Goal: Information Seeking & Learning: Learn about a topic

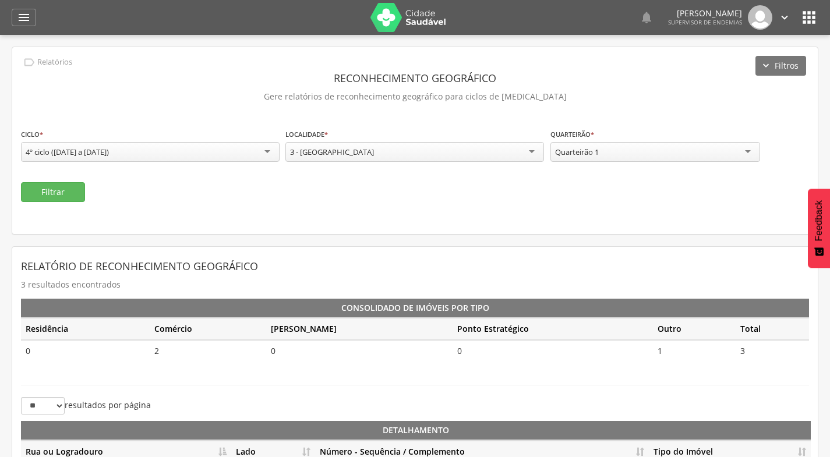
scroll to position [109, 0]
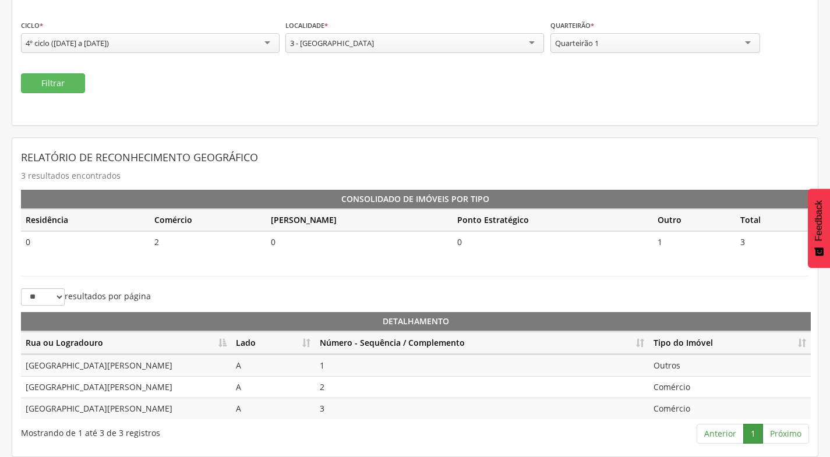
click at [616, 43] on div "Quarteirão 1" at bounding box center [656, 43] width 210 height 20
click at [56, 80] on button "Filtrar" at bounding box center [53, 83] width 64 height 20
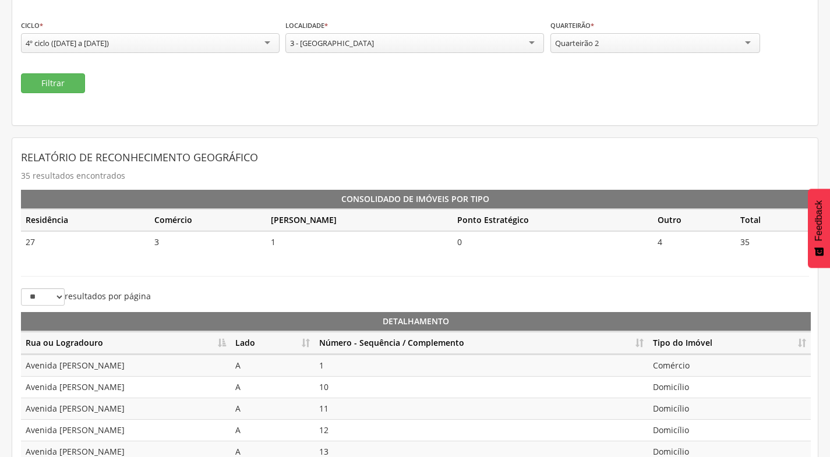
click at [362, 47] on div "3 - [GEOGRAPHIC_DATA]" at bounding box center [415, 43] width 259 height 20
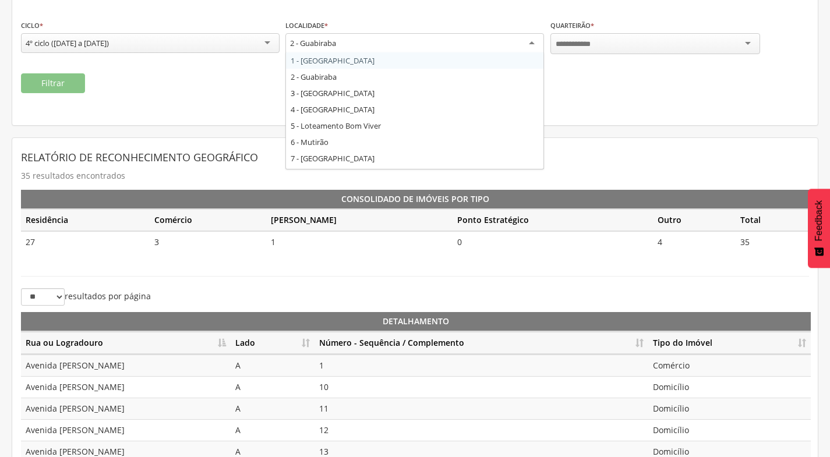
click at [225, 45] on div "4º ciclo ([DATE] a [DATE])" at bounding box center [150, 43] width 259 height 20
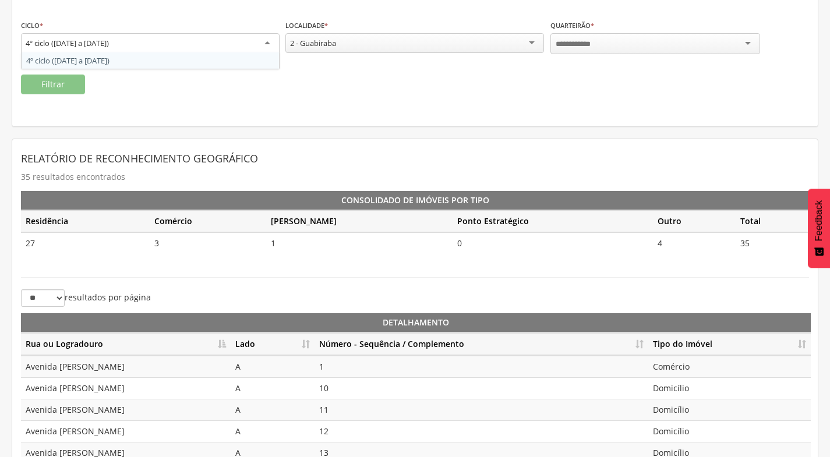
click at [372, 40] on div "2 - Guabiraba" at bounding box center [415, 43] width 259 height 20
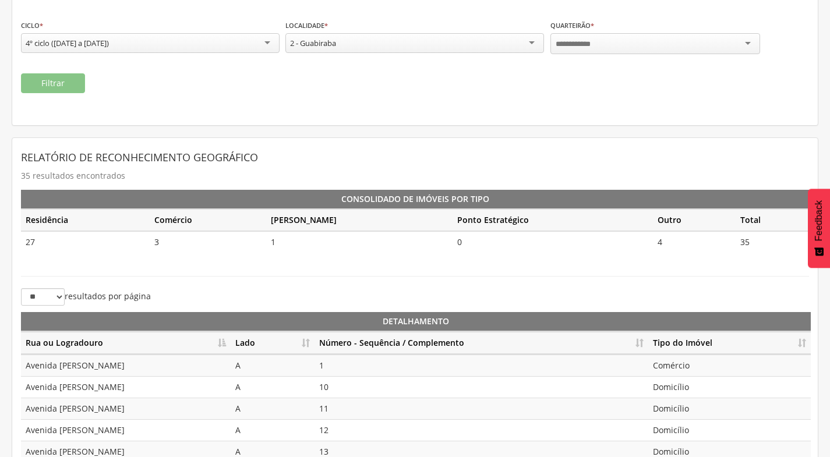
click at [217, 93] on div "**********" at bounding box center [415, 31] width 806 height 187
click at [307, 344] on th "Lado" at bounding box center [273, 343] width 84 height 23
click at [643, 341] on th "Número - Sequência / Complemento" at bounding box center [482, 343] width 334 height 23
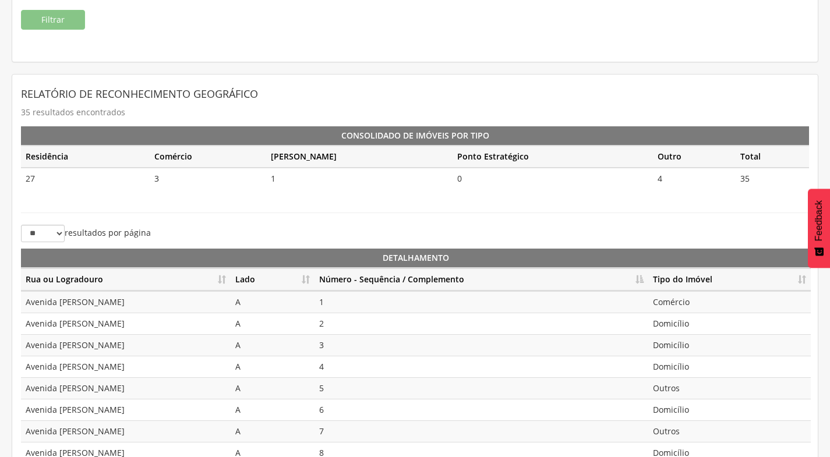
scroll to position [260, 0]
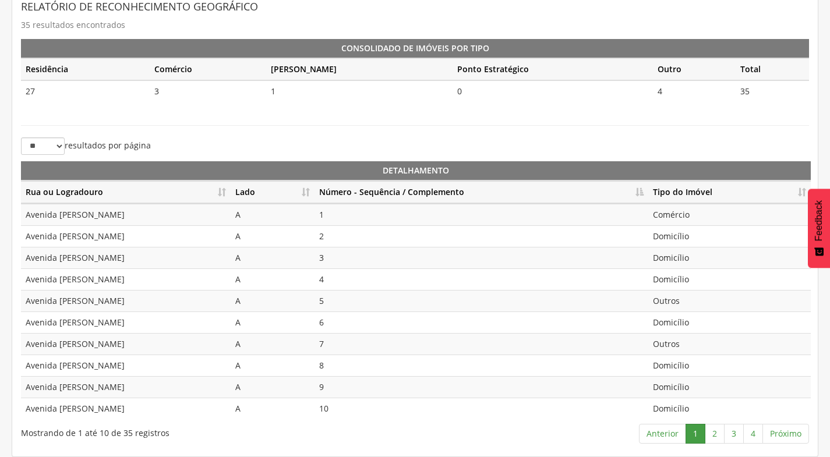
click at [223, 451] on div "Relatório de Reconhecimento Geográfico 35 resultados encontrados Consolidado de…" at bounding box center [415, 222] width 806 height 470
click at [715, 437] on link "2" at bounding box center [715, 434] width 20 height 20
click at [738, 435] on link "3" at bounding box center [734, 434] width 20 height 20
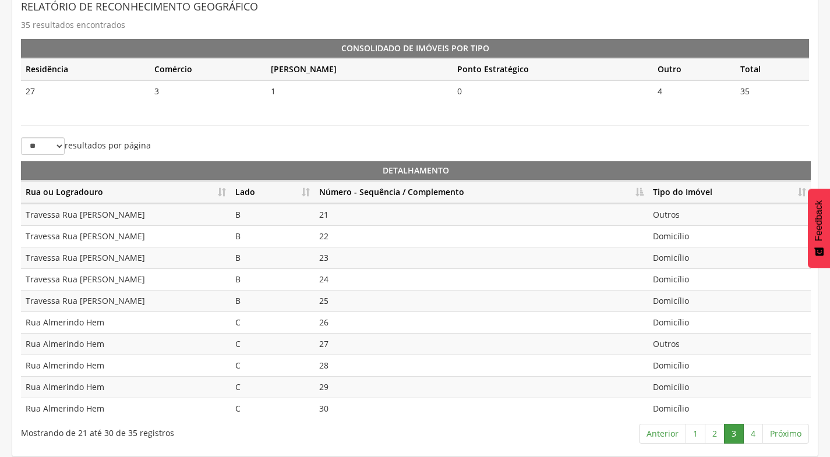
click at [226, 453] on div "Relatório de Reconhecimento Geográfico 35 resultados encontrados Consolidado de…" at bounding box center [415, 222] width 806 height 470
click at [752, 432] on link "4" at bounding box center [754, 434] width 20 height 20
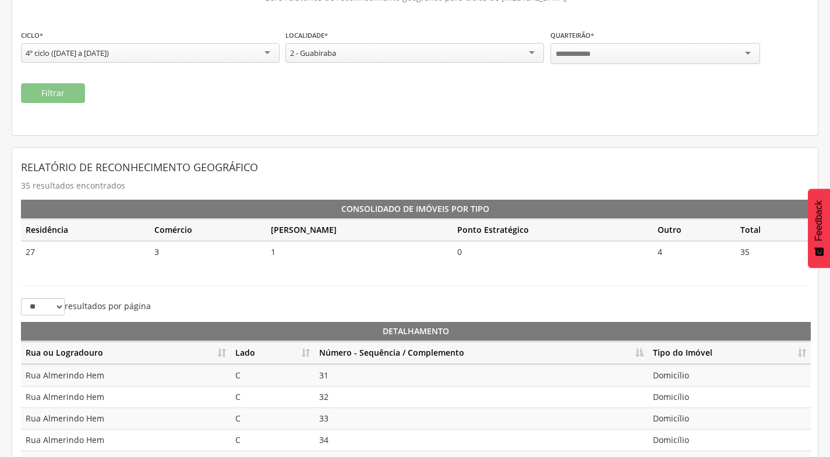
scroll to position [36, 0]
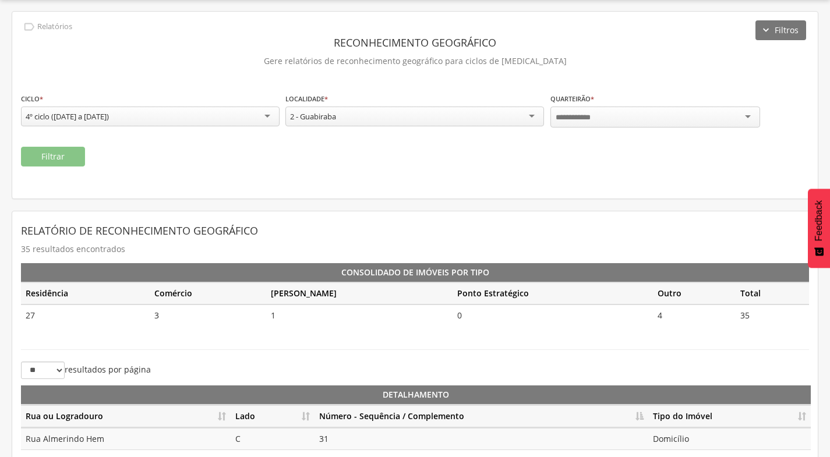
click at [637, 118] on div at bounding box center [656, 117] width 210 height 21
click at [358, 118] on div "2 - Guabiraba" at bounding box center [415, 117] width 259 height 20
click at [623, 116] on div at bounding box center [656, 117] width 210 height 21
click at [47, 162] on button "Filtrar" at bounding box center [53, 157] width 64 height 20
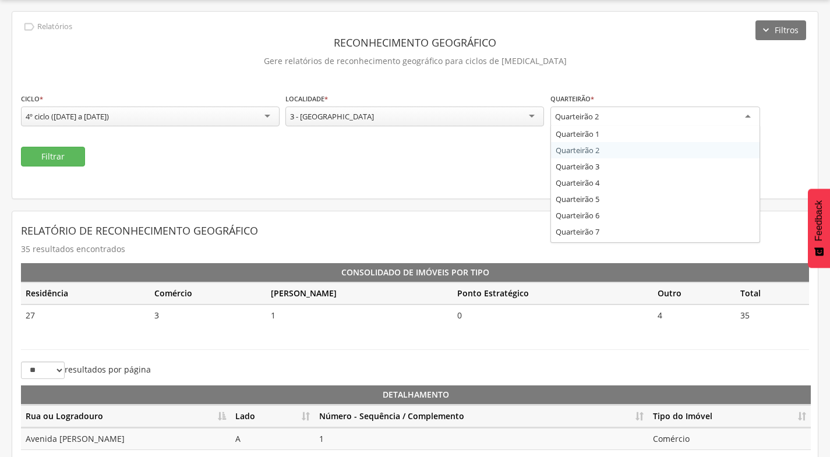
click at [632, 121] on div "Quarteirão 2" at bounding box center [656, 117] width 210 height 21
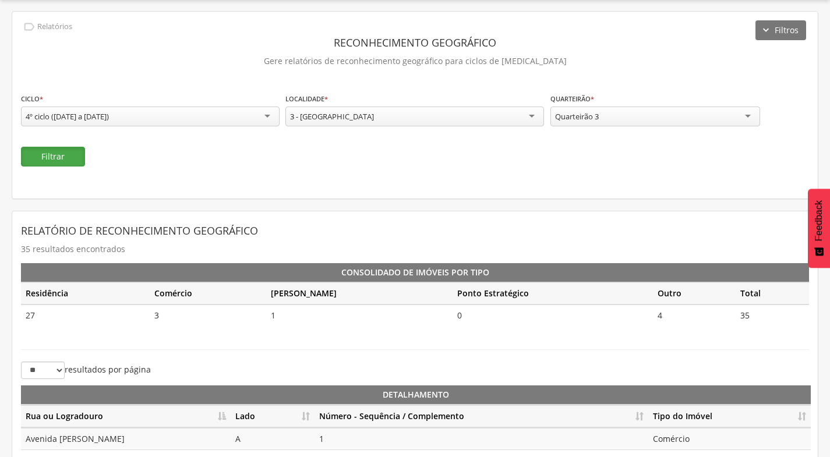
click at [43, 157] on button "Filtrar" at bounding box center [53, 157] width 64 height 20
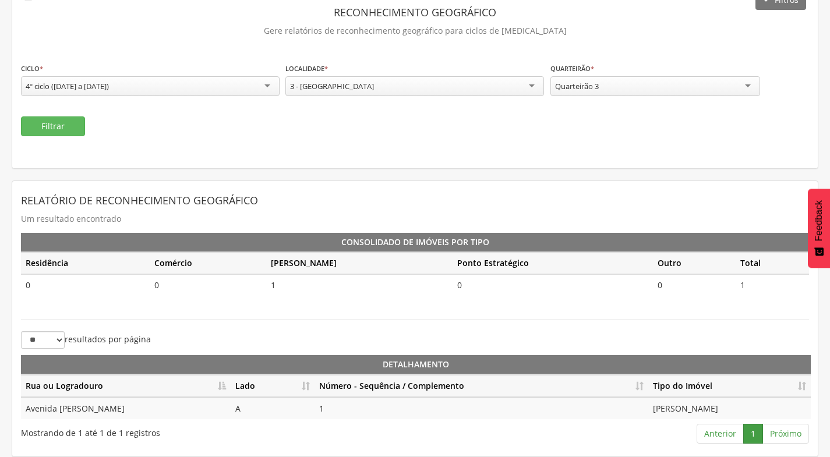
click at [119, 309] on div "Relatório de Reconhecimento Geográfico Um resultado encontrado Consolidado de I…" at bounding box center [415, 319] width 789 height 258
click at [681, 93] on div "Quarteirão 3" at bounding box center [656, 86] width 210 height 20
click at [73, 124] on button "Filtrar" at bounding box center [53, 127] width 64 height 20
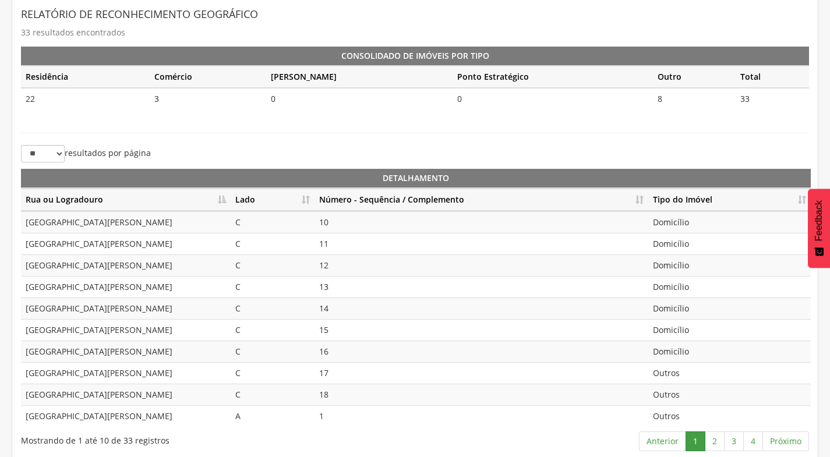
scroll to position [260, 0]
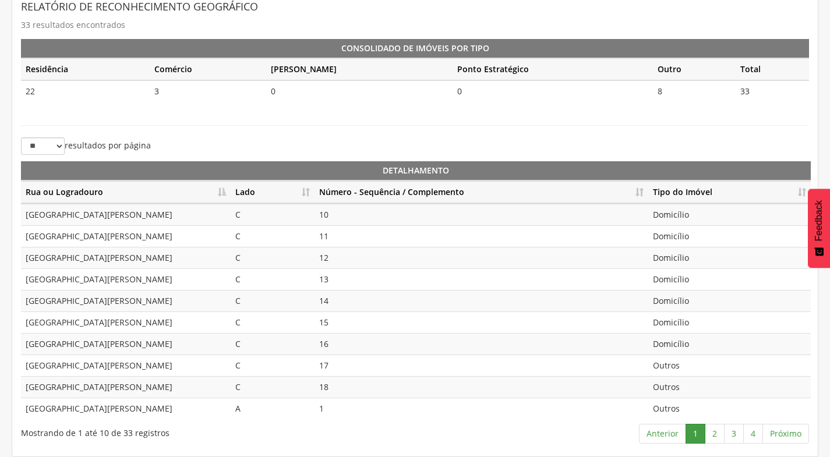
click at [306, 192] on th "Lado" at bounding box center [273, 192] width 84 height 23
click at [640, 191] on th "Número - Sequência / Complemento" at bounding box center [482, 192] width 334 height 23
click at [720, 435] on link "2" at bounding box center [715, 434] width 20 height 20
drag, startPoint x: 336, startPoint y: 210, endPoint x: 335, endPoint y: 240, distance: 30.3
click at [336, 210] on td "12" at bounding box center [482, 215] width 334 height 22
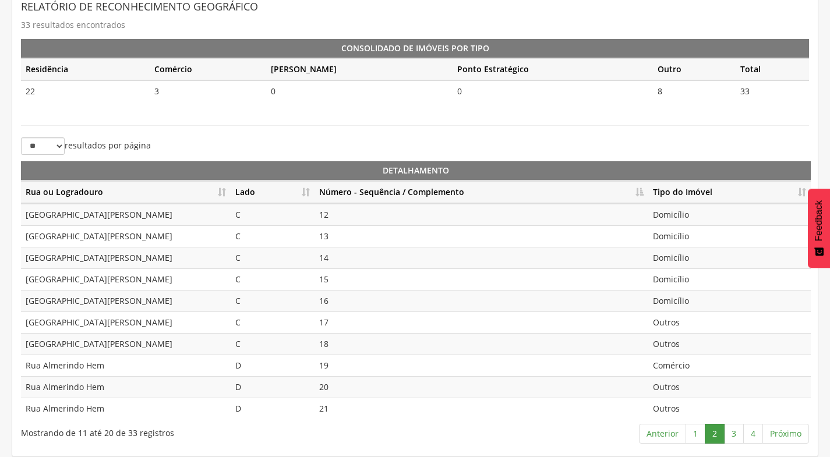
click at [335, 241] on td "13" at bounding box center [482, 237] width 334 height 22
click at [339, 283] on td "15" at bounding box center [482, 280] width 334 height 22
click at [338, 283] on td "15" at bounding box center [482, 280] width 334 height 22
click at [335, 309] on td "16" at bounding box center [482, 301] width 334 height 22
click at [339, 217] on td "12" at bounding box center [482, 215] width 334 height 22
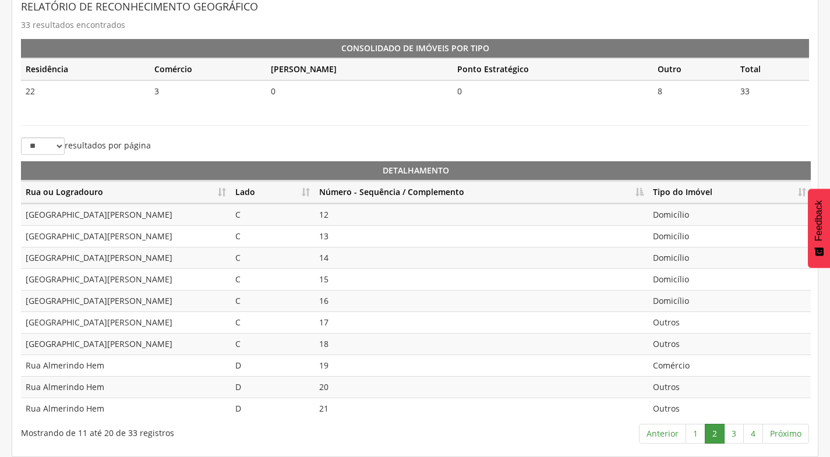
click at [332, 238] on td "13" at bounding box center [482, 237] width 334 height 22
click at [332, 258] on td "14" at bounding box center [482, 258] width 334 height 22
click at [339, 286] on td "15" at bounding box center [482, 280] width 334 height 22
click at [336, 302] on td "16" at bounding box center [482, 301] width 334 height 22
click at [337, 323] on td "17" at bounding box center [482, 323] width 334 height 22
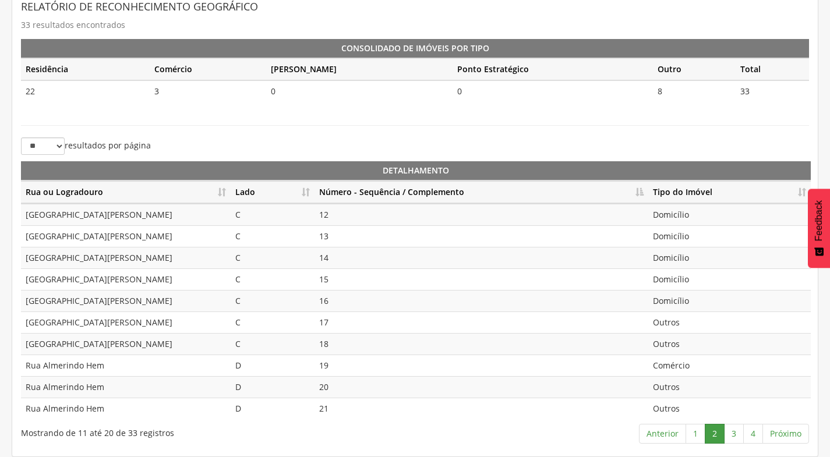
click at [340, 351] on td "18" at bounding box center [482, 344] width 334 height 22
click at [333, 369] on td "19" at bounding box center [482, 366] width 334 height 22
click at [733, 435] on link "3" at bounding box center [734, 434] width 20 height 20
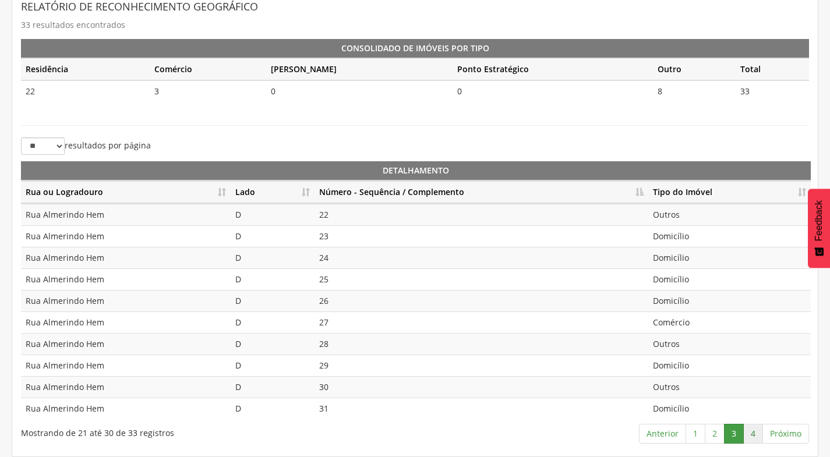
click at [757, 436] on link "4" at bounding box center [754, 434] width 20 height 20
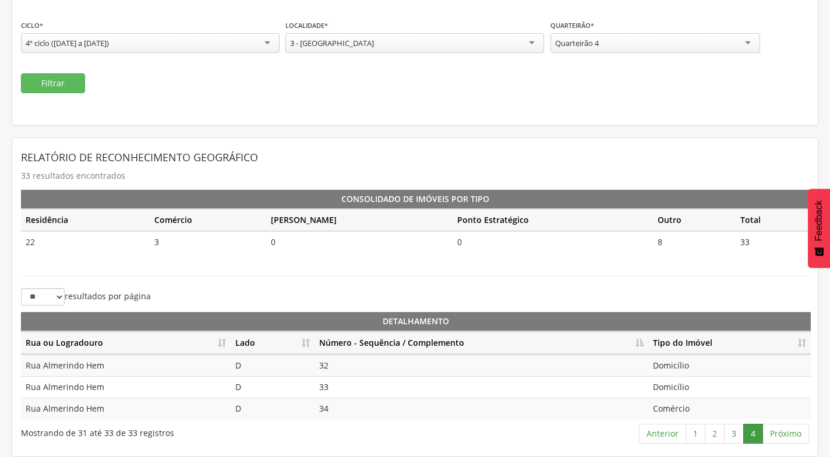
click at [650, 44] on div "Quarteirão 4" at bounding box center [656, 43] width 210 height 20
click at [48, 87] on button "Filtrar" at bounding box center [53, 83] width 64 height 20
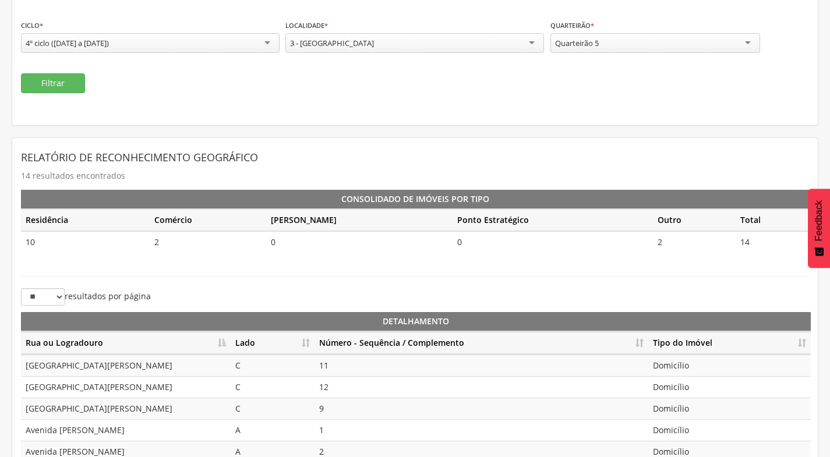
click at [305, 347] on th "Lado" at bounding box center [273, 343] width 84 height 23
click at [639, 341] on th "Número - Sequência / Complemento" at bounding box center [482, 343] width 334 height 23
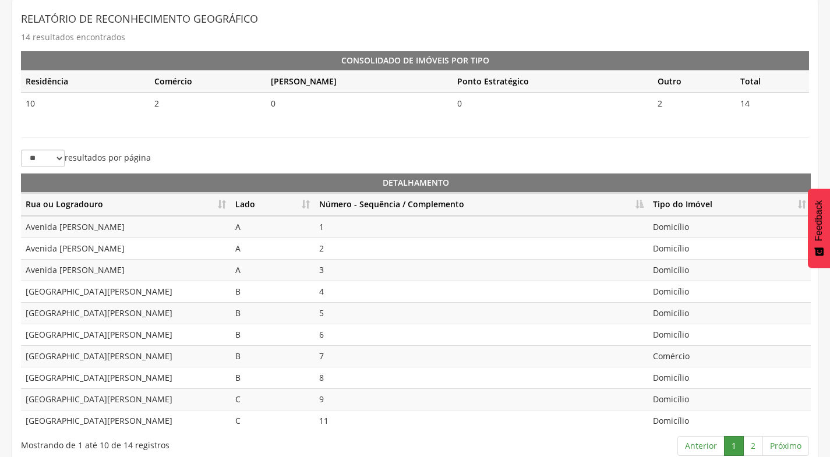
scroll to position [260, 0]
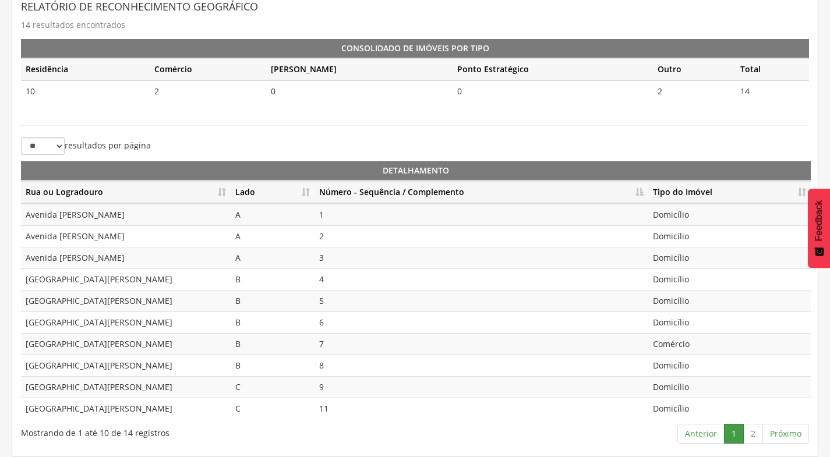
click at [241, 444] on div "Mostrando de 1 até 10 de 14 registros Anterior 1 2 Próximo" at bounding box center [415, 435] width 806 height 25
click at [696, 342] on td "Comércio" at bounding box center [730, 344] width 163 height 22
click at [758, 430] on link "2" at bounding box center [754, 434] width 20 height 20
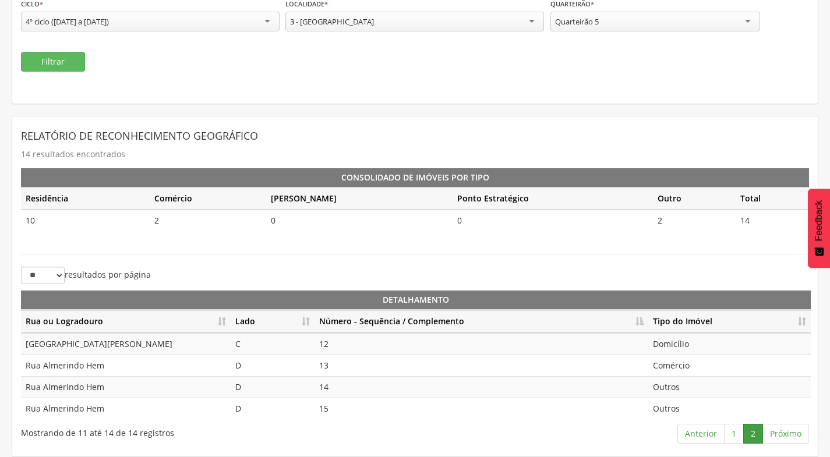
scroll to position [131, 0]
click at [652, 25] on div "Quarteirão 5" at bounding box center [656, 22] width 210 height 20
click at [67, 61] on button "Filtrar" at bounding box center [53, 62] width 64 height 20
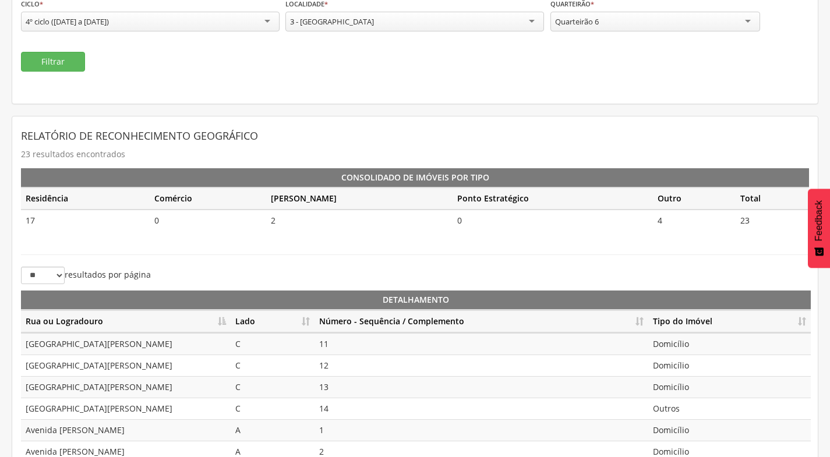
click at [303, 318] on th "Lado" at bounding box center [273, 322] width 84 height 23
click at [636, 321] on th "Número - Sequência / Complemento" at bounding box center [482, 322] width 334 height 23
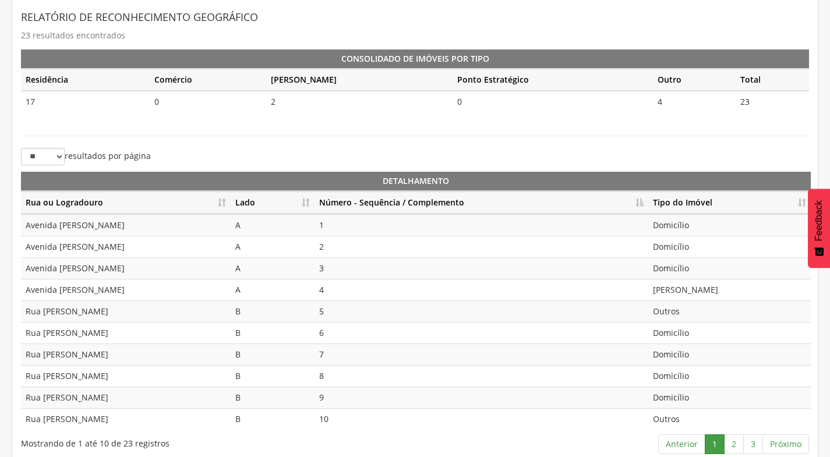
scroll to position [260, 0]
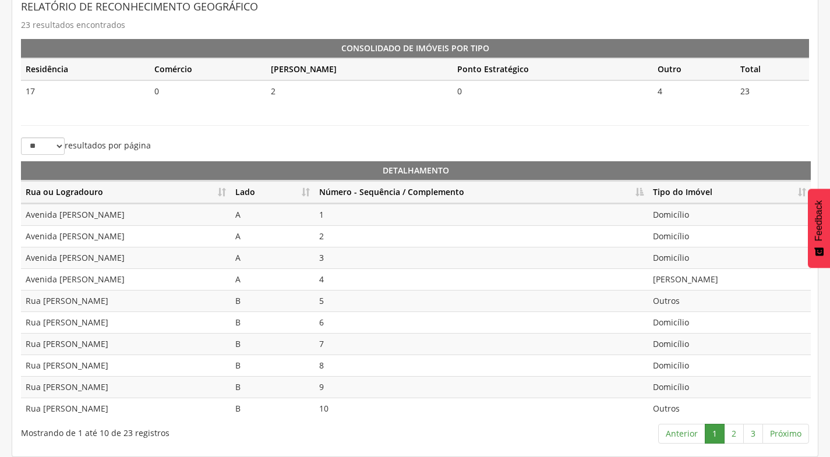
click at [641, 193] on th "Número - Sequência / Complemento" at bounding box center [482, 192] width 334 height 23
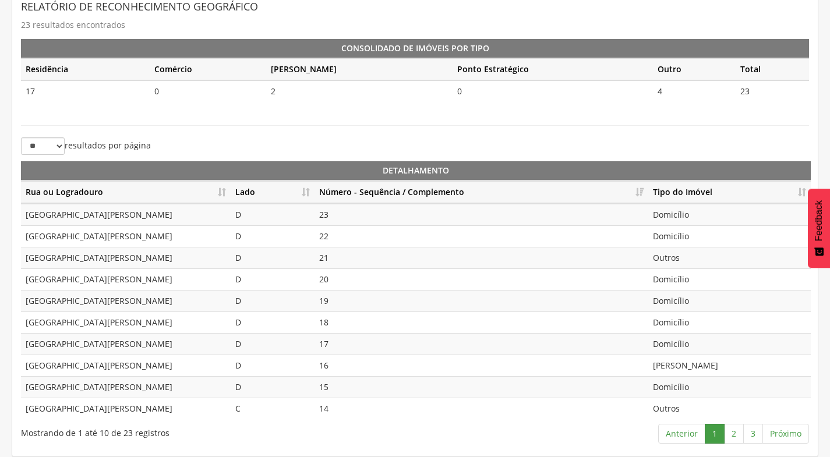
click at [641, 193] on th "Número - Sequência / Complemento" at bounding box center [482, 192] width 334 height 23
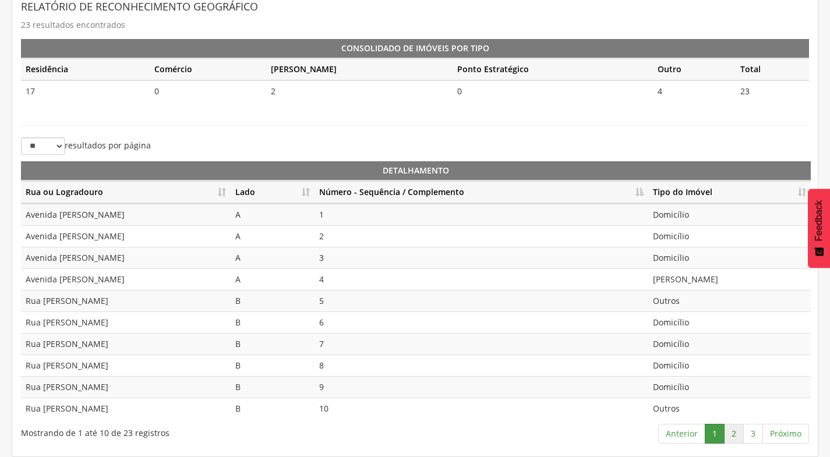
click at [734, 438] on link "2" at bounding box center [734, 434] width 20 height 20
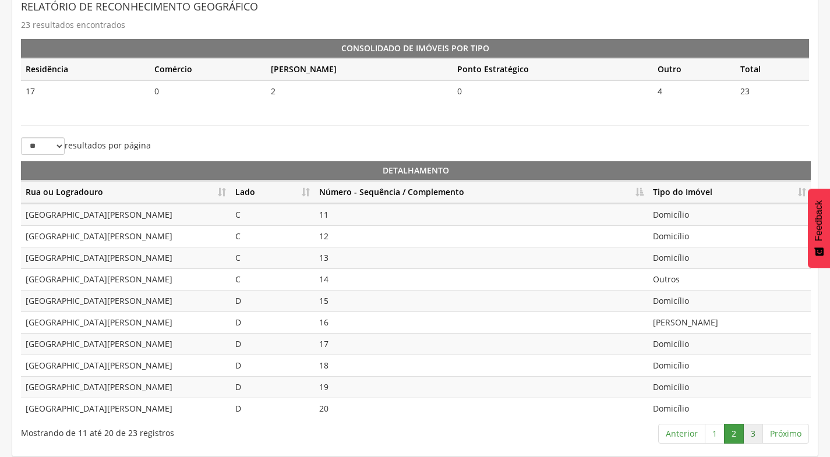
click at [750, 431] on link "3" at bounding box center [754, 434] width 20 height 20
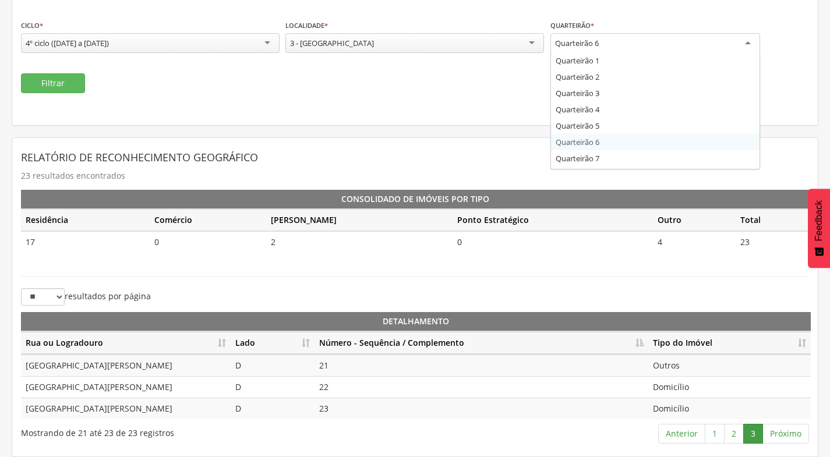
click at [674, 44] on div "Quarteirão 6" at bounding box center [656, 43] width 210 height 21
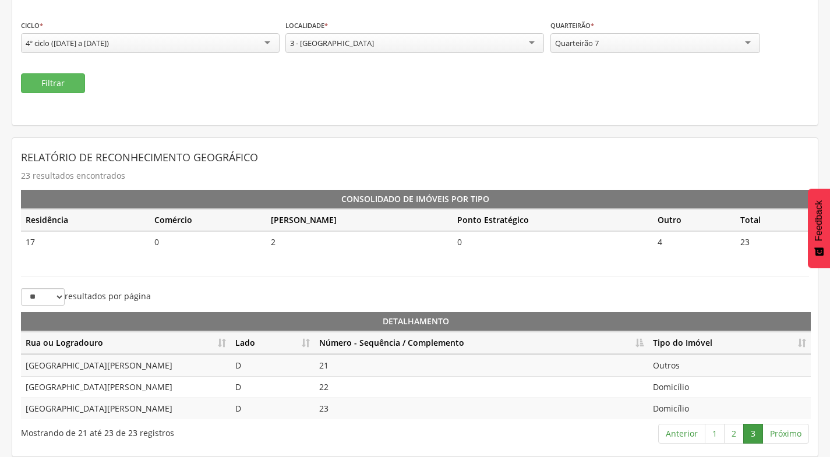
scroll to position [0, 0]
click at [47, 79] on button "Filtrar" at bounding box center [53, 83] width 64 height 20
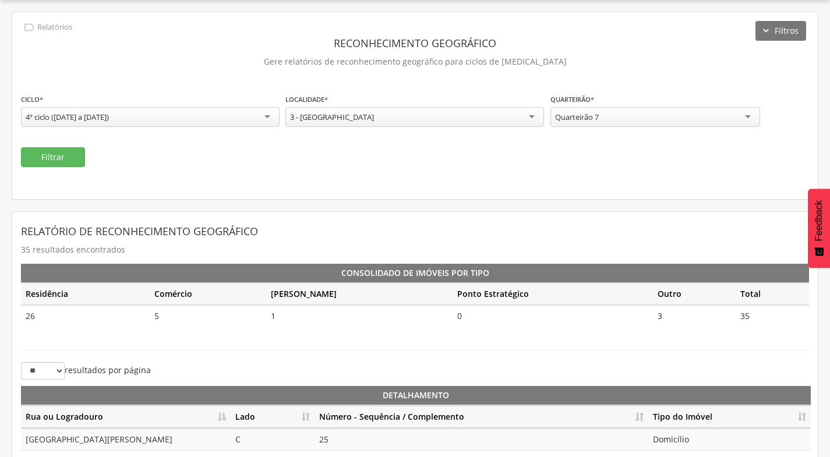
scroll to position [109, 0]
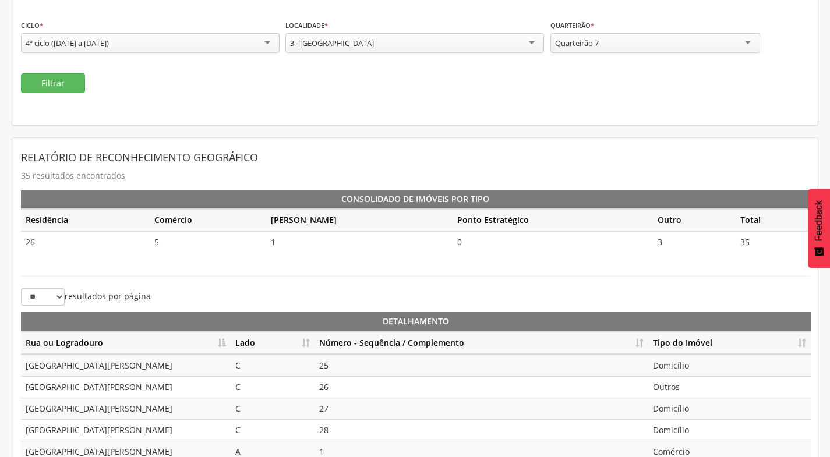
click at [305, 341] on th "Lado" at bounding box center [273, 343] width 84 height 23
click at [642, 340] on th "Número - Sequência / Complemento" at bounding box center [482, 343] width 334 height 23
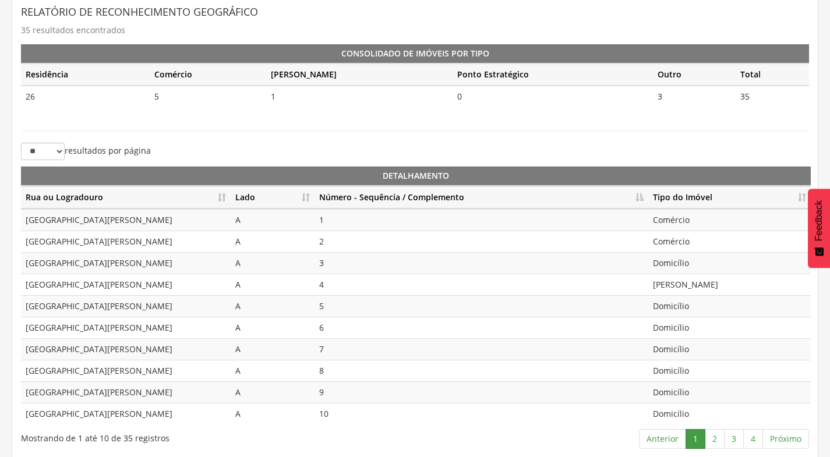
scroll to position [260, 0]
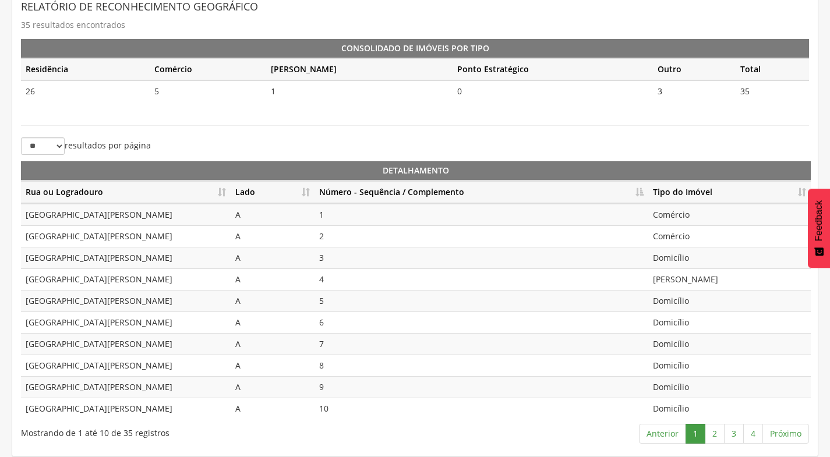
click at [219, 455] on div "Relatório de Reconhecimento Geográfico 35 resultados encontrados Consolidado de…" at bounding box center [415, 222] width 806 height 470
click at [716, 440] on link "2" at bounding box center [715, 434] width 20 height 20
click at [738, 441] on link "3" at bounding box center [734, 434] width 20 height 20
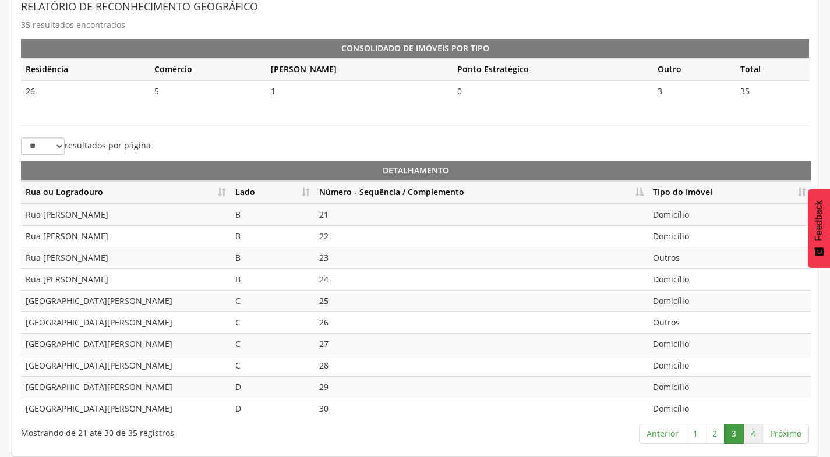
click at [747, 432] on link "4" at bounding box center [754, 434] width 20 height 20
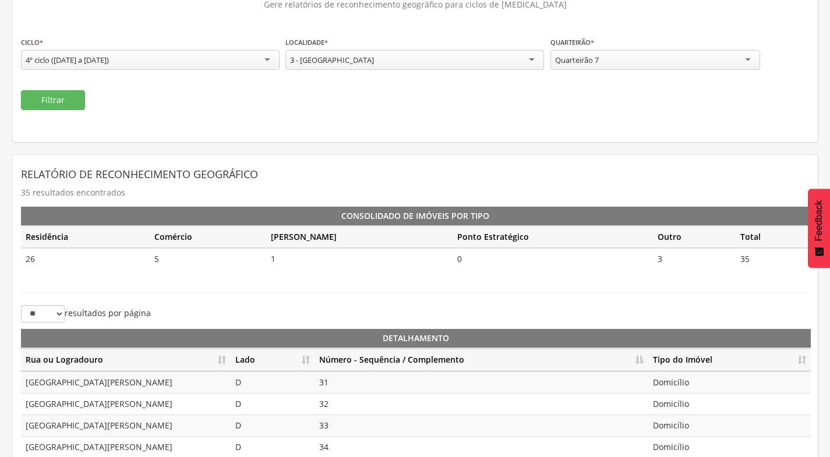
scroll to position [36, 0]
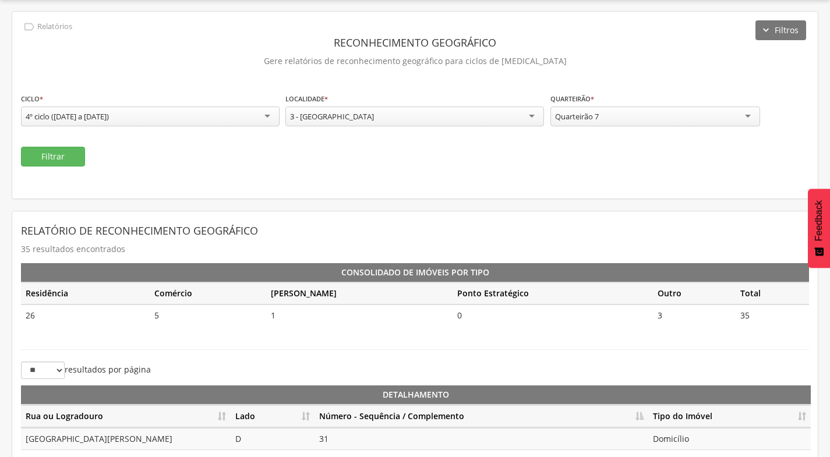
click at [624, 118] on div "Quarteirão 7" at bounding box center [656, 117] width 210 height 20
click at [70, 154] on button "Filtrar" at bounding box center [53, 157] width 64 height 20
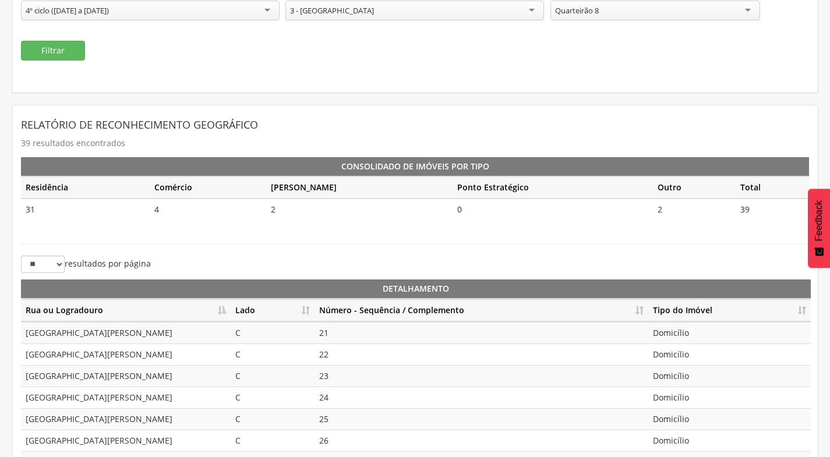
scroll to position [260, 0]
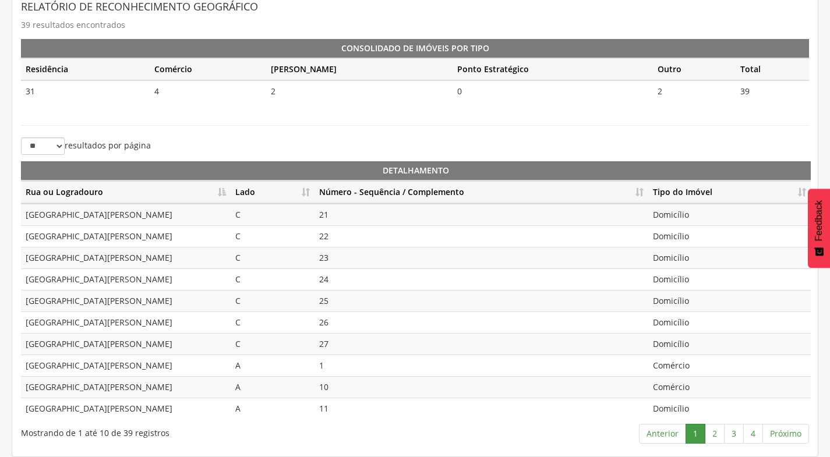
click at [308, 195] on th "Lado" at bounding box center [273, 192] width 84 height 23
click at [639, 192] on th "Número - Sequência / Complemento" at bounding box center [482, 192] width 334 height 23
click at [718, 436] on link "2" at bounding box center [715, 434] width 20 height 20
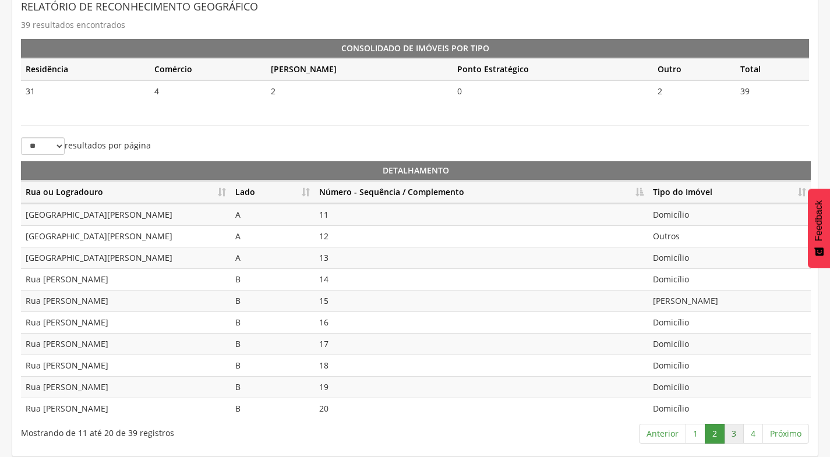
click at [734, 434] on link "3" at bounding box center [734, 434] width 20 height 20
click at [717, 433] on link "2" at bounding box center [715, 434] width 20 height 20
click at [730, 434] on link "3" at bounding box center [734, 434] width 20 height 20
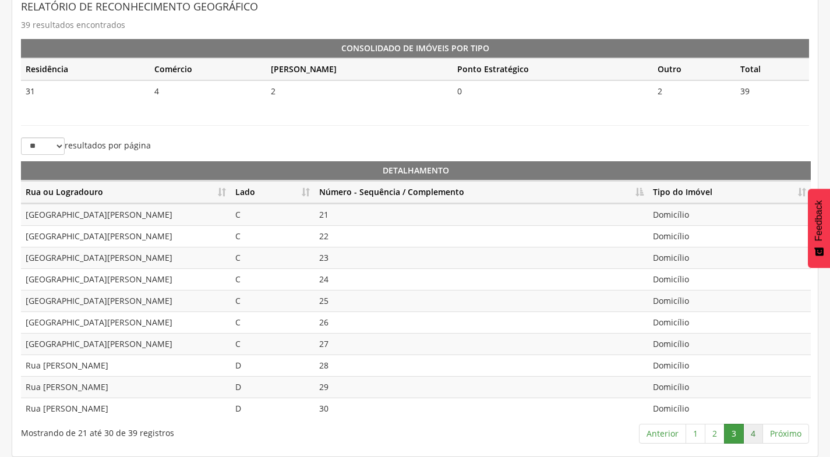
click at [752, 434] on link "4" at bounding box center [754, 434] width 20 height 20
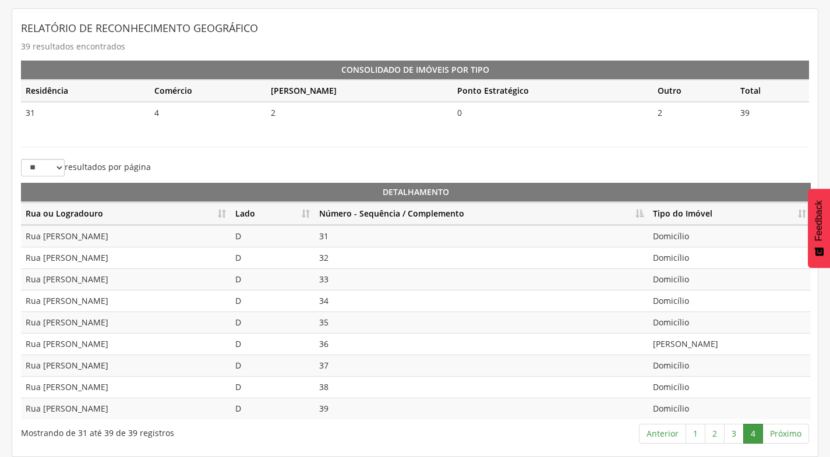
scroll to position [122, 0]
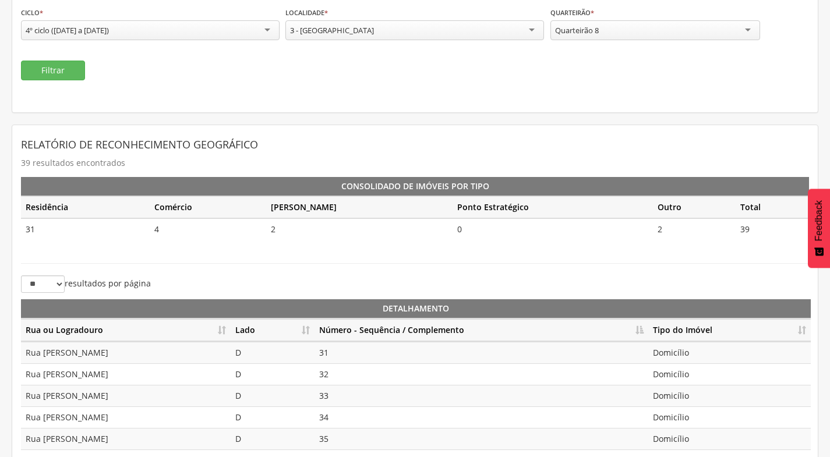
click at [692, 29] on div "Quarteirão 8" at bounding box center [656, 30] width 210 height 20
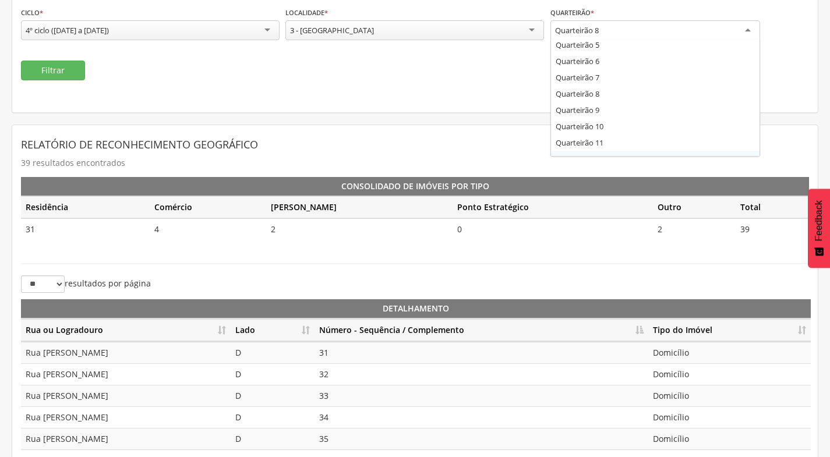
scroll to position [89, 0]
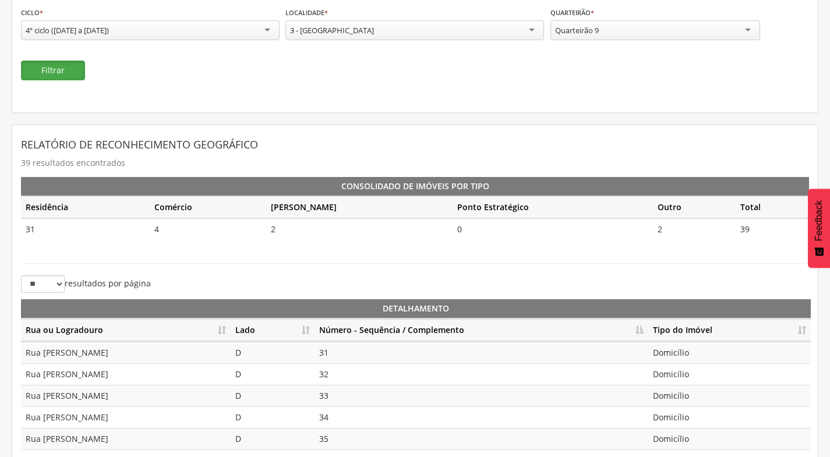
click at [84, 76] on button "Filtrar" at bounding box center [53, 71] width 64 height 20
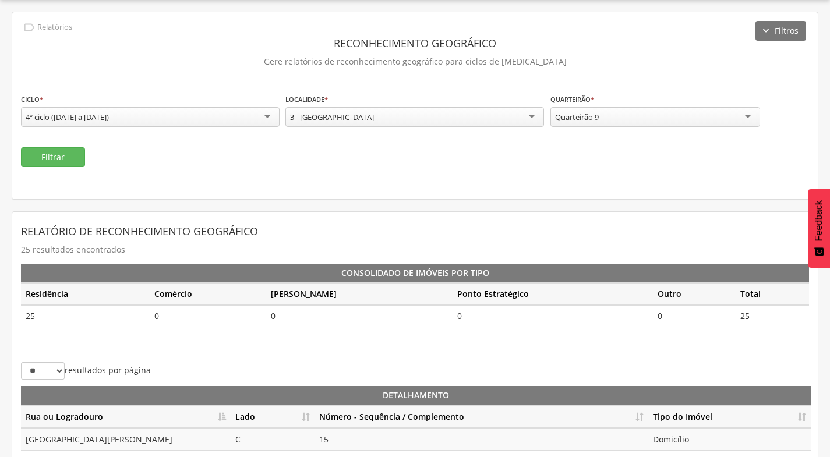
scroll to position [122, 0]
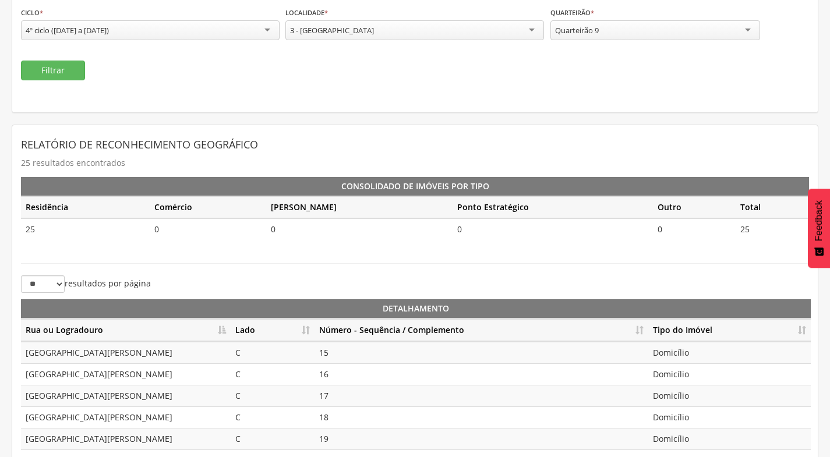
drag, startPoint x: 307, startPoint y: 329, endPoint x: 338, endPoint y: 325, distance: 31.2
click at [307, 329] on th "Lado" at bounding box center [273, 330] width 84 height 23
click at [635, 328] on th "Número - Sequência / Complemento" at bounding box center [482, 330] width 334 height 23
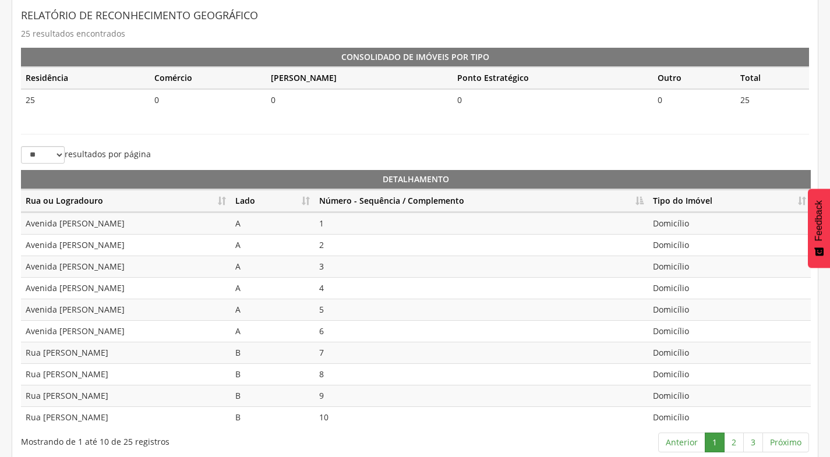
scroll to position [260, 0]
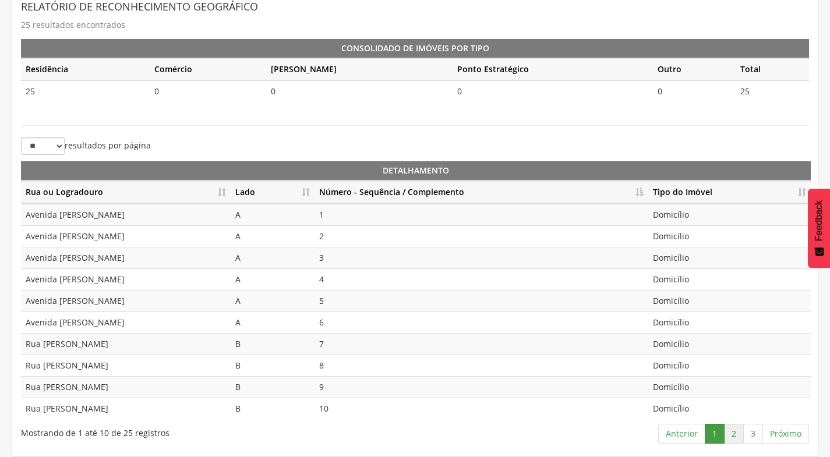
click at [727, 432] on link "2" at bounding box center [734, 434] width 20 height 20
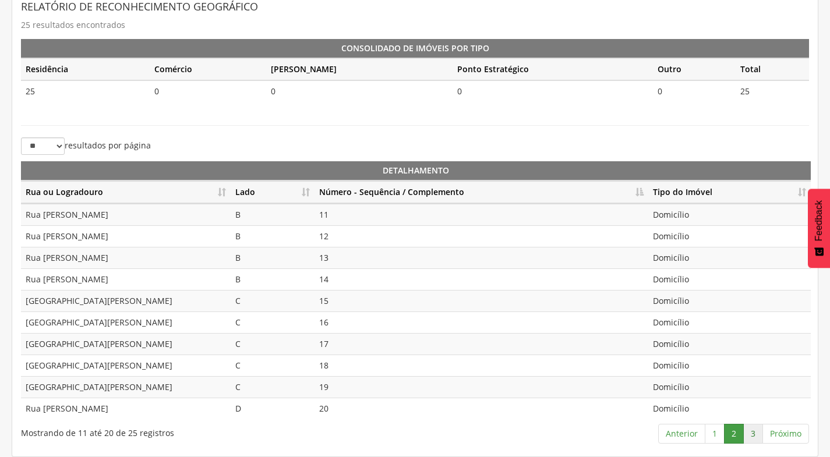
click at [751, 437] on link "3" at bounding box center [754, 434] width 20 height 20
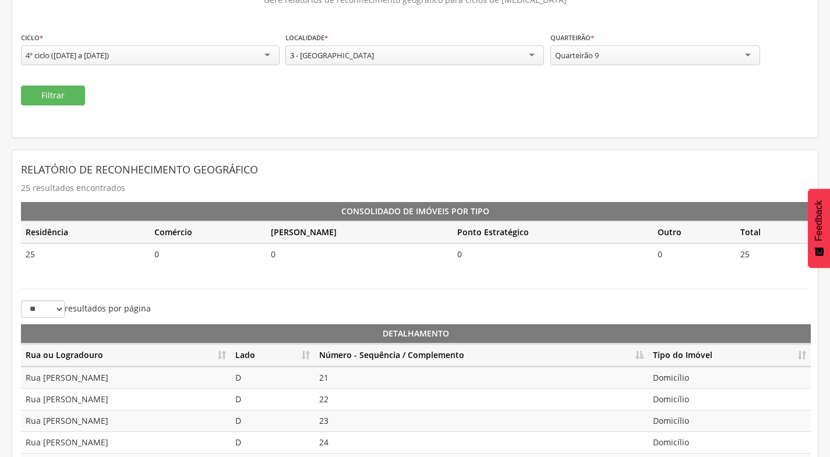
scroll to position [36, 0]
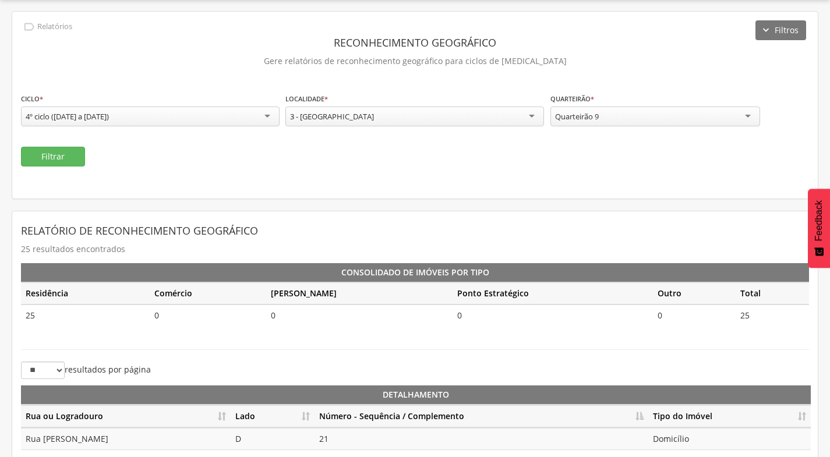
click at [650, 119] on div "Quarteirão 9" at bounding box center [656, 117] width 210 height 20
click at [56, 159] on button "Filtrar" at bounding box center [53, 157] width 64 height 20
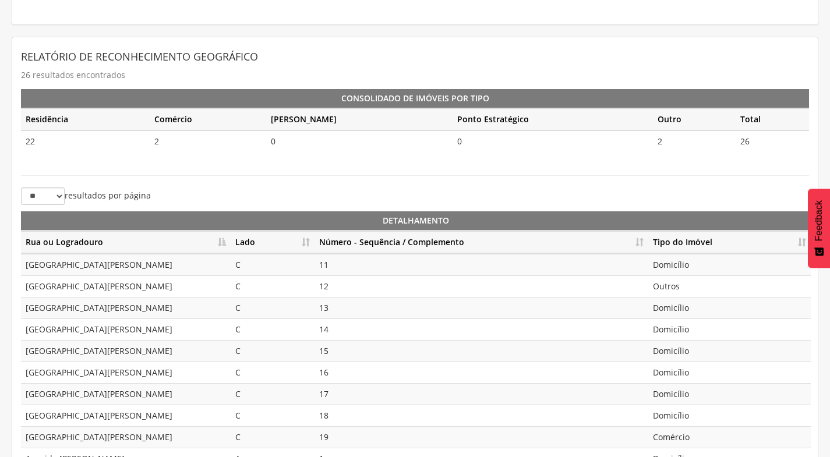
scroll to position [210, 0]
click at [303, 244] on th "Lado" at bounding box center [273, 242] width 84 height 23
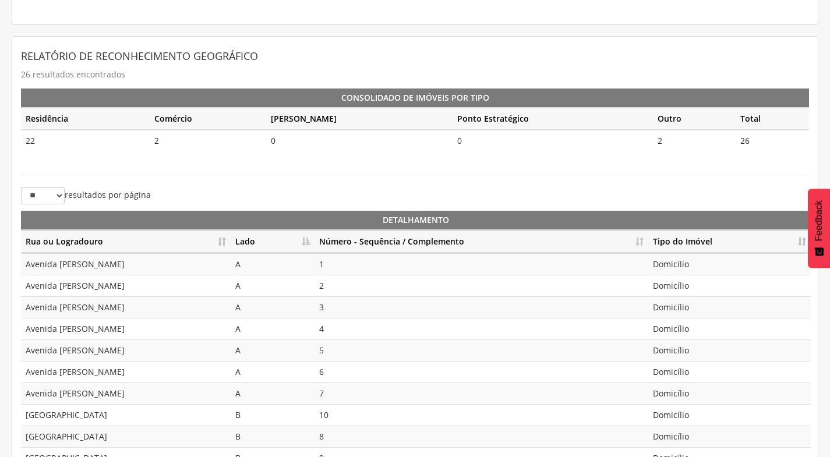
click at [636, 241] on th "Número - Sequência / Complemento" at bounding box center [482, 242] width 334 height 23
click at [645, 243] on th "Número - Sequência / Complemento" at bounding box center [482, 242] width 334 height 23
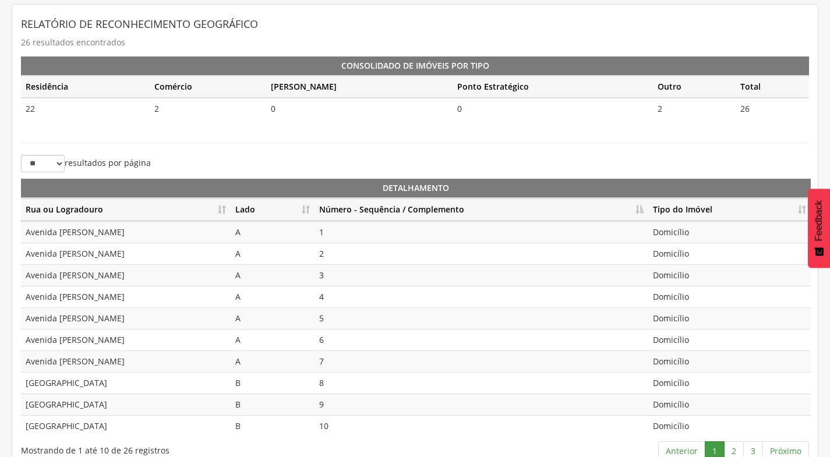
scroll to position [260, 0]
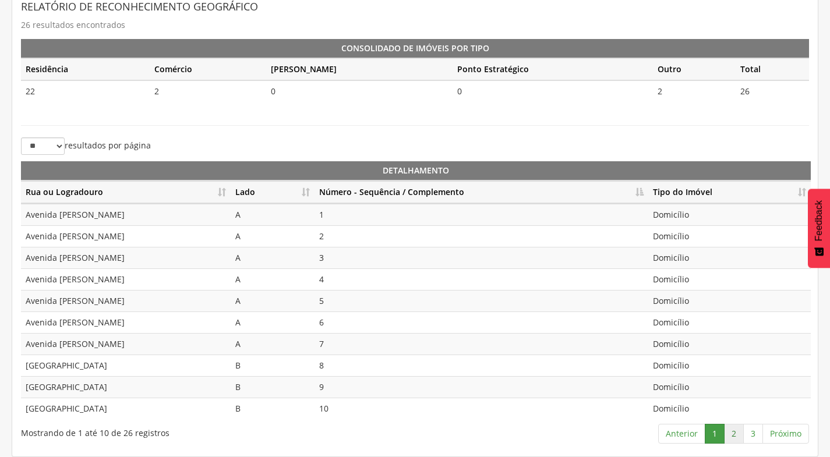
click at [734, 435] on link "2" at bounding box center [734, 434] width 20 height 20
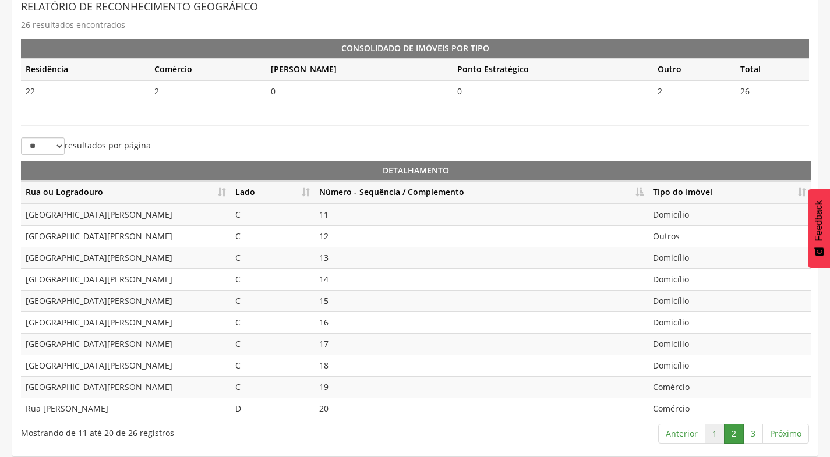
click at [718, 434] on link "1" at bounding box center [715, 434] width 20 height 20
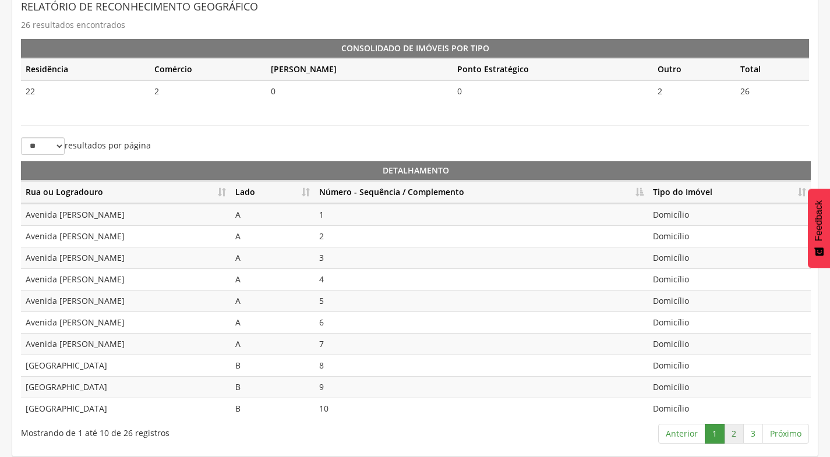
click at [731, 432] on link "2" at bounding box center [734, 434] width 20 height 20
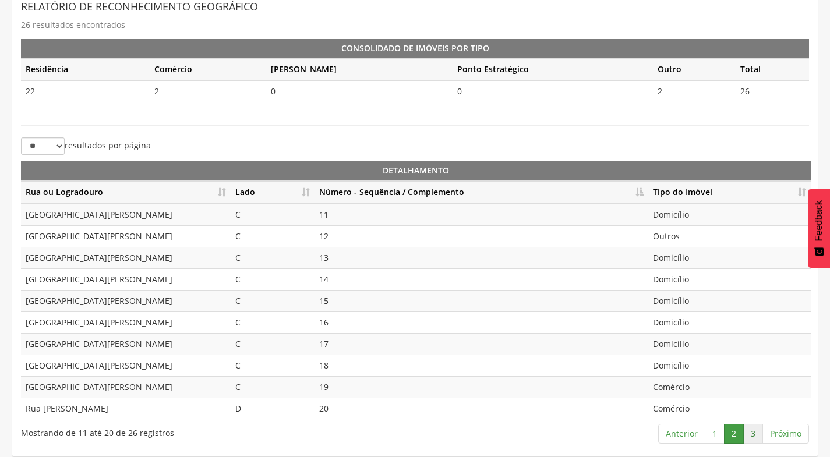
click at [752, 437] on link "3" at bounding box center [754, 434] width 20 height 20
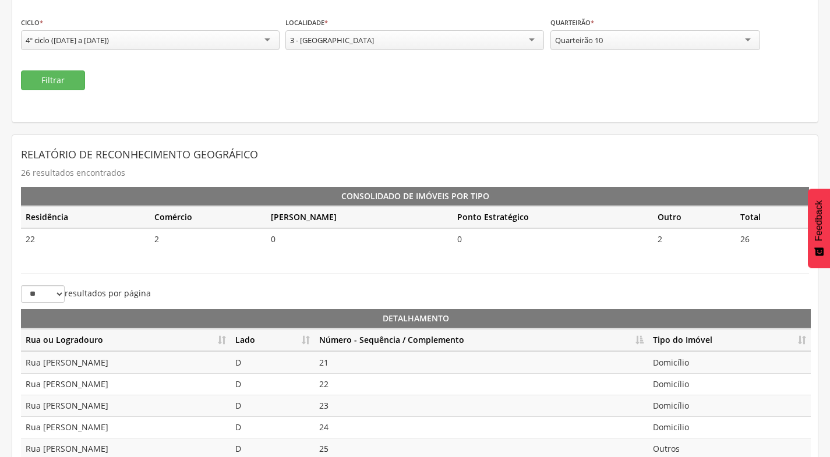
scroll to position [57, 0]
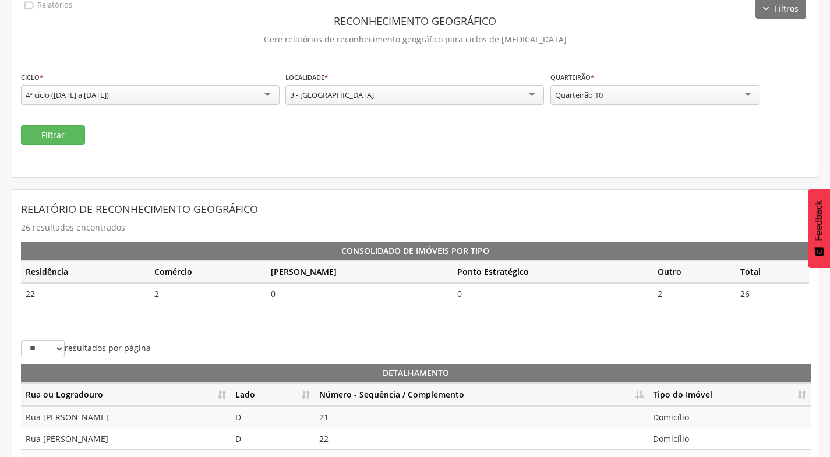
click at [149, 139] on div "Filtrar" at bounding box center [415, 135] width 789 height 20
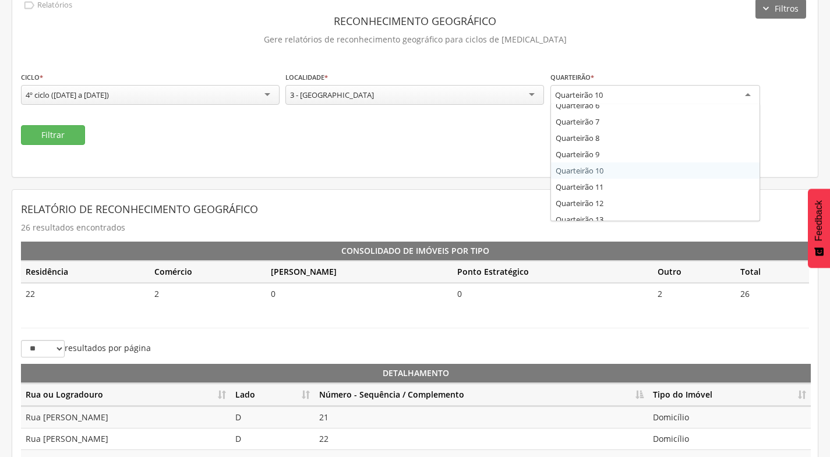
click at [674, 101] on div "Quarteirão 10" at bounding box center [656, 95] width 210 height 21
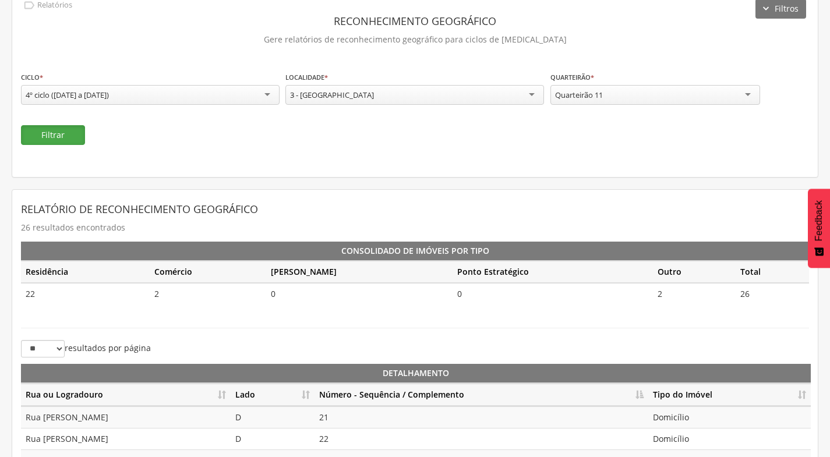
click at [72, 131] on button "Filtrar" at bounding box center [53, 135] width 64 height 20
click at [312, 394] on th "Lado" at bounding box center [273, 395] width 84 height 23
click at [640, 395] on th "Número - Sequência / Complemento" at bounding box center [482, 395] width 334 height 23
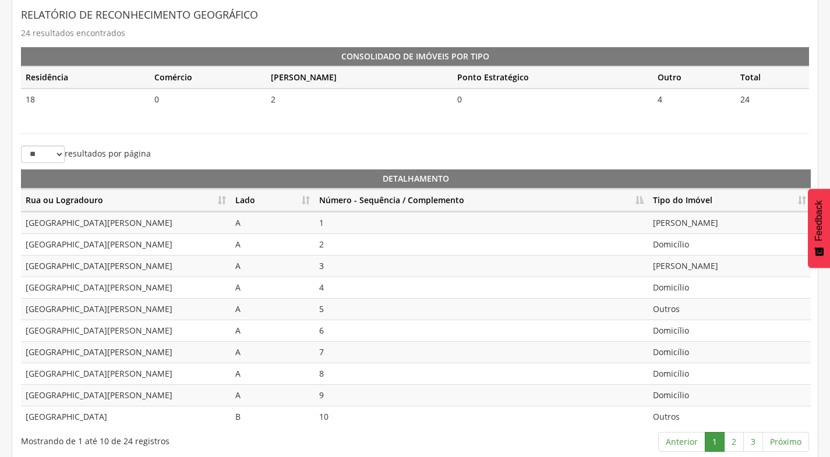
scroll to position [260, 0]
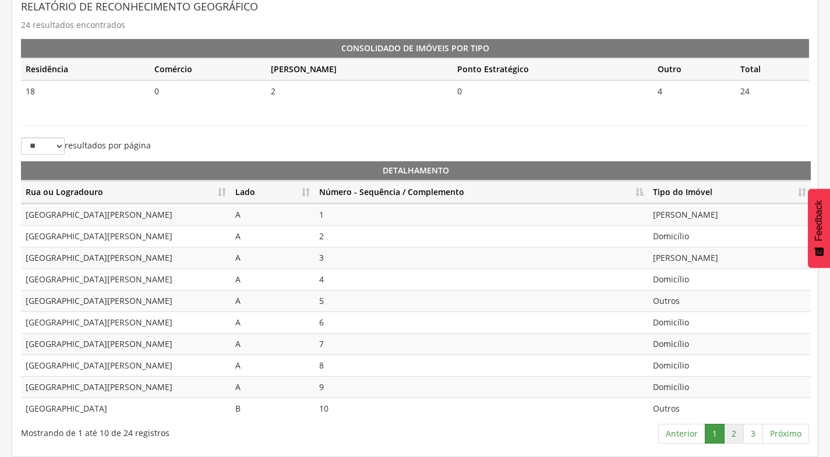
click at [741, 437] on link "2" at bounding box center [734, 434] width 20 height 20
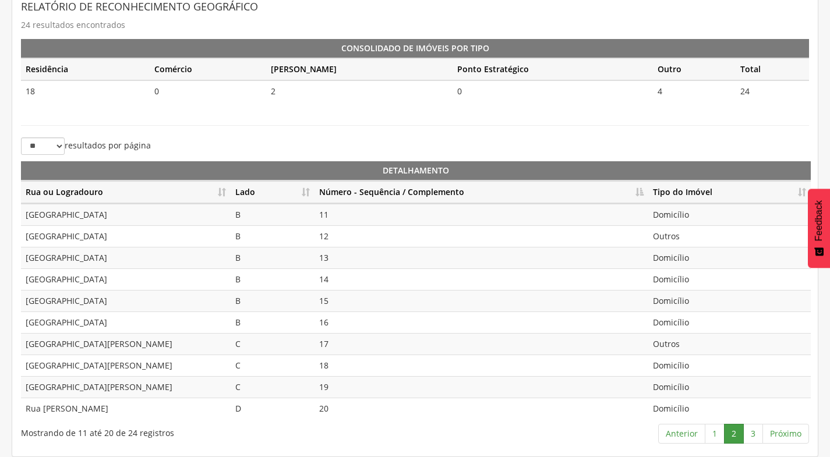
click at [740, 431] on link "2" at bounding box center [734, 434] width 20 height 20
click at [752, 432] on link "3" at bounding box center [754, 434] width 20 height 20
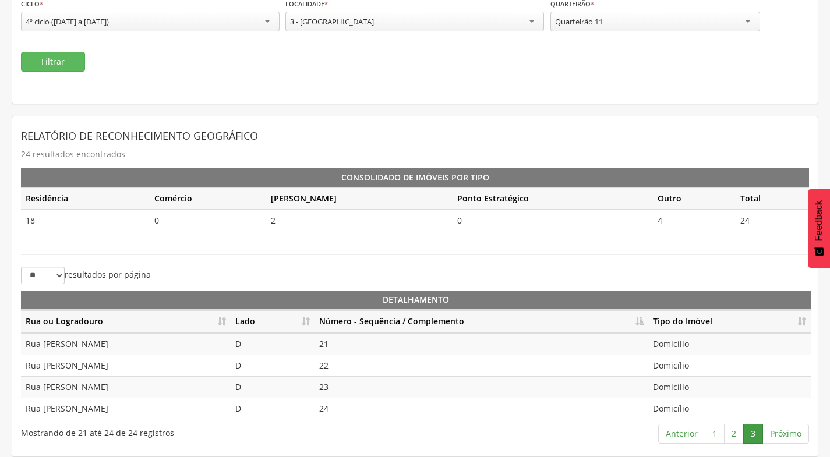
click at [671, 22] on div "Quarteirão 11" at bounding box center [656, 22] width 210 height 20
click at [35, 54] on button "Filtrar" at bounding box center [53, 62] width 64 height 20
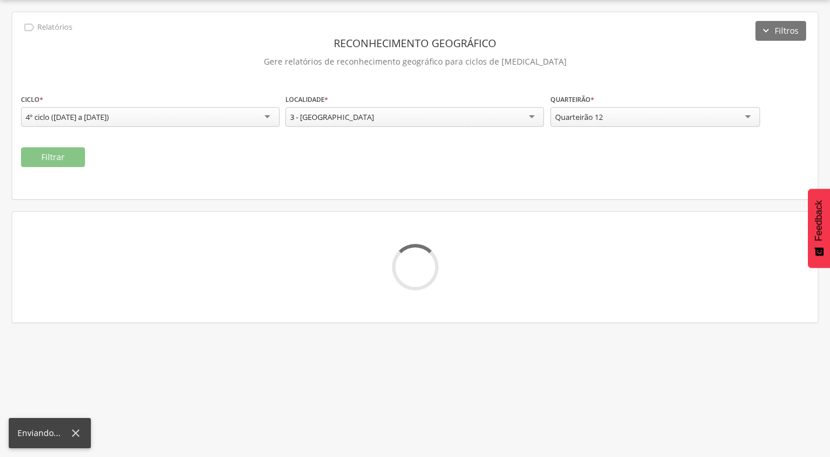
scroll to position [131, 0]
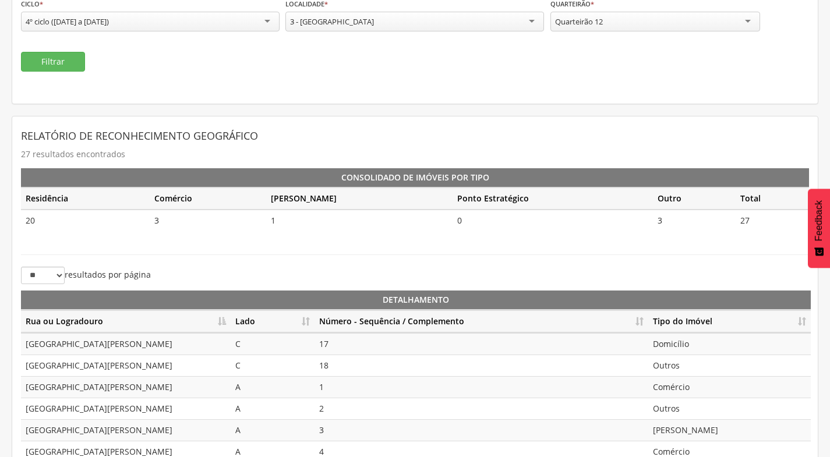
drag, startPoint x: 306, startPoint y: 322, endPoint x: 316, endPoint y: 327, distance: 11.7
click at [307, 324] on th "Lado" at bounding box center [273, 322] width 84 height 23
click at [644, 324] on th "Número - Sequência / Complemento" at bounding box center [482, 322] width 334 height 23
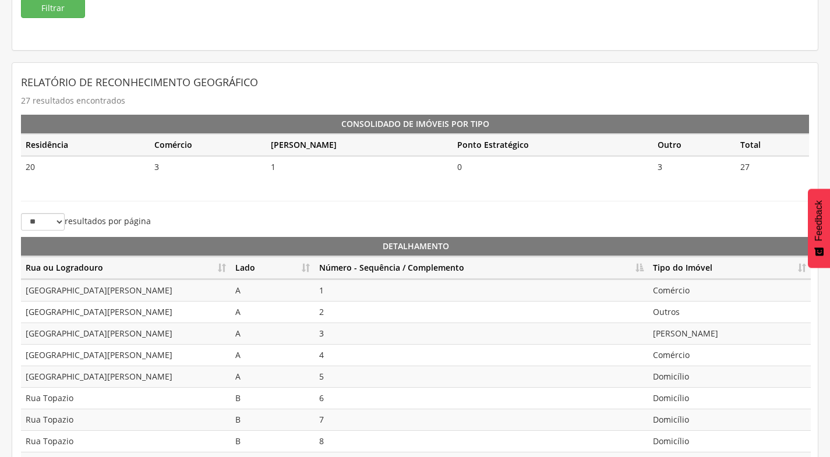
scroll to position [247, 0]
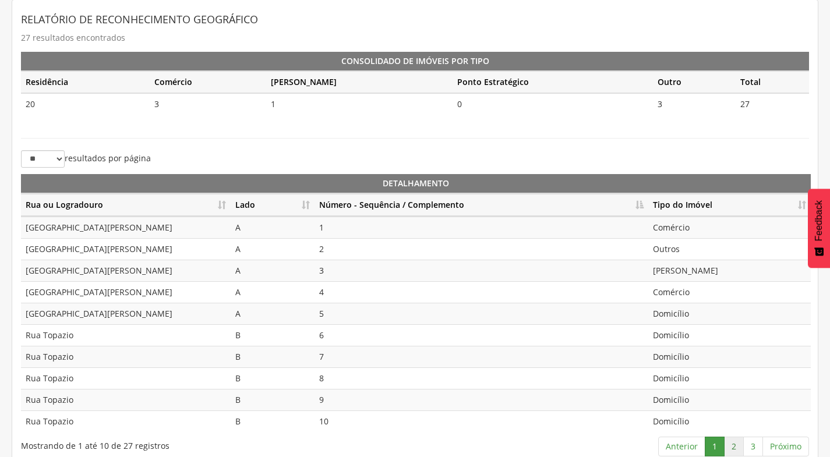
click at [735, 448] on link "2" at bounding box center [734, 447] width 20 height 20
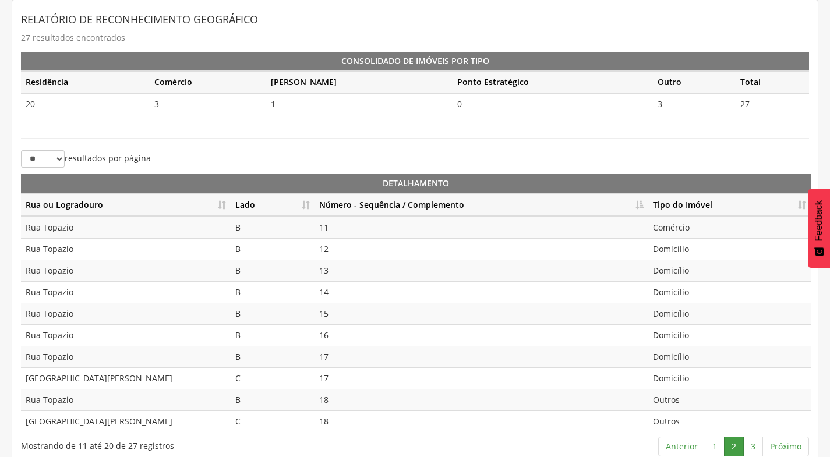
click at [209, 456] on div "Mostrando de 11 até 20 de 27 registros Anterior 1 2 3 Próximo" at bounding box center [415, 448] width 806 height 25
click at [756, 444] on link "3" at bounding box center [754, 447] width 20 height 20
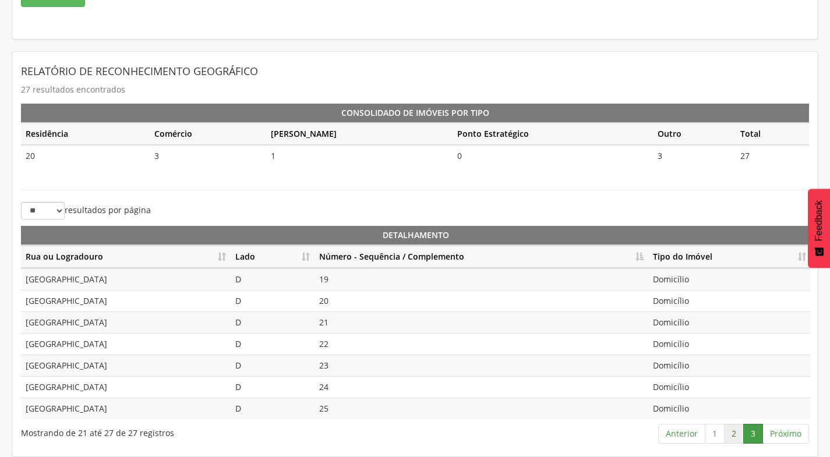
click at [734, 437] on link "2" at bounding box center [734, 434] width 20 height 20
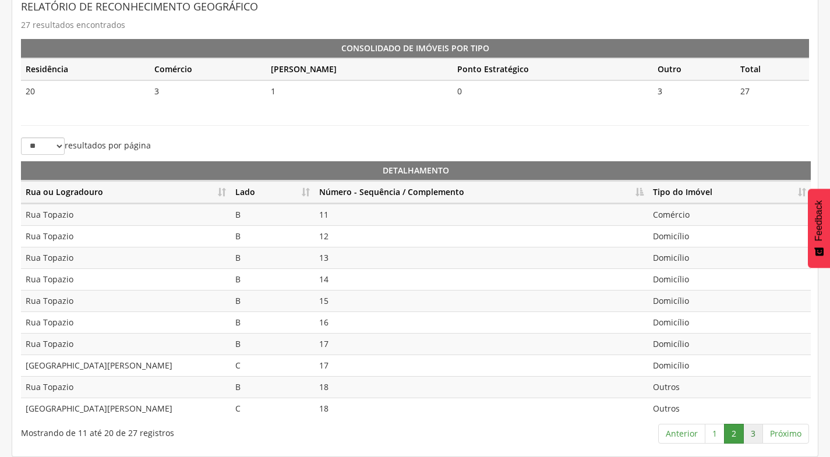
click at [753, 433] on link "3" at bounding box center [754, 434] width 20 height 20
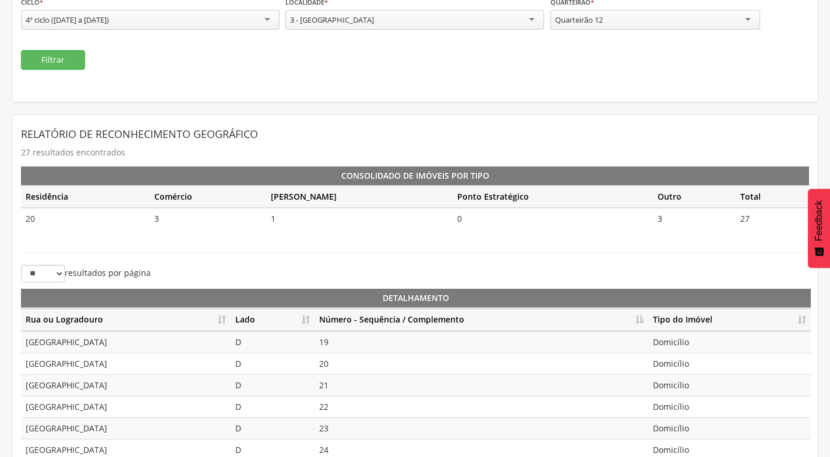
scroll to position [20, 0]
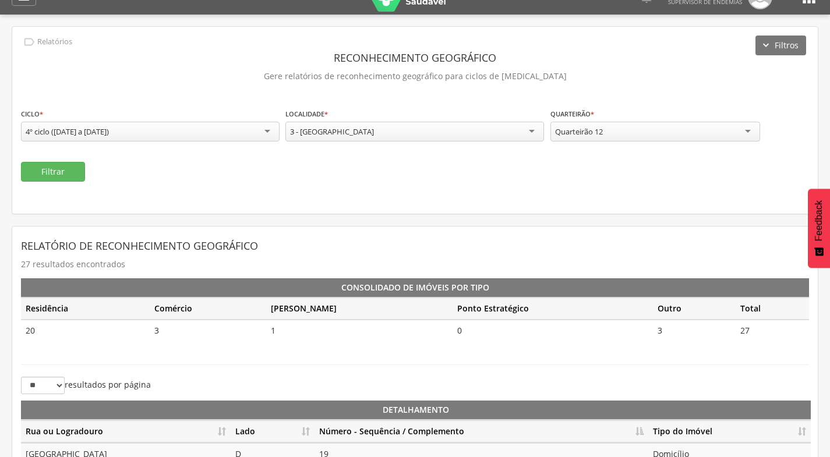
click at [666, 133] on div "Quarteirão 12" at bounding box center [656, 132] width 210 height 20
click at [75, 165] on button "Filtrar" at bounding box center [53, 172] width 64 height 20
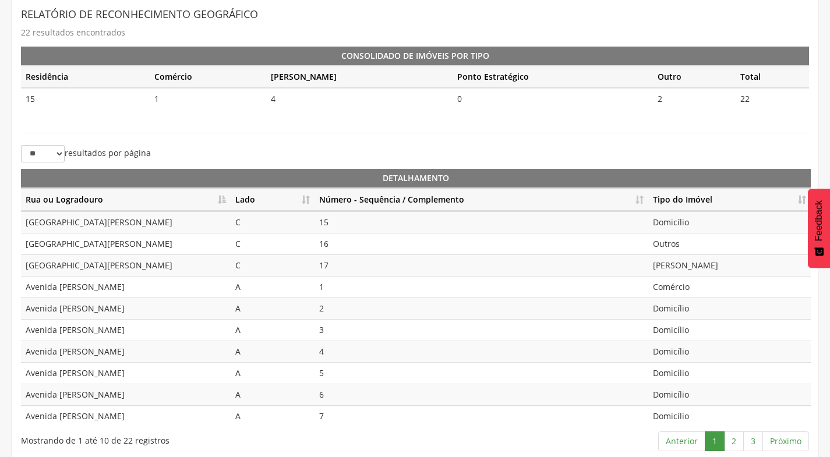
scroll to position [260, 0]
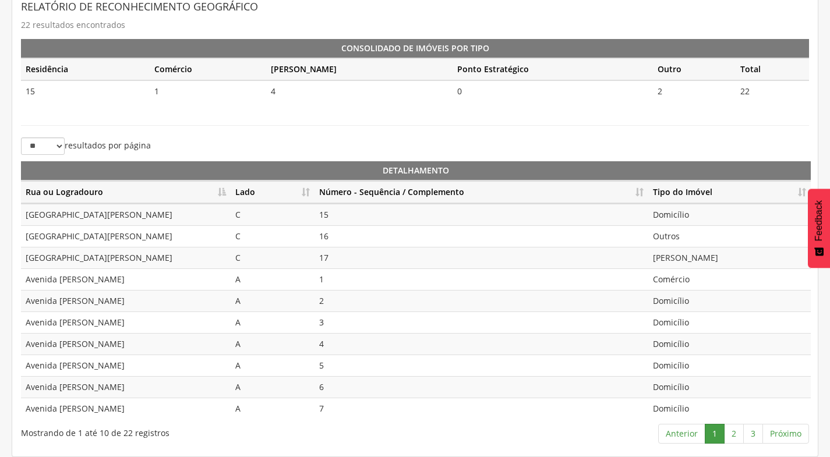
click at [304, 193] on th "Lado" at bounding box center [273, 192] width 84 height 23
click at [638, 184] on th "Número - Sequência / Complemento" at bounding box center [482, 192] width 334 height 23
click at [642, 193] on th "Número - Sequência / Complemento" at bounding box center [482, 192] width 334 height 23
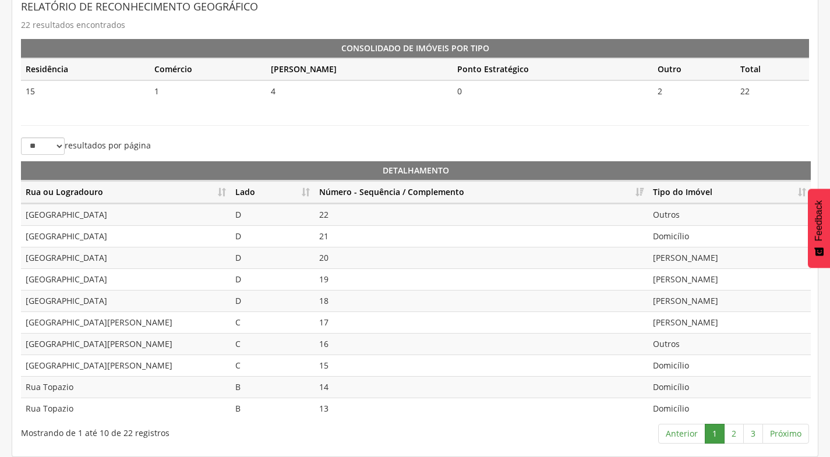
click at [642, 193] on th "Número - Sequência / Complemento" at bounding box center [482, 192] width 334 height 23
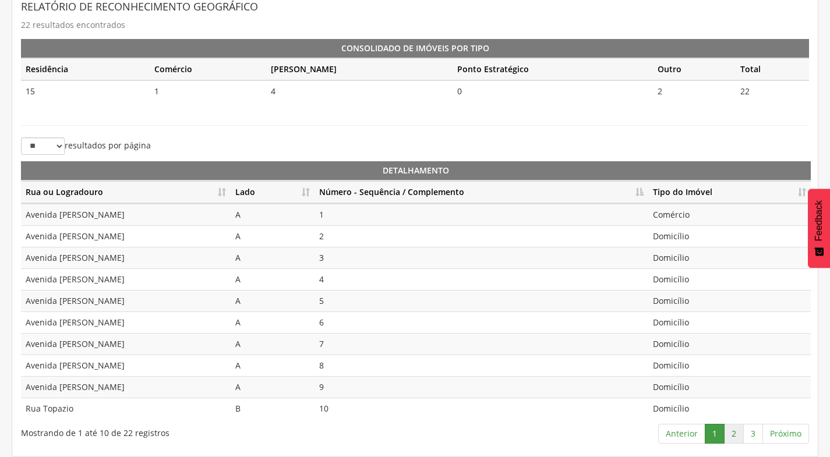
click at [738, 432] on link "2" at bounding box center [734, 434] width 20 height 20
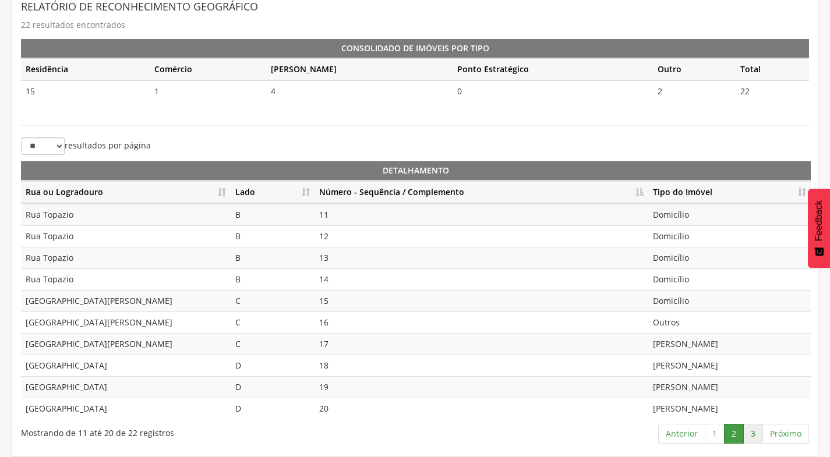
click at [760, 432] on link "3" at bounding box center [754, 434] width 20 height 20
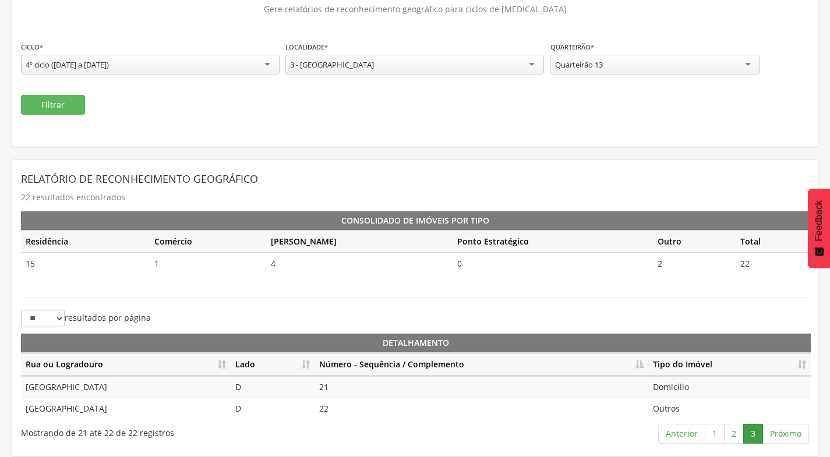
scroll to position [87, 0]
click at [703, 60] on div "Quarteirão 13" at bounding box center [656, 65] width 210 height 20
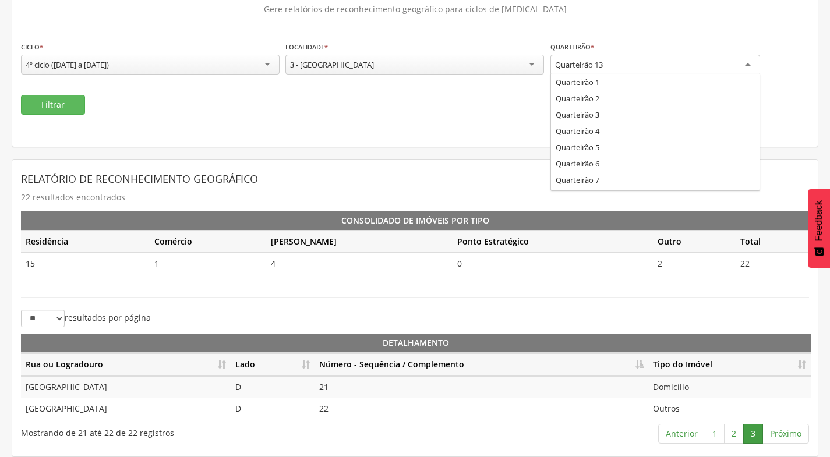
scroll to position [0, 0]
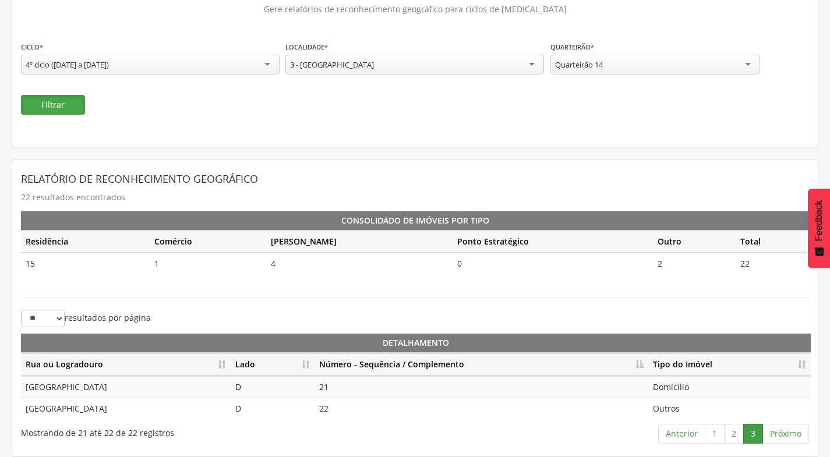
click at [51, 111] on button "Filtrar" at bounding box center [53, 105] width 64 height 20
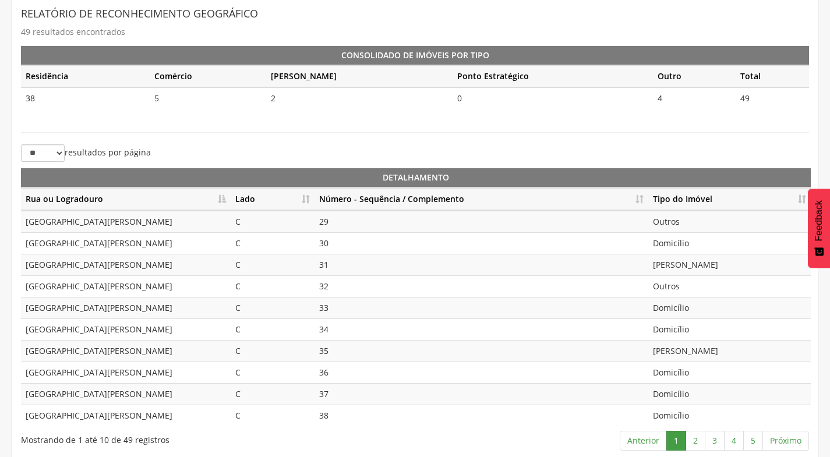
scroll to position [260, 0]
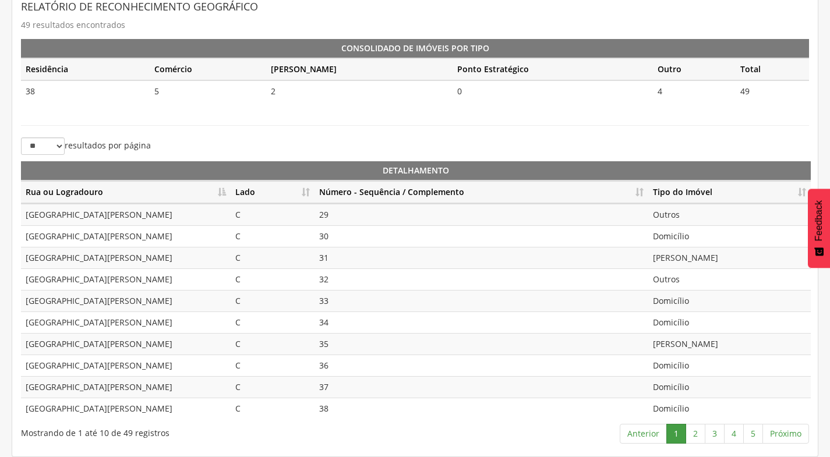
click at [304, 196] on th "Lado" at bounding box center [273, 192] width 84 height 23
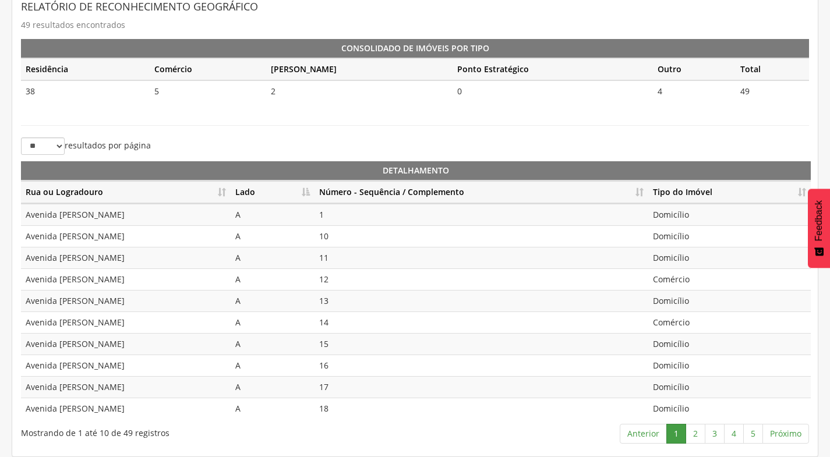
click at [639, 192] on th "Número - Sequência / Complemento" at bounding box center [482, 192] width 334 height 23
click at [685, 346] on td "Outros" at bounding box center [730, 344] width 163 height 22
click at [691, 383] on td "Comércio" at bounding box center [730, 387] width 163 height 22
click at [694, 432] on link "2" at bounding box center [696, 434] width 20 height 20
click at [713, 440] on link "3" at bounding box center [715, 434] width 20 height 20
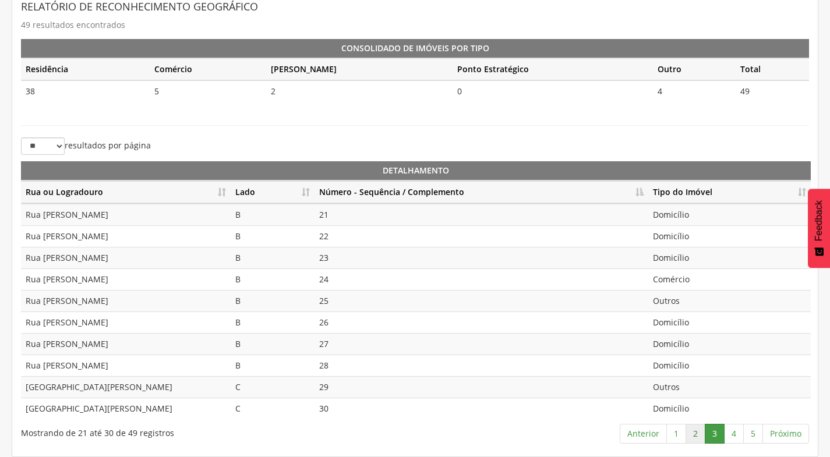
click at [695, 435] on link "2" at bounding box center [696, 434] width 20 height 20
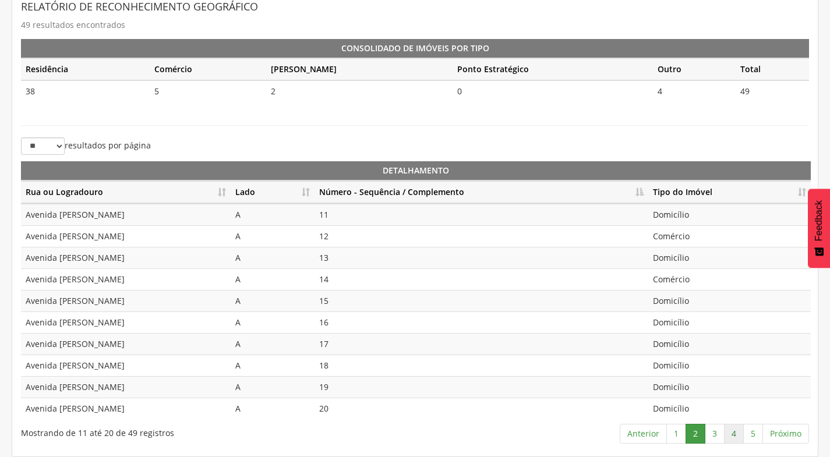
click at [724, 432] on link "4" at bounding box center [734, 434] width 20 height 20
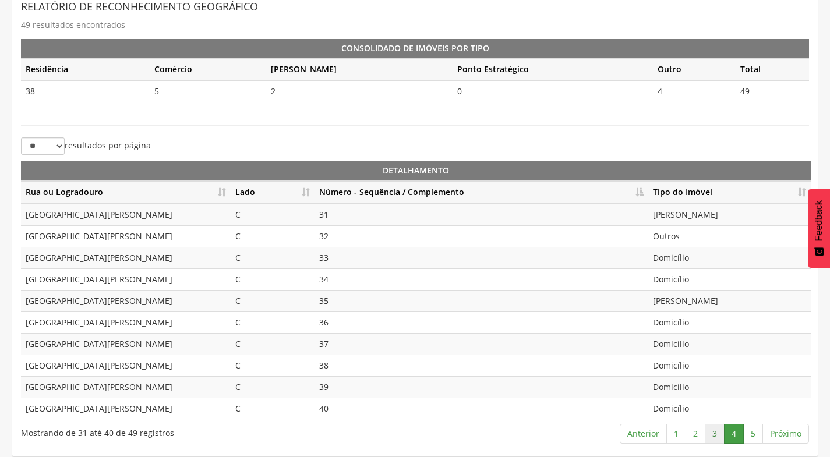
click at [720, 432] on link "3" at bounding box center [715, 434] width 20 height 20
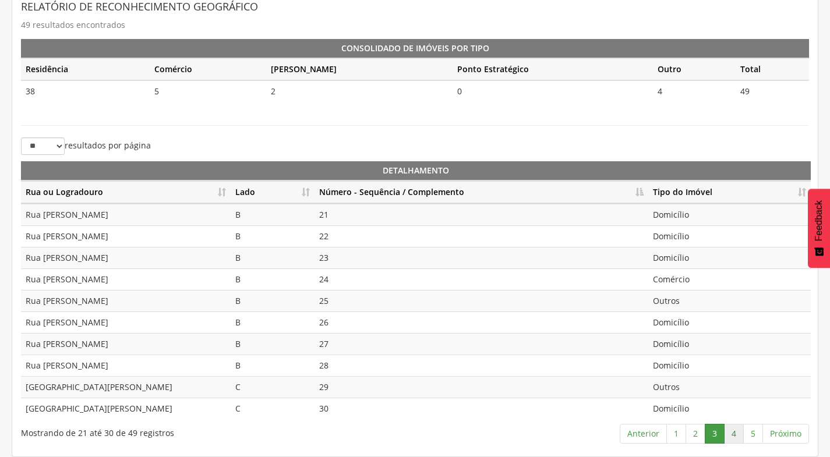
click at [733, 435] on link "4" at bounding box center [734, 434] width 20 height 20
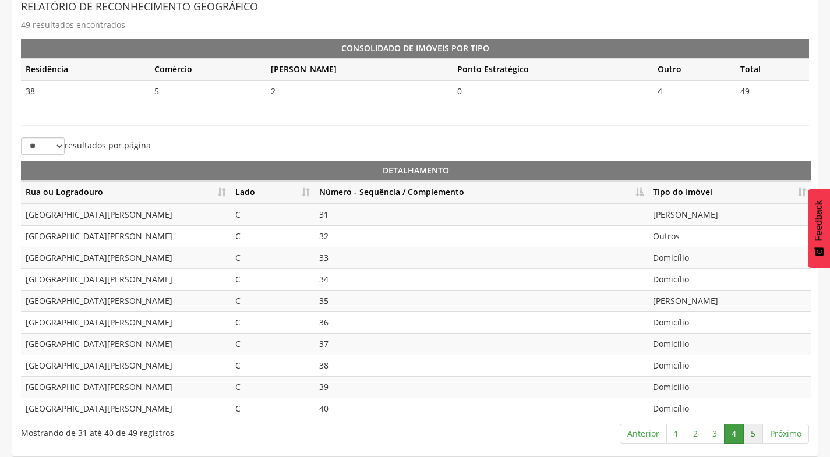
click at [759, 425] on link "5" at bounding box center [754, 434] width 20 height 20
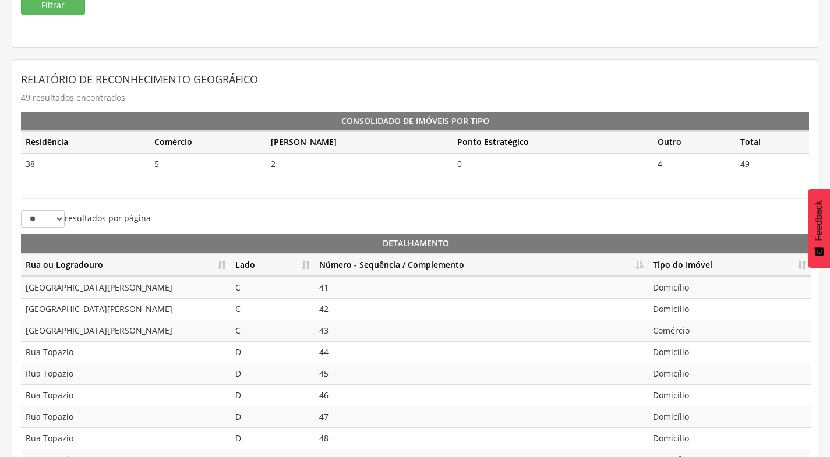
scroll to position [122, 0]
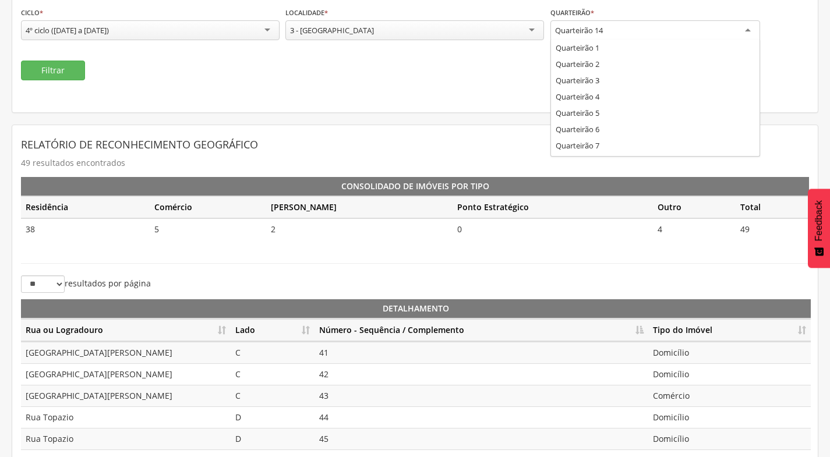
click at [671, 34] on div "Quarteirão 14" at bounding box center [656, 30] width 210 height 21
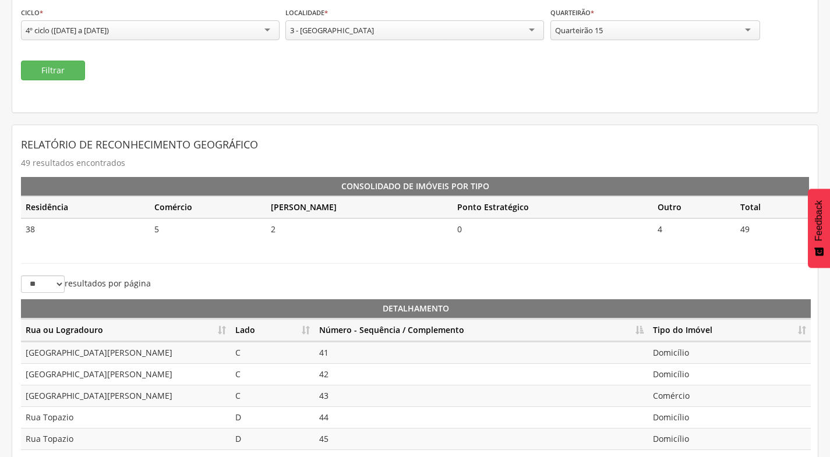
scroll to position [0, 0]
click at [43, 73] on button "Filtrar" at bounding box center [53, 71] width 64 height 20
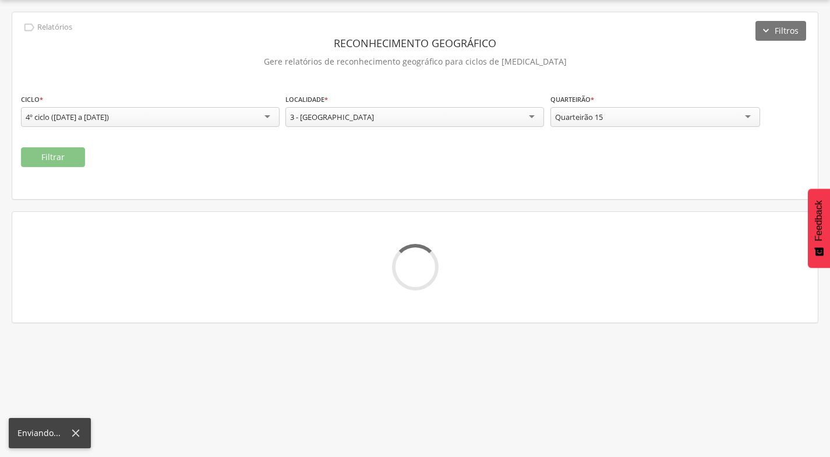
scroll to position [122, 0]
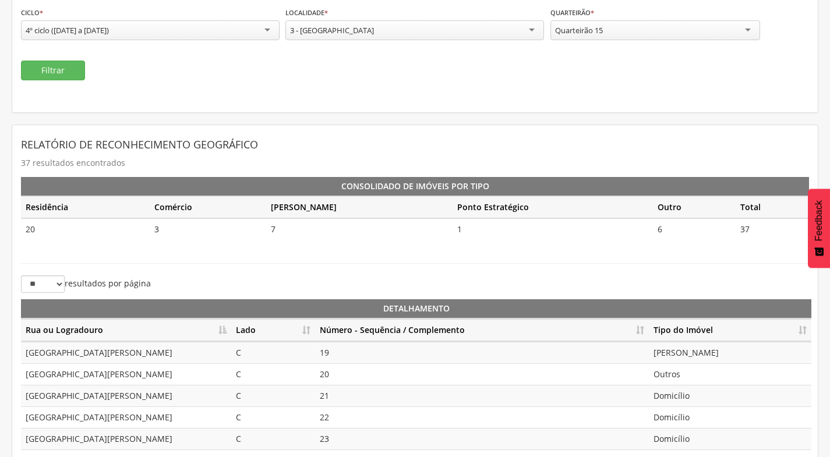
click at [305, 333] on th "Lado" at bounding box center [273, 330] width 84 height 23
click at [640, 331] on th "Número - Sequência / Complemento" at bounding box center [482, 330] width 334 height 23
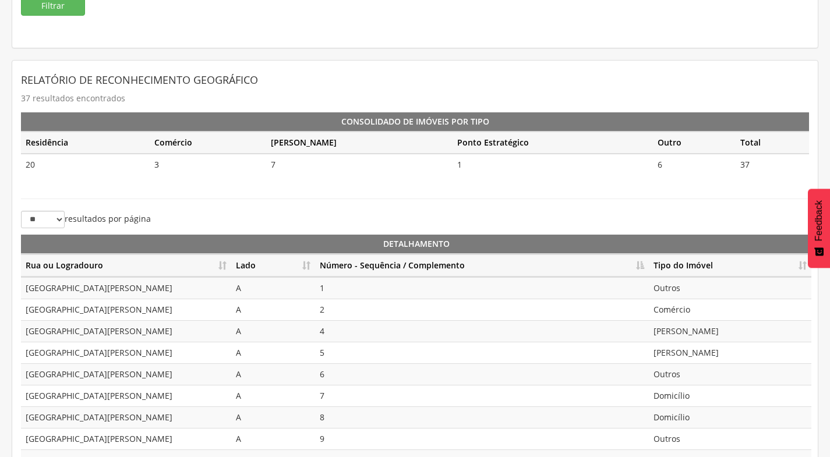
scroll to position [260, 0]
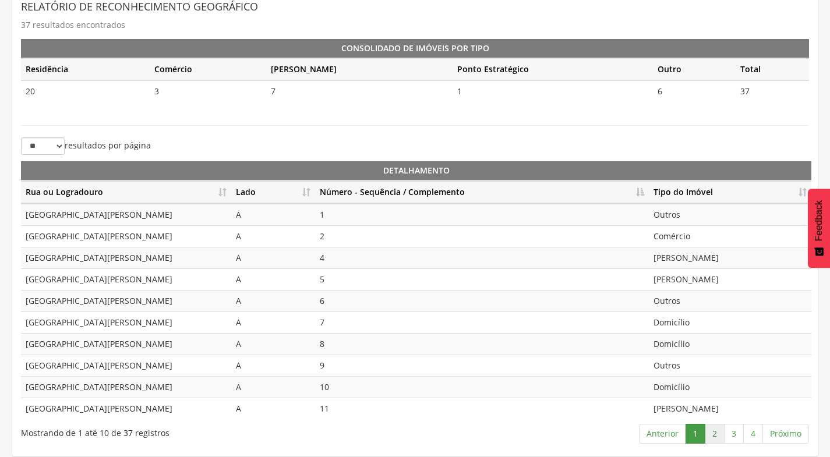
click at [717, 437] on link "2" at bounding box center [715, 434] width 20 height 20
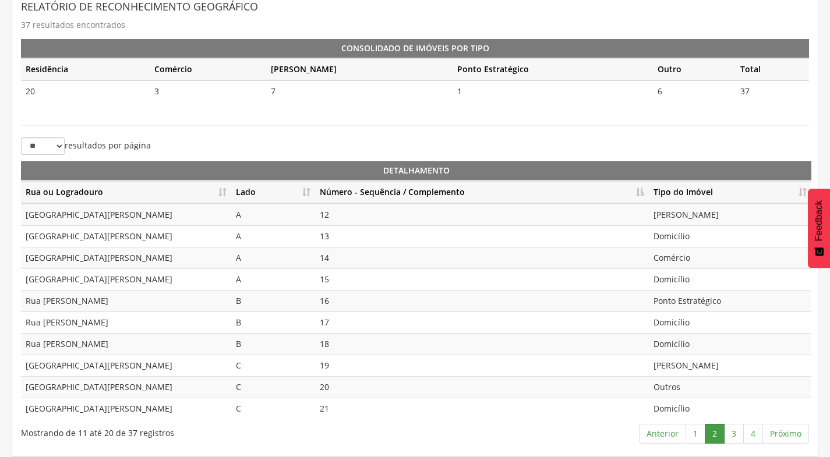
drag, startPoint x: 360, startPoint y: 219, endPoint x: 339, endPoint y: 244, distance: 32.2
click at [359, 221] on td "12" at bounding box center [482, 215] width 334 height 22
click at [339, 238] on td "13" at bounding box center [482, 237] width 334 height 22
click at [341, 257] on td "14" at bounding box center [482, 258] width 334 height 22
click at [340, 277] on td "15" at bounding box center [482, 280] width 334 height 22
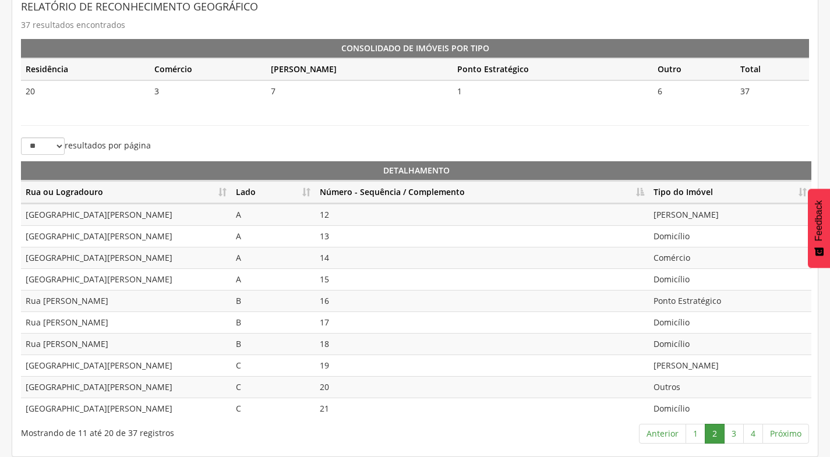
click at [338, 294] on td "16" at bounding box center [482, 301] width 334 height 22
click at [736, 439] on link "3" at bounding box center [734, 434] width 20 height 20
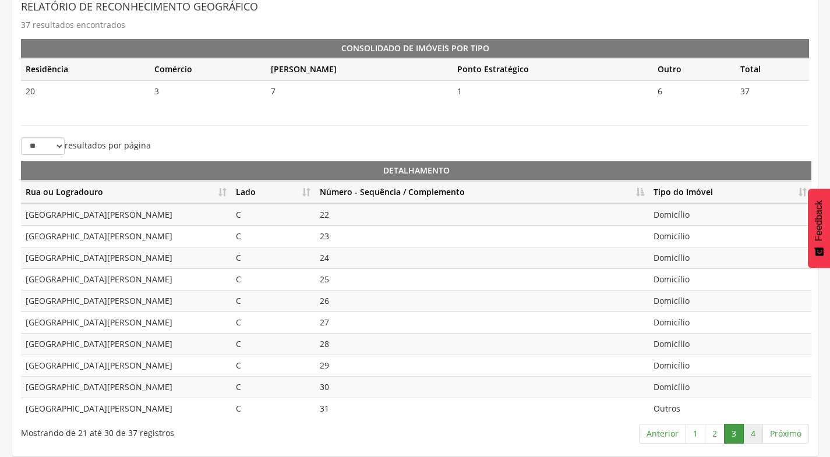
click at [751, 437] on link "4" at bounding box center [754, 434] width 20 height 20
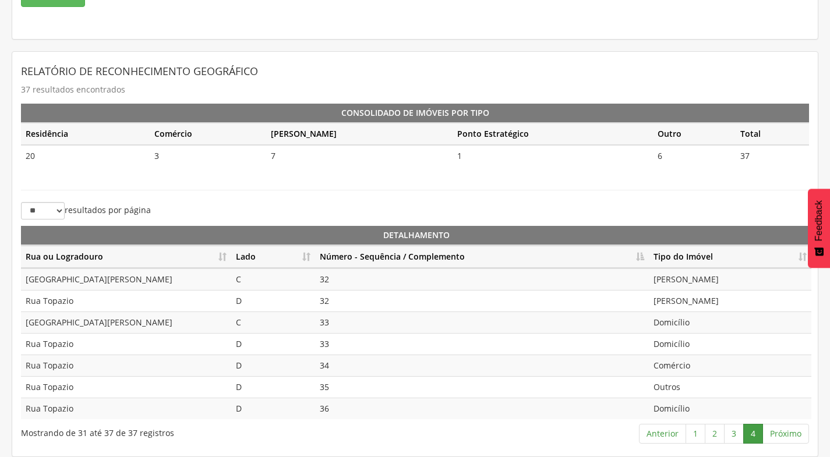
click at [343, 283] on td "32" at bounding box center [482, 280] width 334 height 22
click at [342, 305] on td "32" at bounding box center [482, 301] width 334 height 22
click at [343, 326] on td "33" at bounding box center [482, 323] width 334 height 22
click at [340, 342] on td "33" at bounding box center [482, 344] width 334 height 22
click at [335, 368] on td "34" at bounding box center [482, 366] width 334 height 22
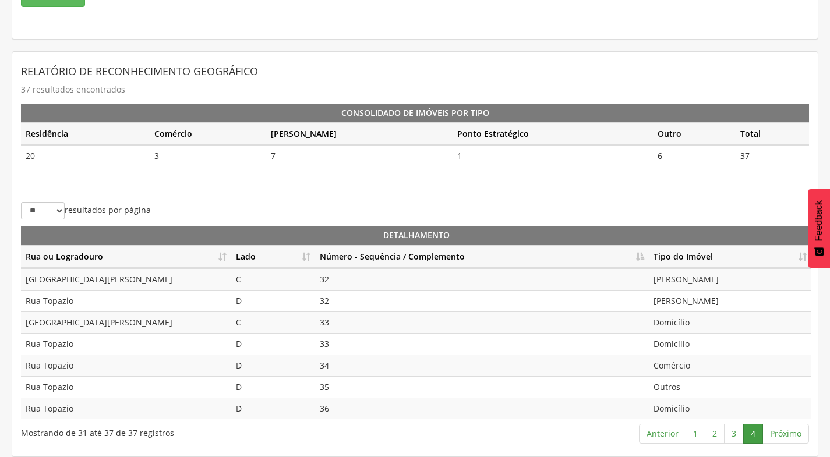
drag, startPoint x: 333, startPoint y: 389, endPoint x: 330, endPoint y: 406, distance: 16.6
click at [333, 391] on td "35" at bounding box center [482, 387] width 334 height 22
click at [329, 407] on td "36" at bounding box center [482, 409] width 334 height 22
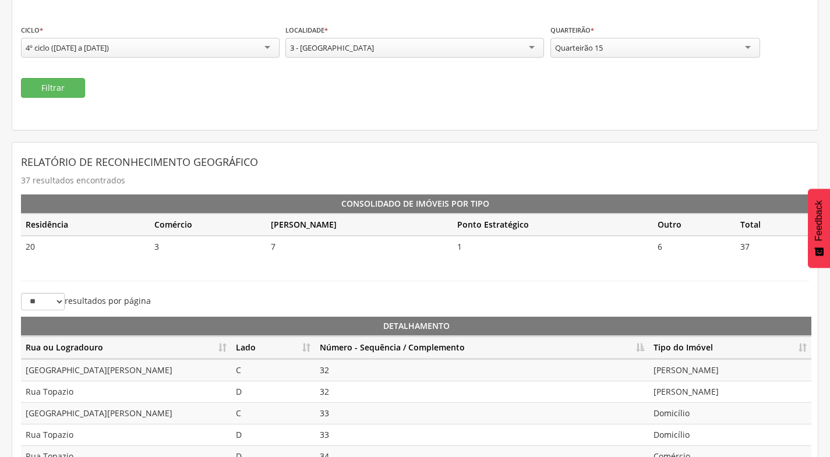
scroll to position [20, 0]
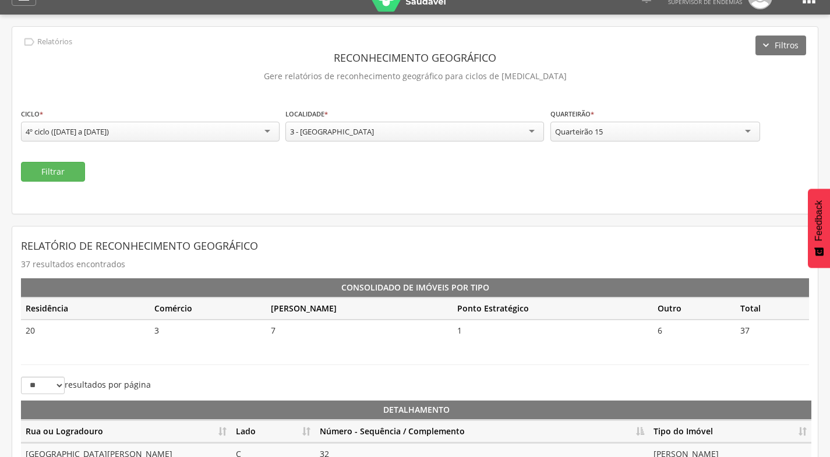
click at [672, 132] on div "Quarteirão 15" at bounding box center [656, 132] width 210 height 20
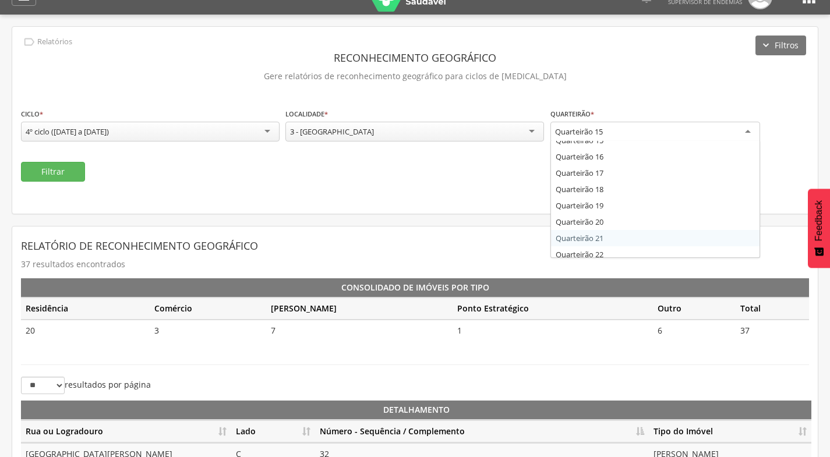
scroll to position [217, 0]
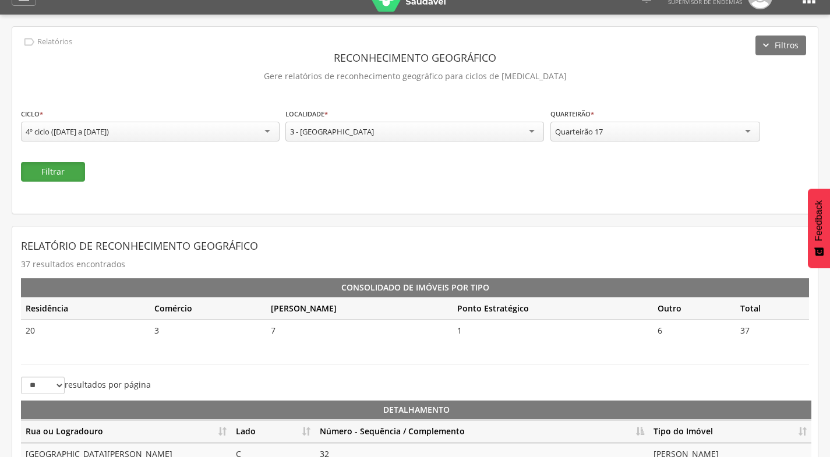
click at [59, 172] on button "Filtrar" at bounding box center [53, 172] width 64 height 20
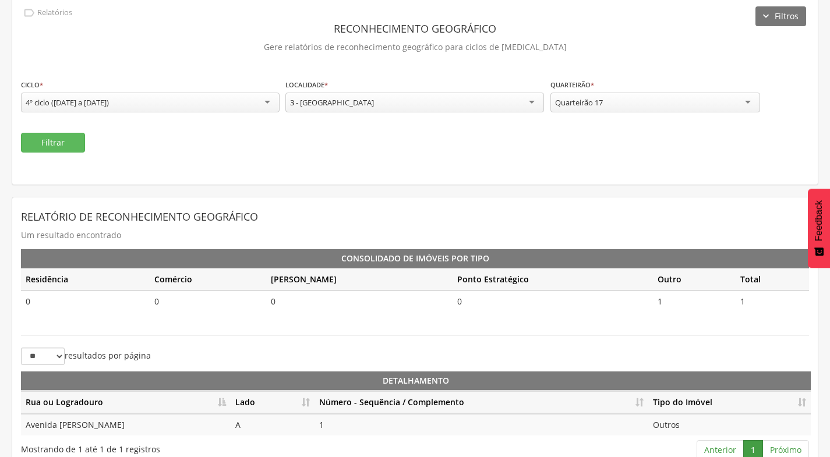
scroll to position [66, 0]
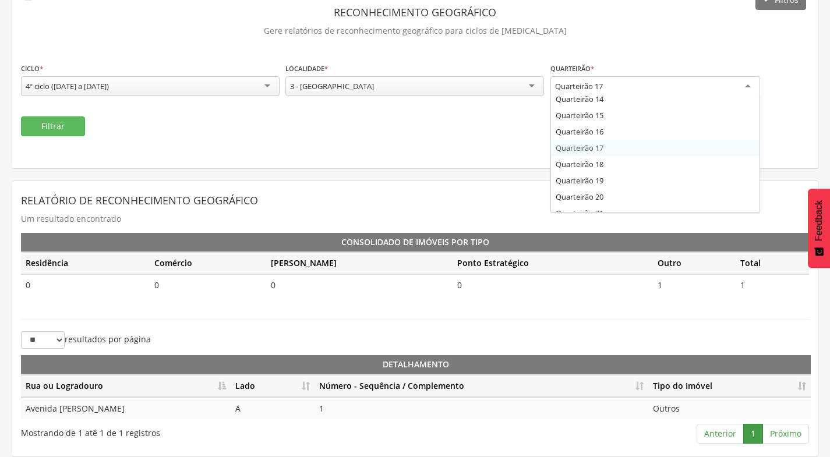
click at [668, 89] on div "Quarteirão 17" at bounding box center [656, 86] width 210 height 21
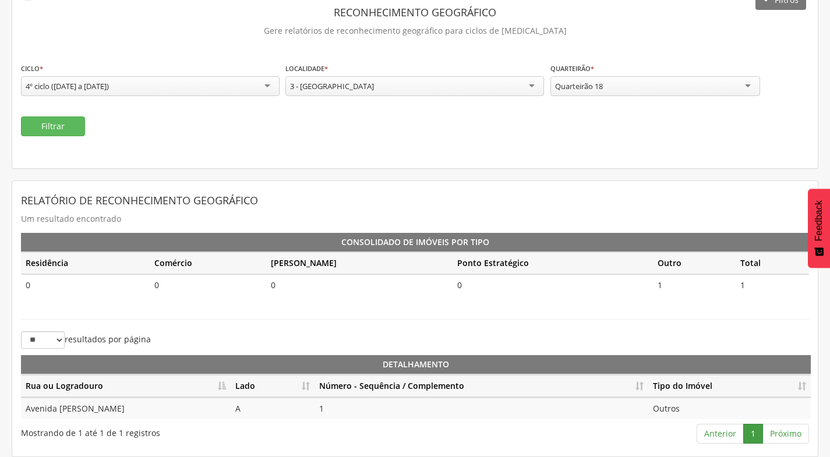
drag, startPoint x: 44, startPoint y: 143, endPoint x: 44, endPoint y: 138, distance: 5.9
click at [44, 142] on div "**********" at bounding box center [415, 74] width 806 height 187
click at [47, 132] on button "Filtrar" at bounding box center [53, 127] width 64 height 20
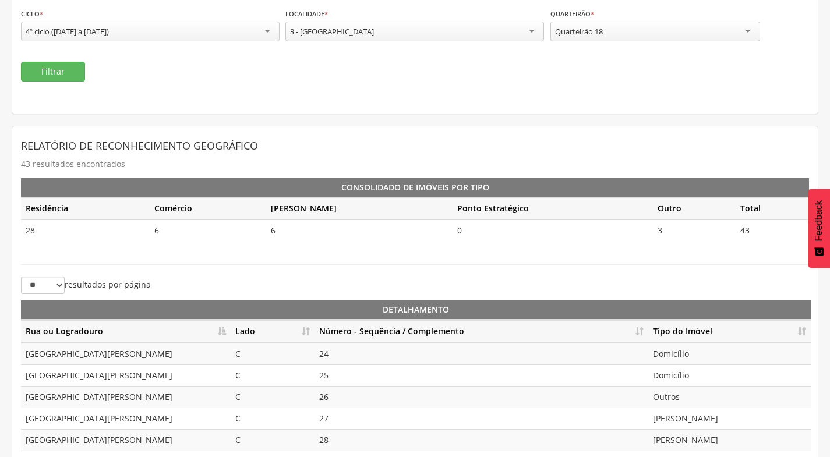
scroll to position [260, 0]
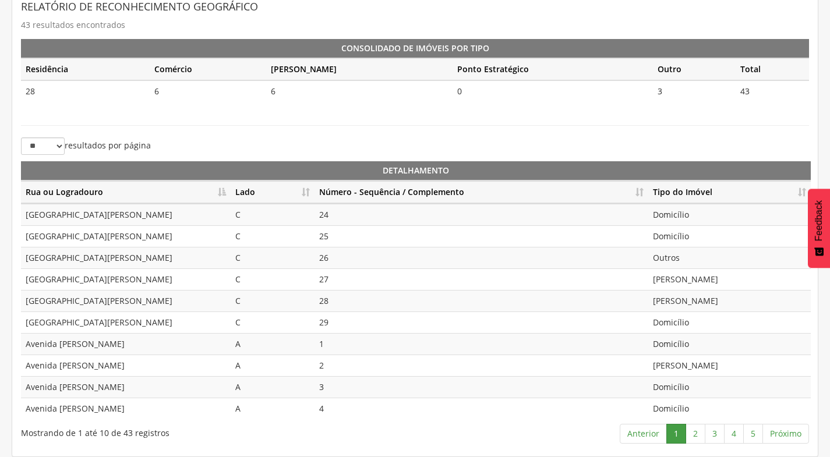
click at [305, 193] on th "Lado" at bounding box center [273, 192] width 84 height 23
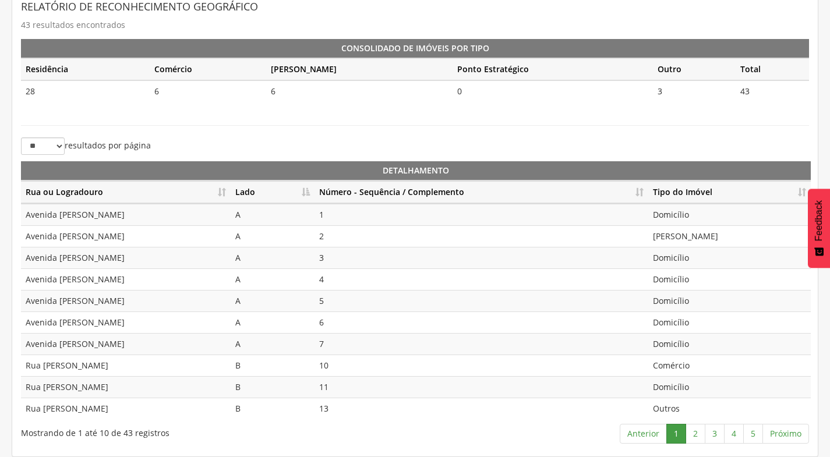
click at [640, 196] on th "Número - Sequência / Complemento" at bounding box center [482, 192] width 334 height 23
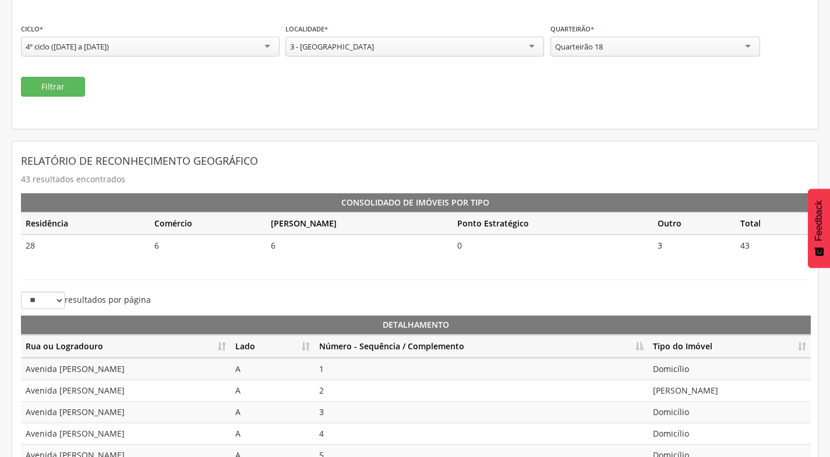
scroll to position [85, 0]
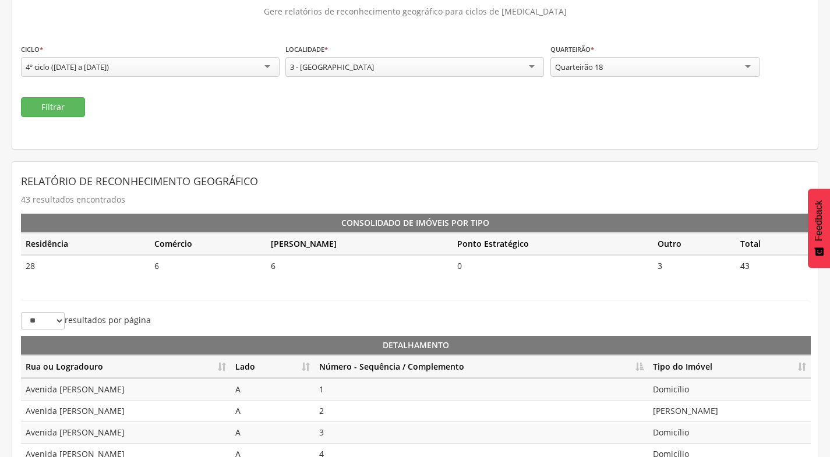
click at [635, 73] on div "Quarteirão 18" at bounding box center [656, 67] width 210 height 20
click at [66, 102] on button "Filtrar" at bounding box center [53, 107] width 64 height 20
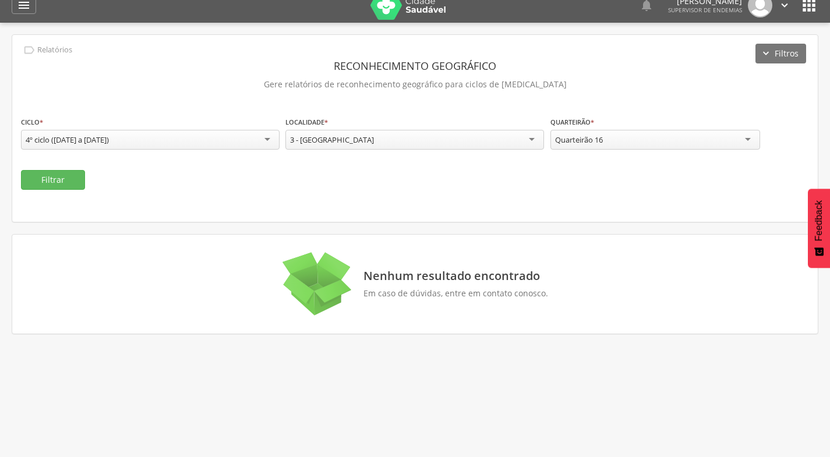
scroll to position [0, 0]
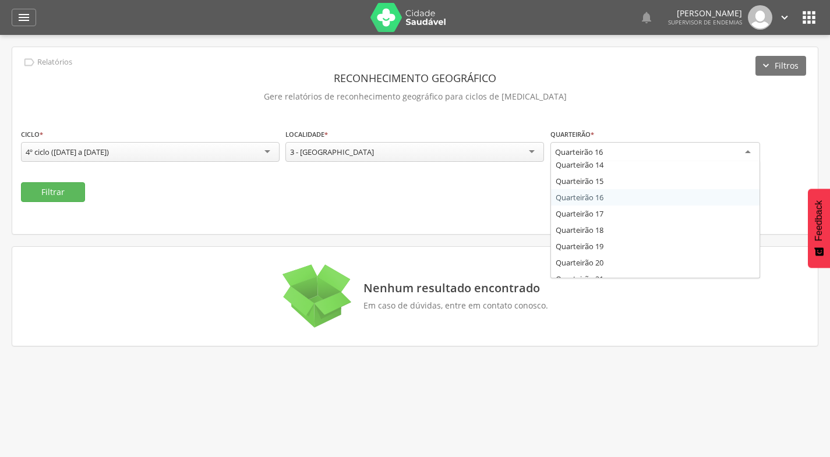
click at [661, 159] on div "Quarteirão 16" at bounding box center [656, 152] width 210 height 21
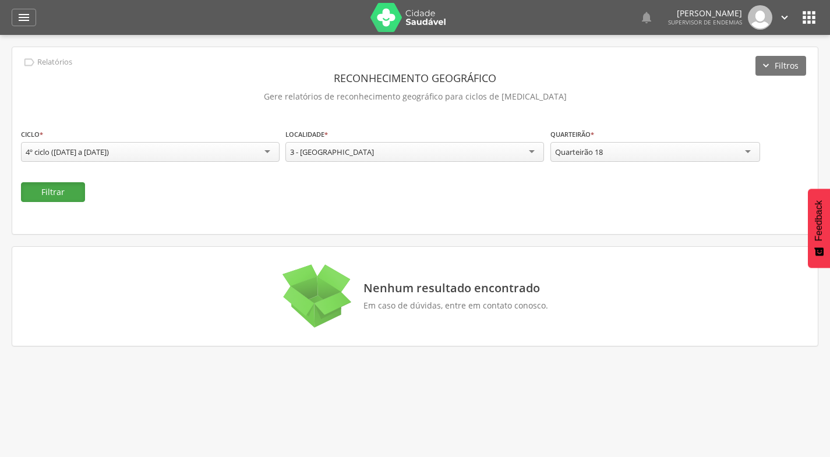
click at [79, 195] on button "Filtrar" at bounding box center [53, 192] width 64 height 20
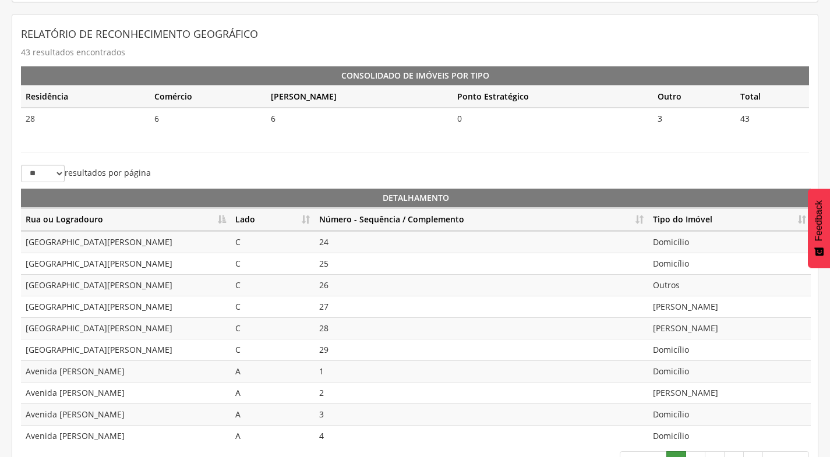
scroll to position [233, 0]
click at [306, 217] on th "Lado" at bounding box center [273, 219] width 84 height 23
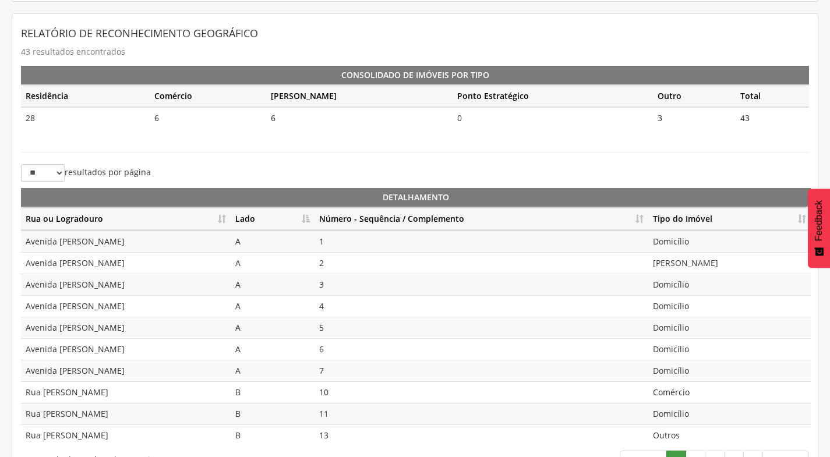
click at [642, 221] on th "Número - Sequência / Complemento" at bounding box center [482, 219] width 334 height 23
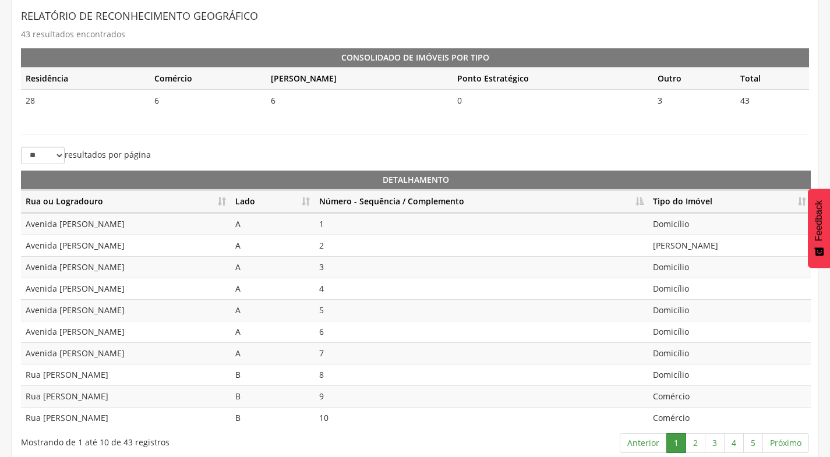
scroll to position [260, 0]
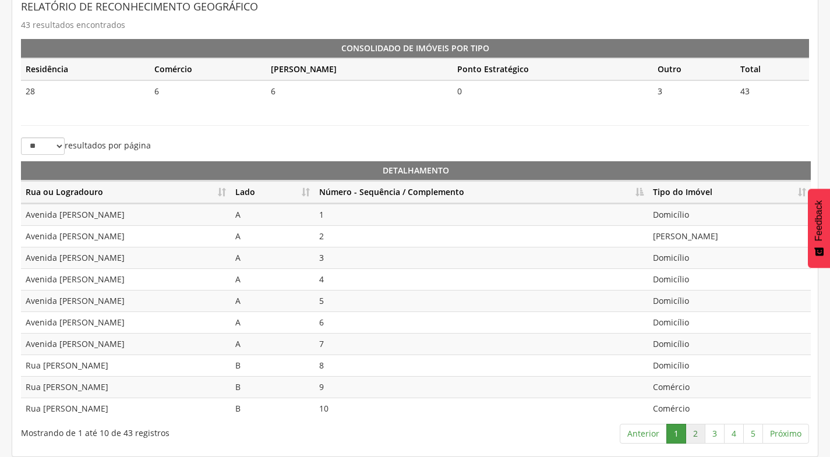
click at [701, 433] on link "2" at bounding box center [696, 434] width 20 height 20
click at [718, 434] on link "3" at bounding box center [715, 434] width 20 height 20
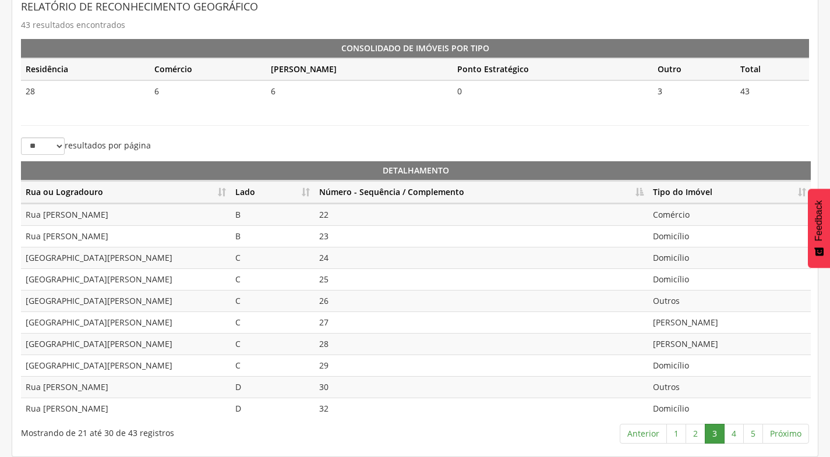
click at [339, 215] on td "22" at bounding box center [482, 215] width 334 height 22
click at [337, 236] on td "23" at bounding box center [482, 237] width 334 height 22
drag, startPoint x: 341, startPoint y: 262, endPoint x: 339, endPoint y: 270, distance: 8.3
click at [340, 262] on td "24" at bounding box center [482, 258] width 334 height 22
click at [330, 282] on td "25" at bounding box center [482, 280] width 334 height 22
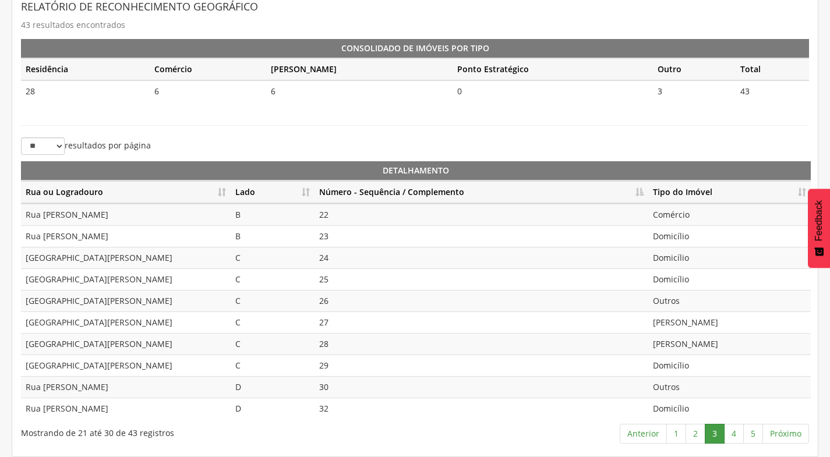
click at [330, 297] on td "26" at bounding box center [482, 301] width 334 height 22
click at [332, 328] on td "27" at bounding box center [482, 323] width 334 height 22
click at [331, 350] on td "28" at bounding box center [482, 344] width 334 height 22
click at [332, 367] on td "29" at bounding box center [482, 366] width 334 height 22
click at [334, 388] on td "30" at bounding box center [482, 387] width 334 height 22
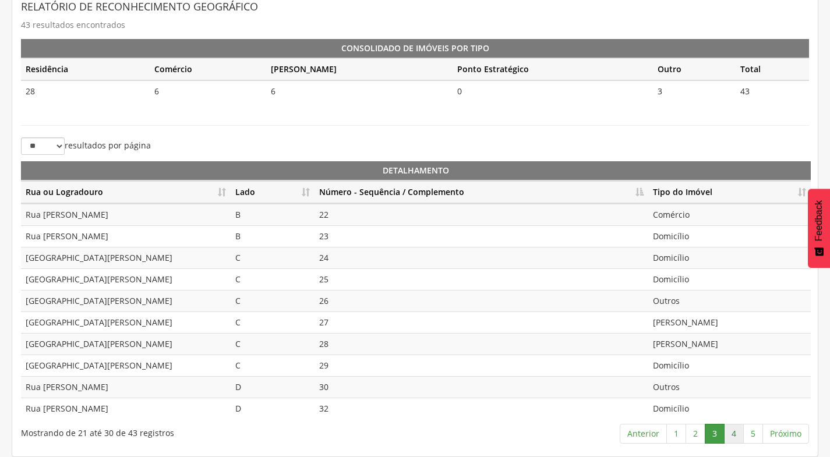
click at [740, 436] on link "4" at bounding box center [734, 434] width 20 height 20
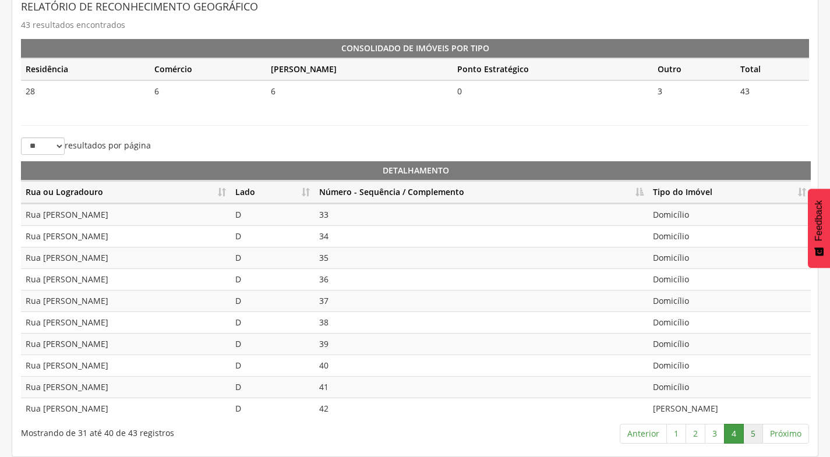
click at [756, 437] on link "5" at bounding box center [754, 434] width 20 height 20
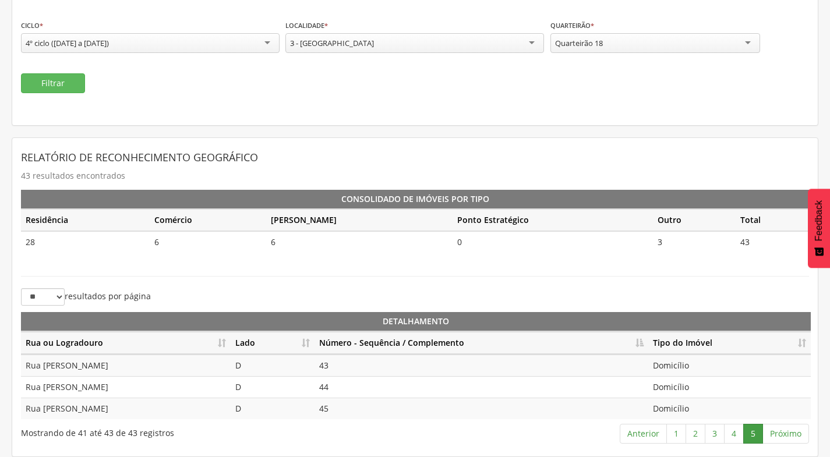
scroll to position [109, 0]
click at [634, 48] on div "Quarteirão 18" at bounding box center [656, 43] width 210 height 20
click at [61, 85] on button "Filtrar" at bounding box center [53, 83] width 64 height 20
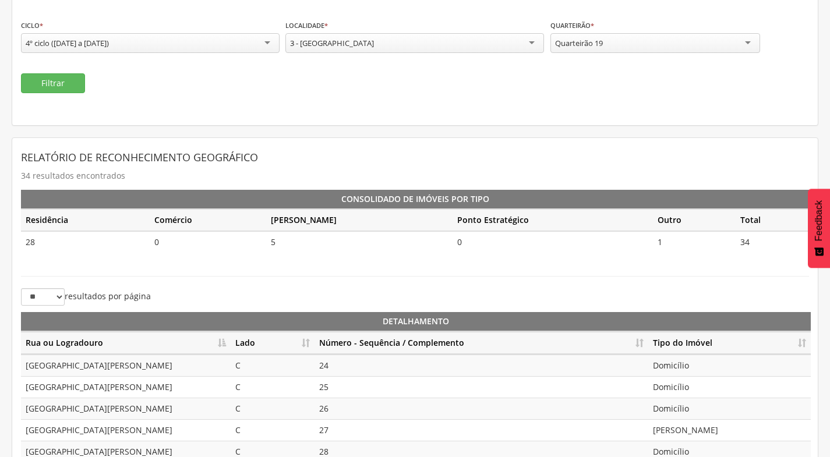
click at [308, 343] on th "Lado" at bounding box center [273, 343] width 84 height 23
click at [645, 344] on th "Número - Sequência / Complemento" at bounding box center [482, 343] width 334 height 23
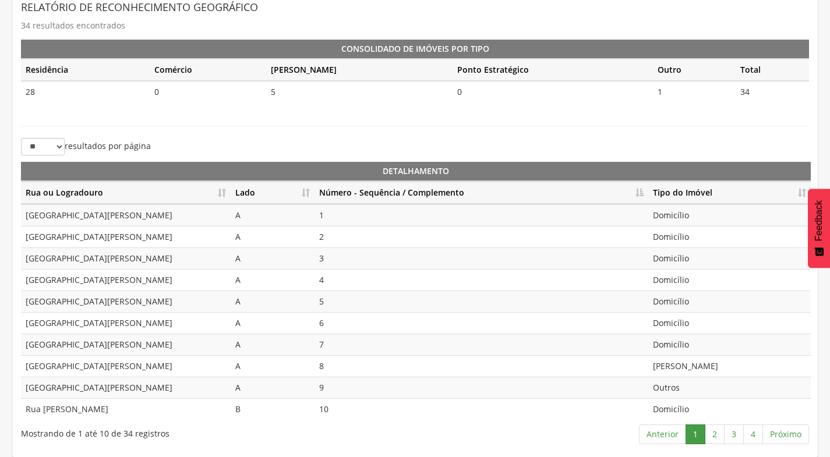
scroll to position [260, 0]
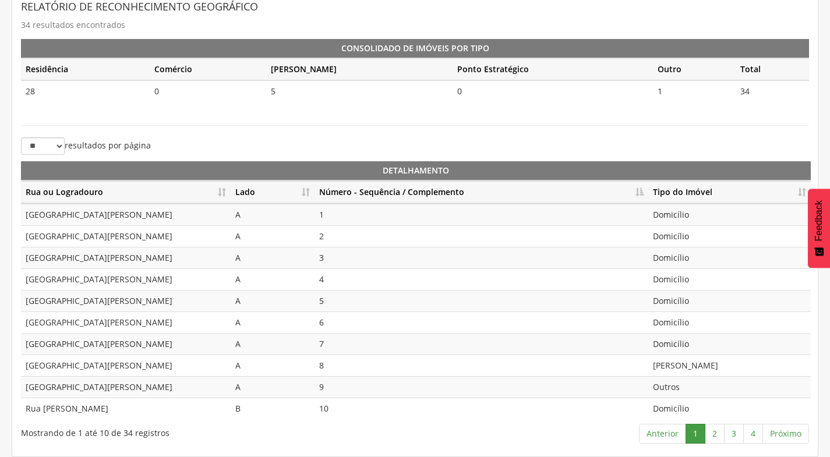
click at [702, 367] on td "[PERSON_NAME]" at bounding box center [730, 366] width 163 height 22
click at [701, 381] on td "Outros" at bounding box center [730, 387] width 163 height 22
click at [712, 433] on link "2" at bounding box center [715, 434] width 20 height 20
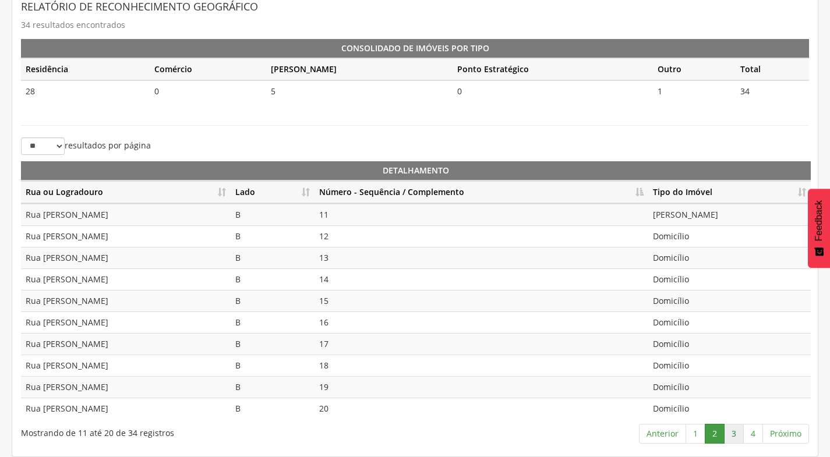
click at [735, 433] on link "3" at bounding box center [734, 434] width 20 height 20
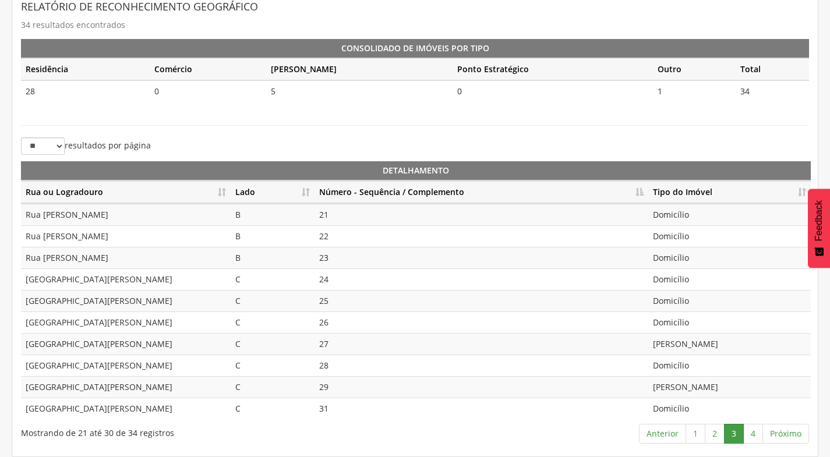
click at [694, 353] on td "[PERSON_NAME]" at bounding box center [730, 344] width 163 height 22
click at [696, 366] on td "Domicílio" at bounding box center [730, 366] width 163 height 22
click at [696, 390] on td "[PERSON_NAME]" at bounding box center [730, 387] width 163 height 22
click at [699, 347] on td "[PERSON_NAME]" at bounding box center [730, 344] width 163 height 22
click at [708, 396] on td "[PERSON_NAME]" at bounding box center [730, 387] width 163 height 22
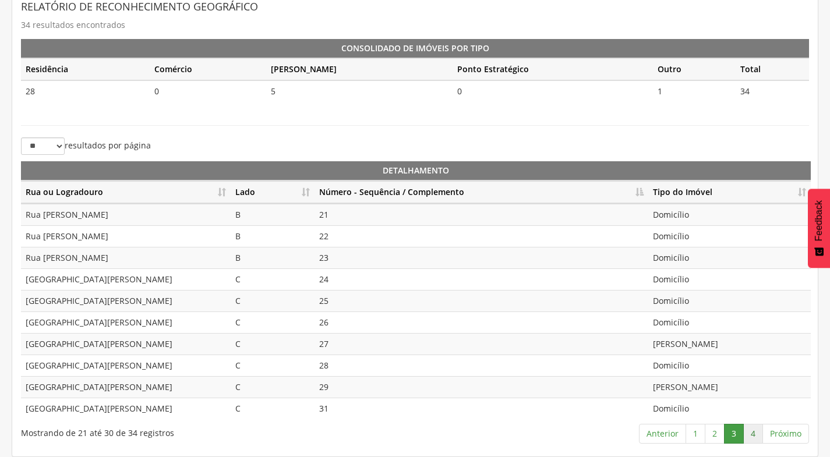
click at [757, 438] on link "4" at bounding box center [754, 434] width 20 height 20
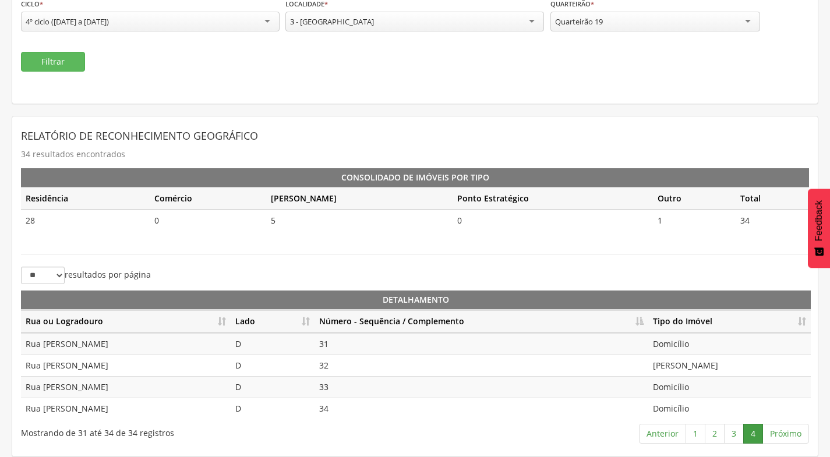
scroll to position [131, 0]
click at [623, 25] on div "Quarteirão 19" at bounding box center [656, 22] width 210 height 20
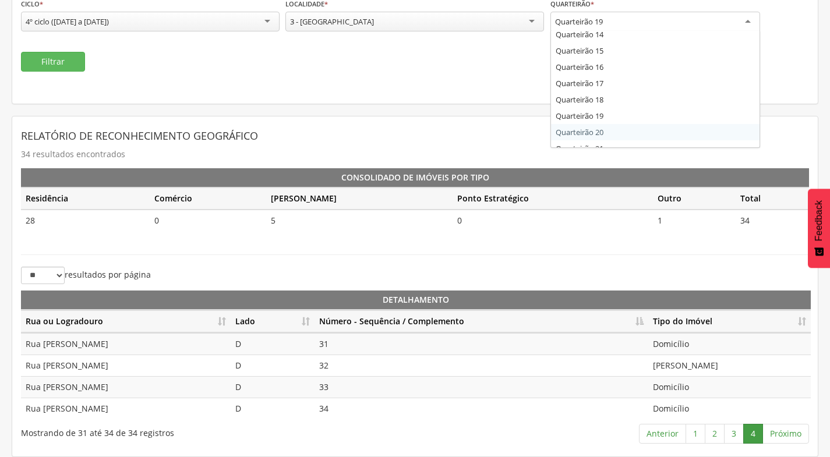
scroll to position [0, 0]
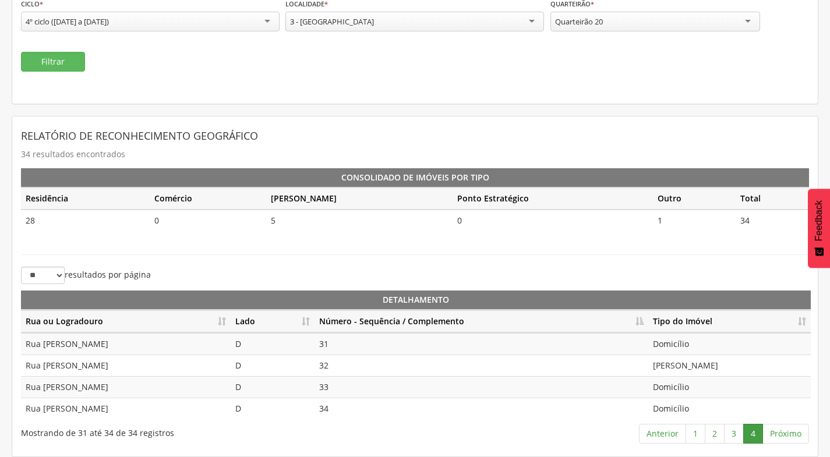
click at [0, 54] on div " Usuários  Perfil do Usuário [PERSON_NAME] CPF: 000.000.000-00, [GEOGRAPHIC_D…" at bounding box center [415, 132] width 830 height 457
click at [36, 58] on button "Filtrar" at bounding box center [53, 62] width 64 height 20
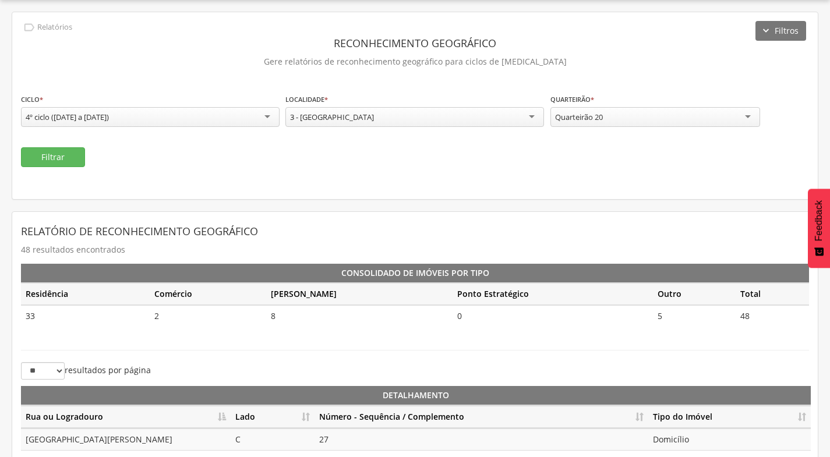
scroll to position [131, 0]
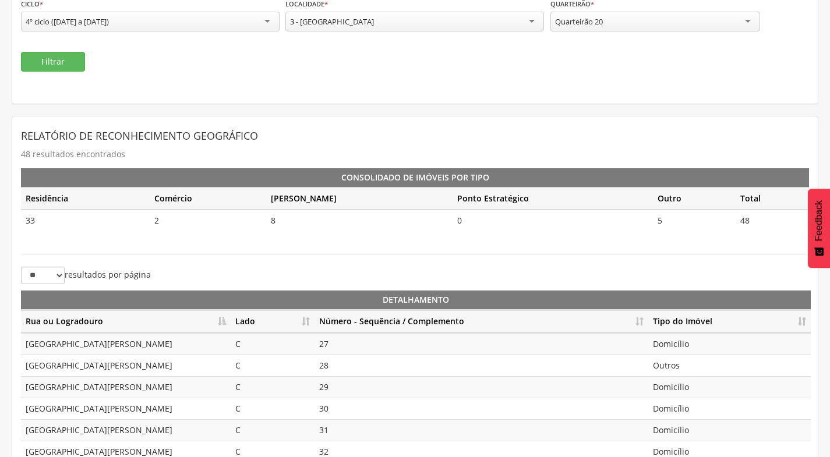
click at [313, 324] on th "Lado" at bounding box center [273, 322] width 84 height 23
click at [635, 324] on th "Número - Sequência / Complemento" at bounding box center [482, 322] width 334 height 23
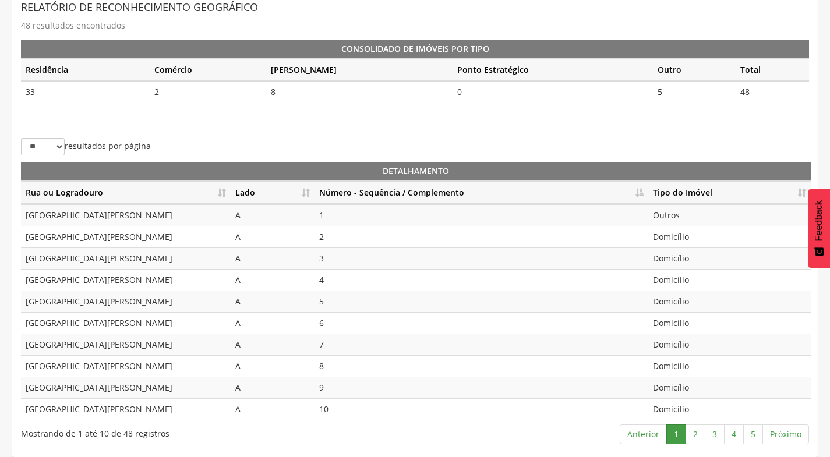
scroll to position [260, 0]
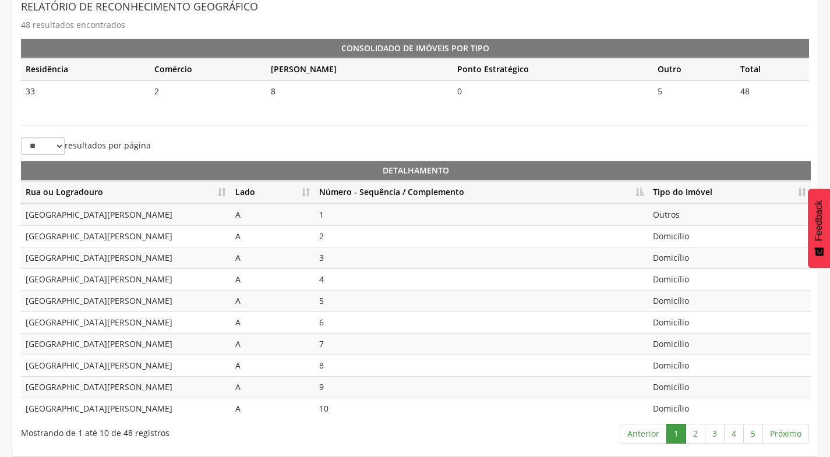
click at [643, 191] on th "Número - Sequência / Complemento" at bounding box center [482, 192] width 334 height 23
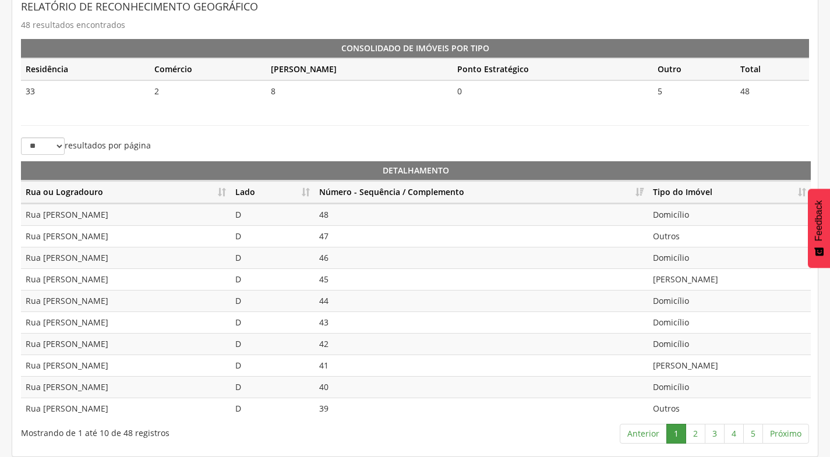
click at [643, 191] on th "Número - Sequência / Complemento" at bounding box center [482, 192] width 334 height 23
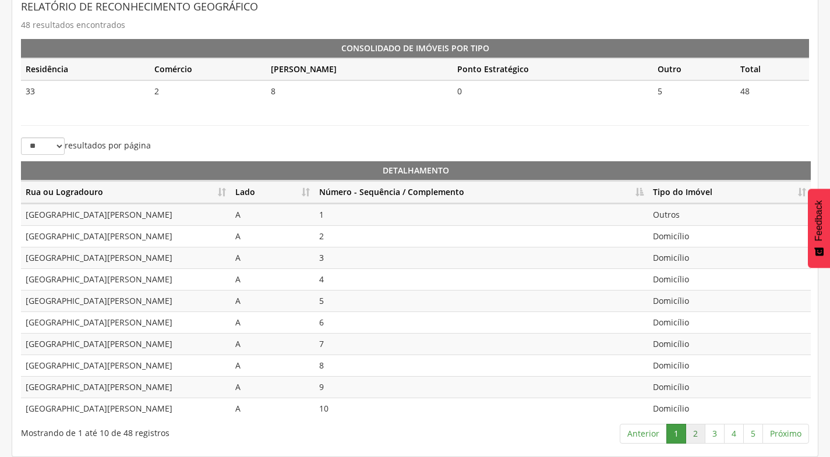
click at [698, 435] on link "2" at bounding box center [696, 434] width 20 height 20
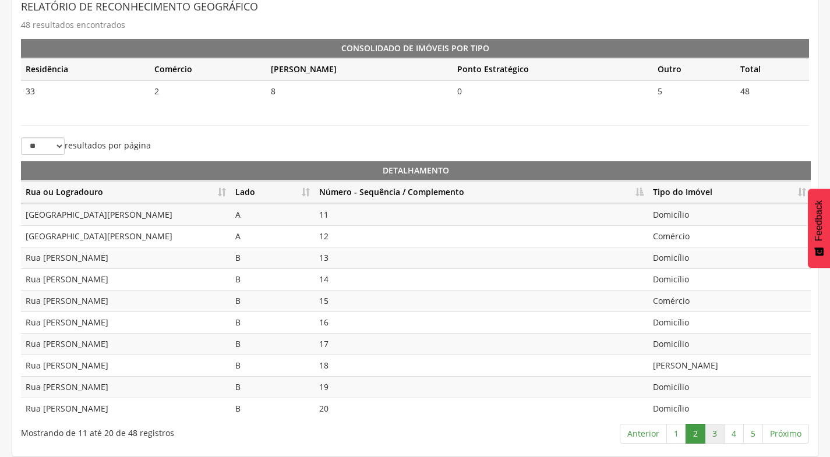
click at [718, 434] on link "3" at bounding box center [715, 434] width 20 height 20
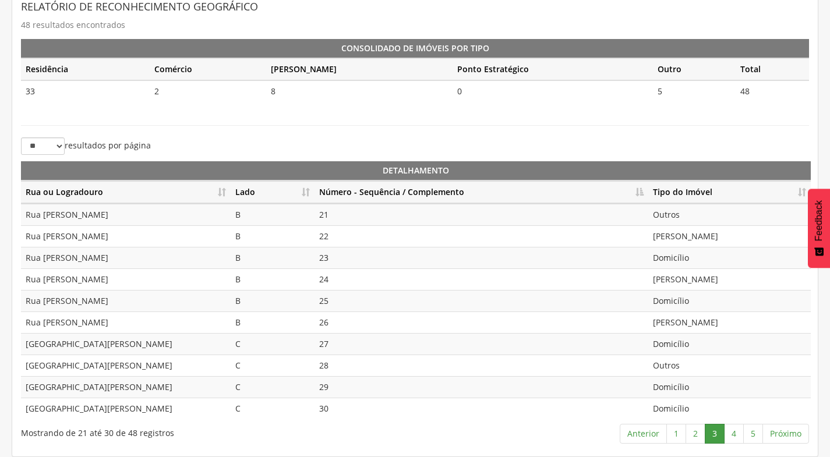
click at [101, 346] on td "[GEOGRAPHIC_DATA][PERSON_NAME]" at bounding box center [126, 344] width 210 height 22
click at [104, 362] on td "[GEOGRAPHIC_DATA][PERSON_NAME]" at bounding box center [126, 366] width 210 height 22
click at [104, 395] on td "[GEOGRAPHIC_DATA][PERSON_NAME]" at bounding box center [126, 387] width 210 height 22
click at [104, 404] on td "[GEOGRAPHIC_DATA][PERSON_NAME]" at bounding box center [126, 409] width 210 height 22
click at [735, 432] on link "4" at bounding box center [734, 434] width 20 height 20
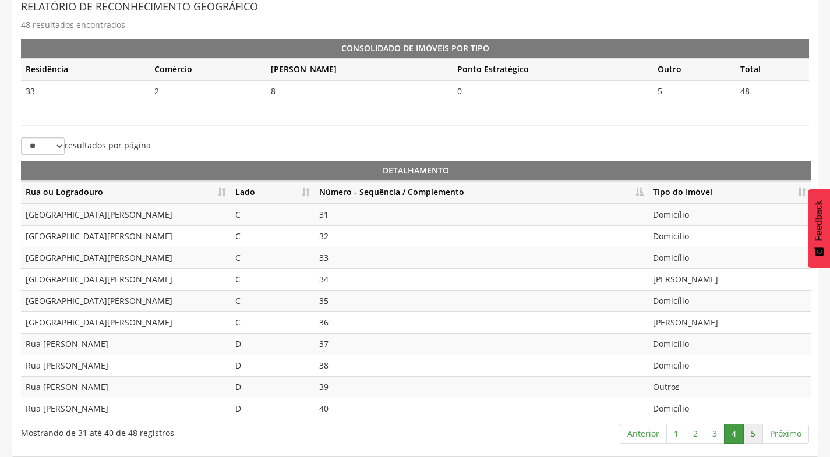
click at [751, 435] on link "5" at bounding box center [754, 434] width 20 height 20
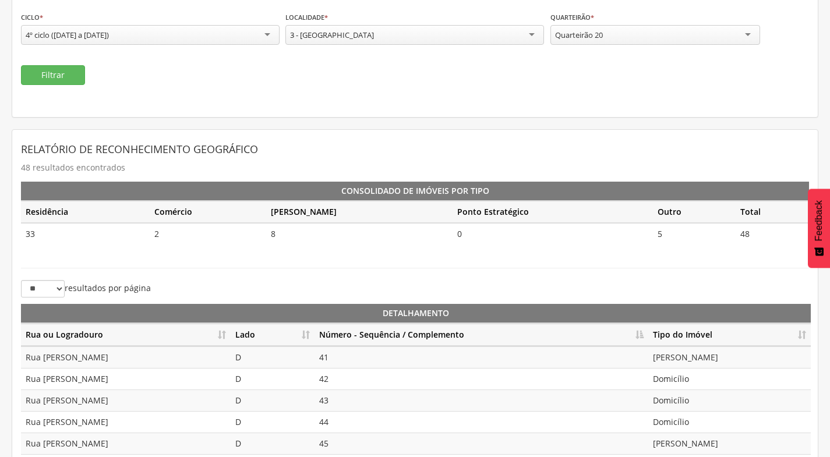
scroll to position [42, 0]
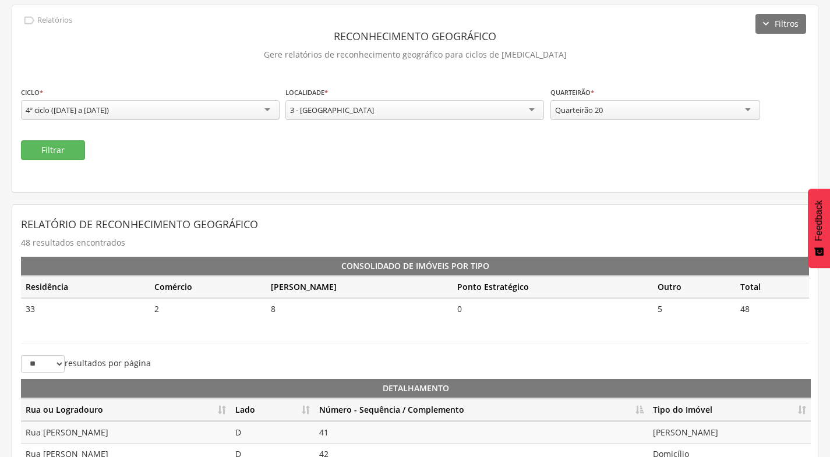
click at [682, 112] on div "Quarteirão 20" at bounding box center [656, 110] width 210 height 20
click at [617, 115] on div "Quarteirão 22" at bounding box center [656, 110] width 210 height 20
click at [73, 155] on button "Filtrar" at bounding box center [53, 150] width 64 height 20
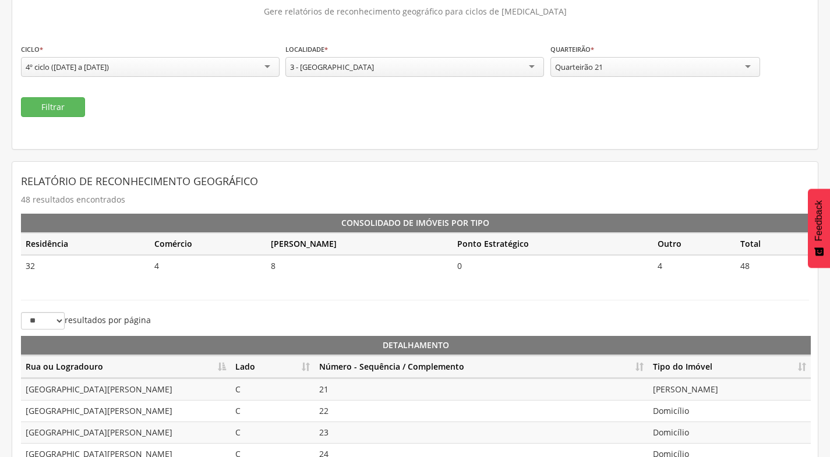
scroll to position [217, 0]
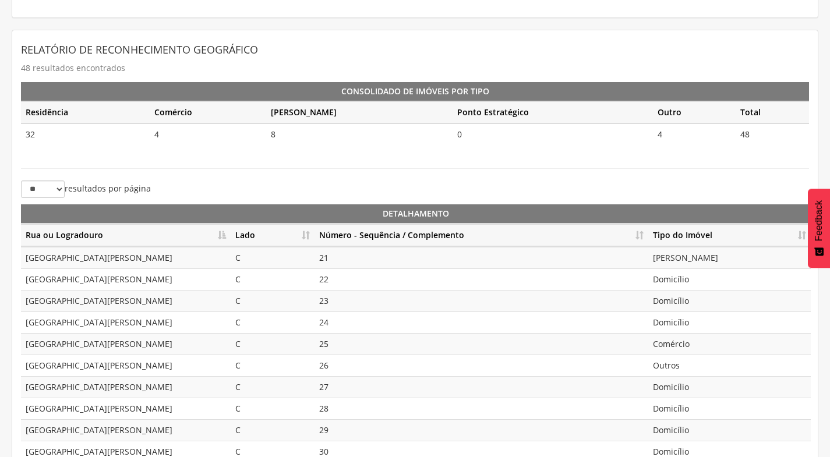
click at [299, 234] on th "Lado" at bounding box center [273, 235] width 84 height 23
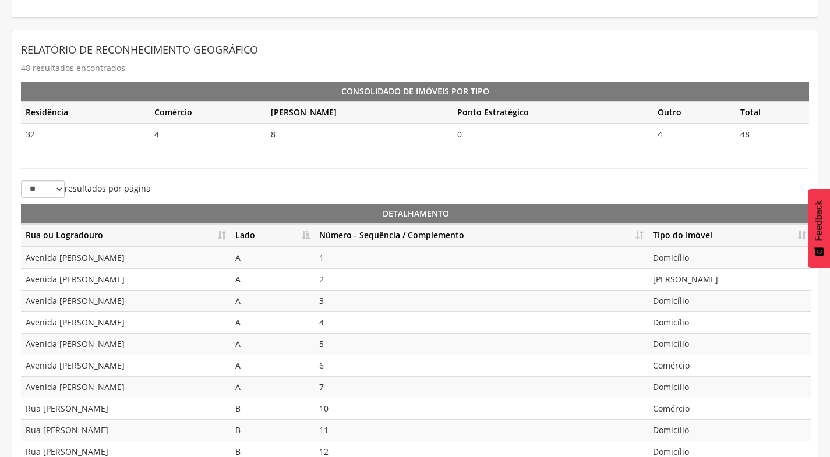
click at [643, 232] on th "Número - Sequência / Complemento" at bounding box center [482, 235] width 334 height 23
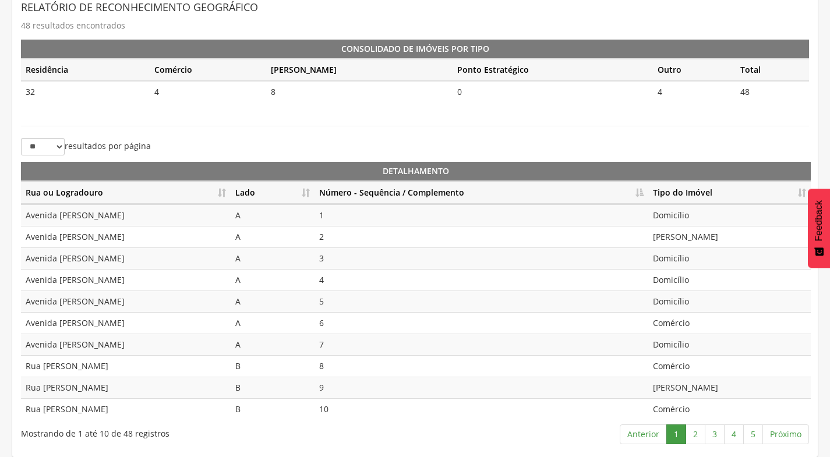
scroll to position [260, 0]
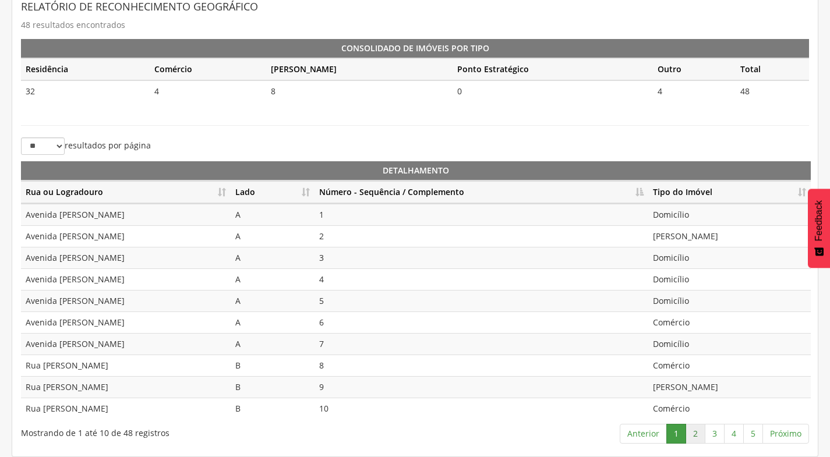
click at [699, 437] on link "2" at bounding box center [696, 434] width 20 height 20
click at [717, 433] on link "3" at bounding box center [715, 434] width 20 height 20
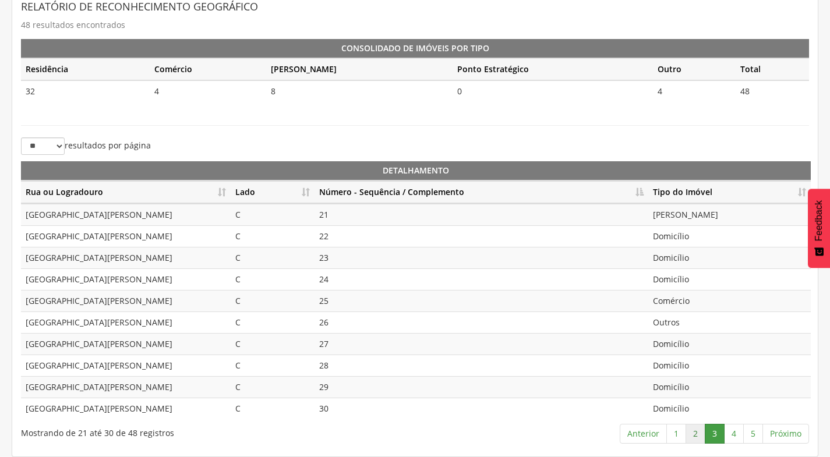
click at [696, 431] on link "2" at bounding box center [696, 434] width 20 height 20
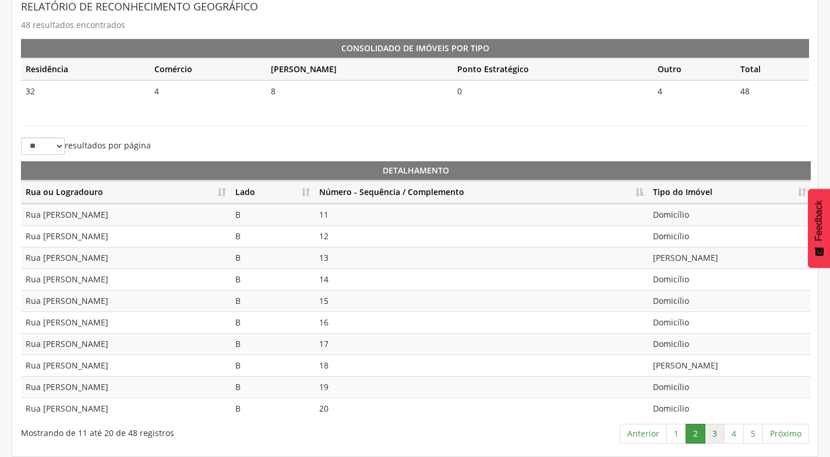
click at [719, 434] on link "3" at bounding box center [715, 434] width 20 height 20
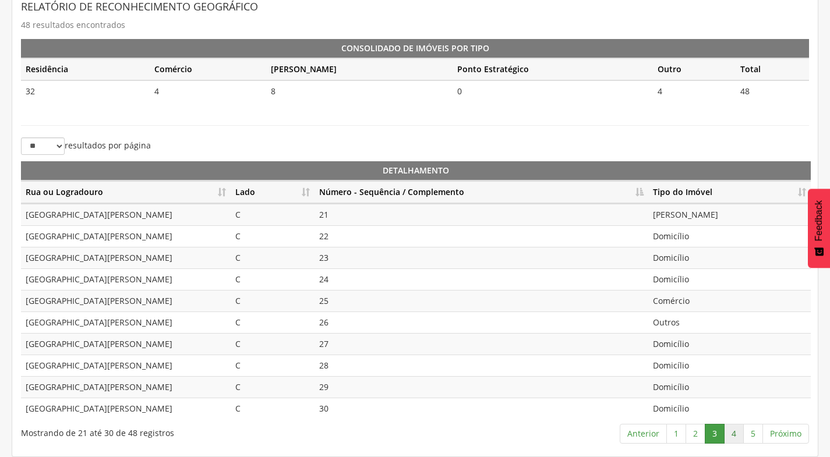
click at [740, 440] on link "4" at bounding box center [734, 434] width 20 height 20
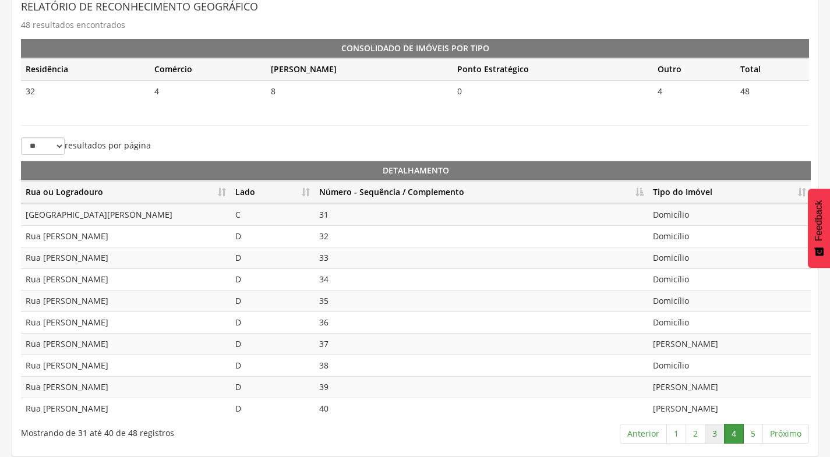
click at [712, 439] on link "3" at bounding box center [715, 434] width 20 height 20
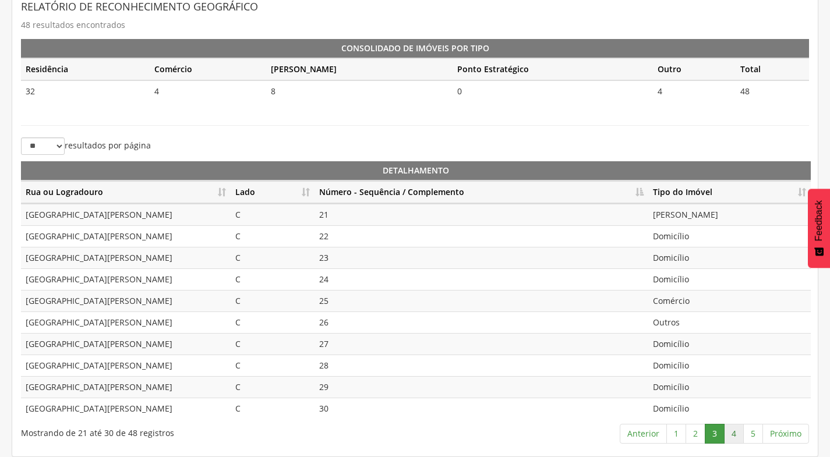
click at [730, 438] on link "4" at bounding box center [734, 434] width 20 height 20
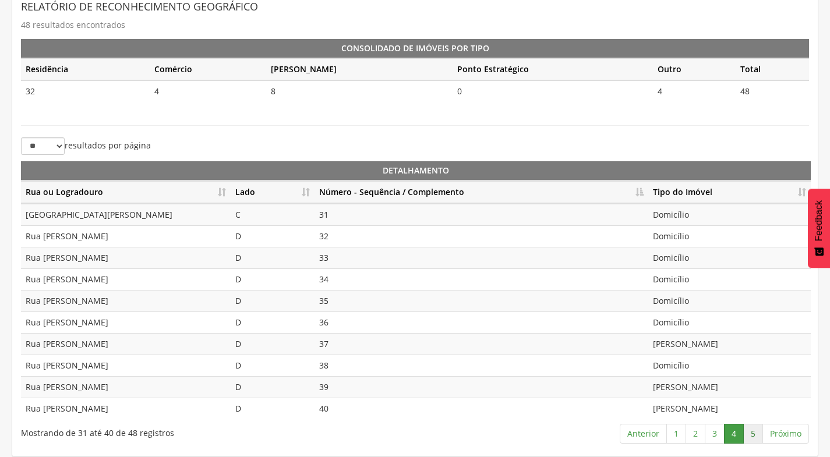
click at [752, 436] on link "5" at bounding box center [754, 434] width 20 height 20
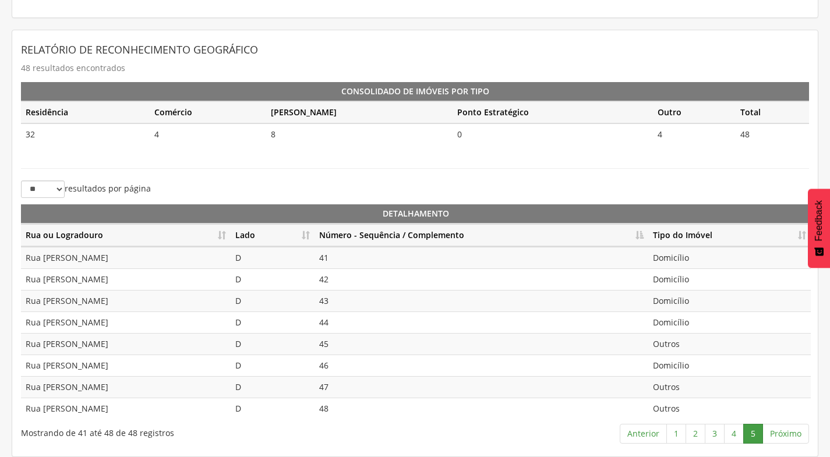
scroll to position [100, 0]
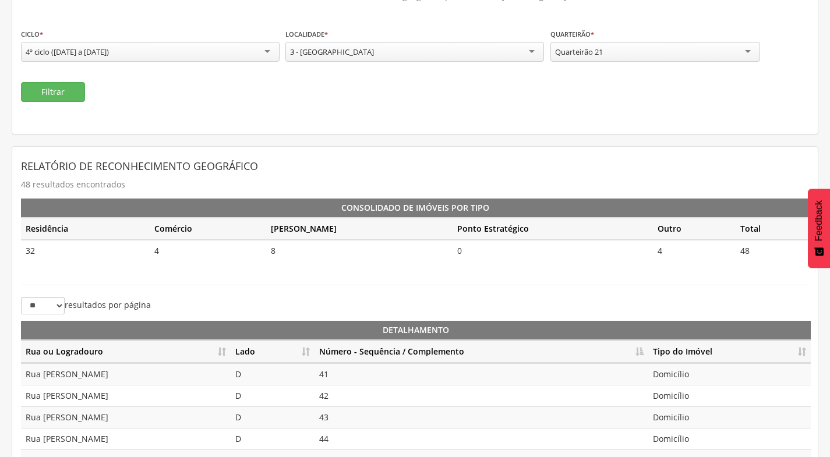
click at [668, 52] on div "Quarteirão 21" at bounding box center [656, 52] width 210 height 20
click at [62, 94] on button "Filtrar" at bounding box center [53, 92] width 64 height 20
click at [308, 352] on th "Lado" at bounding box center [273, 352] width 84 height 23
click at [639, 349] on th "Número - Sequência / Complemento" at bounding box center [482, 352] width 334 height 23
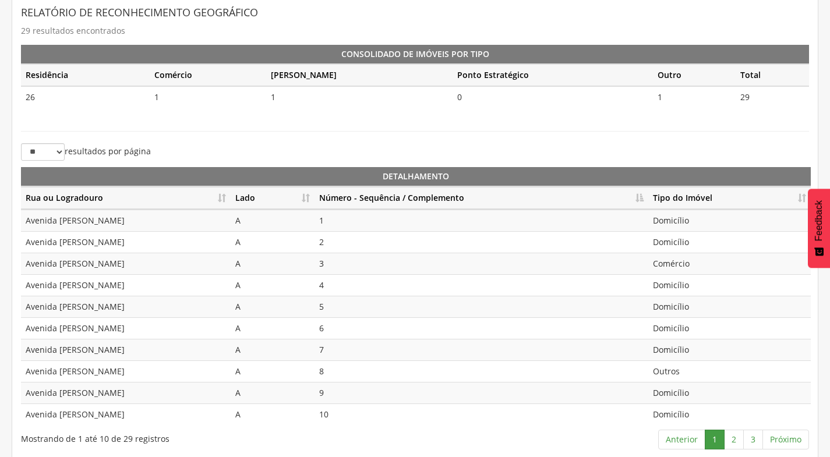
scroll to position [260, 0]
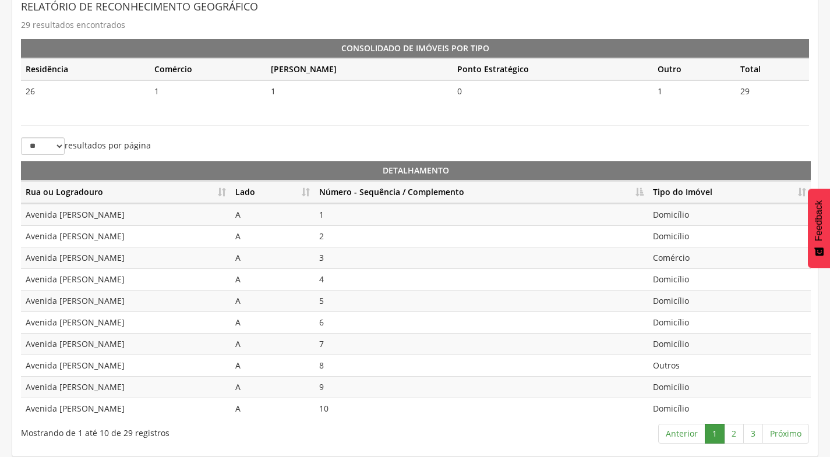
click at [681, 262] on td "Comércio" at bounding box center [730, 258] width 163 height 22
click at [735, 437] on link "2" at bounding box center [734, 434] width 20 height 20
click at [758, 433] on link "3" at bounding box center [754, 434] width 20 height 20
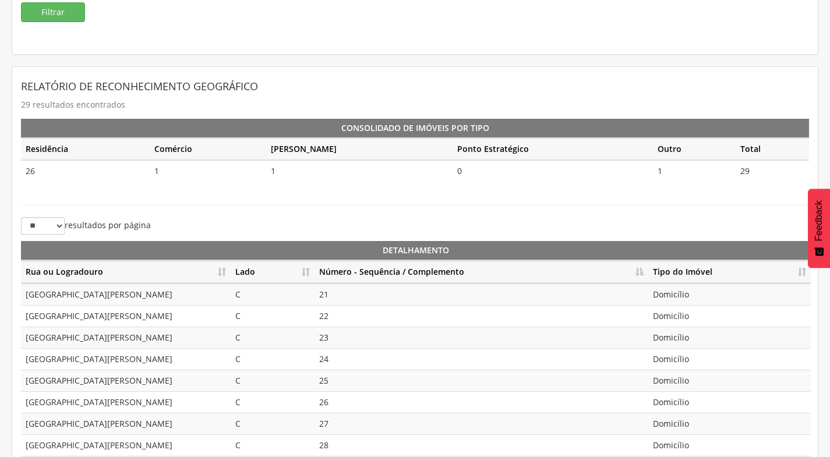
scroll to position [64, 0]
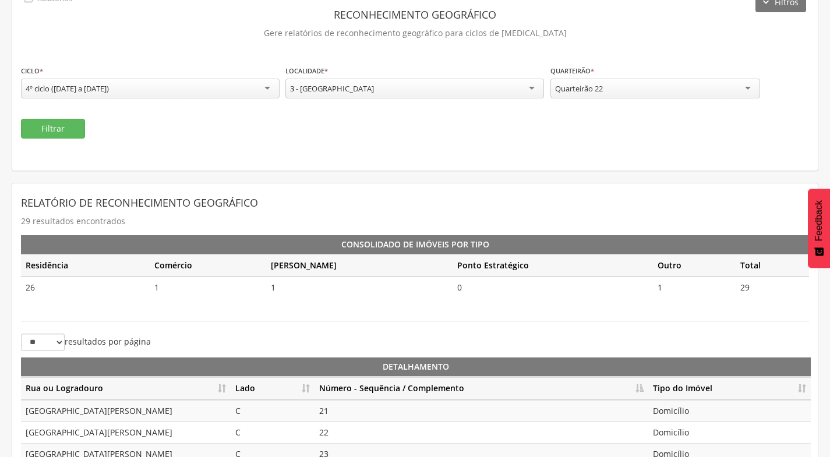
click at [646, 96] on div "Quarteirão 22" at bounding box center [656, 89] width 210 height 20
click at [80, 129] on button "Filtrar" at bounding box center [53, 129] width 64 height 20
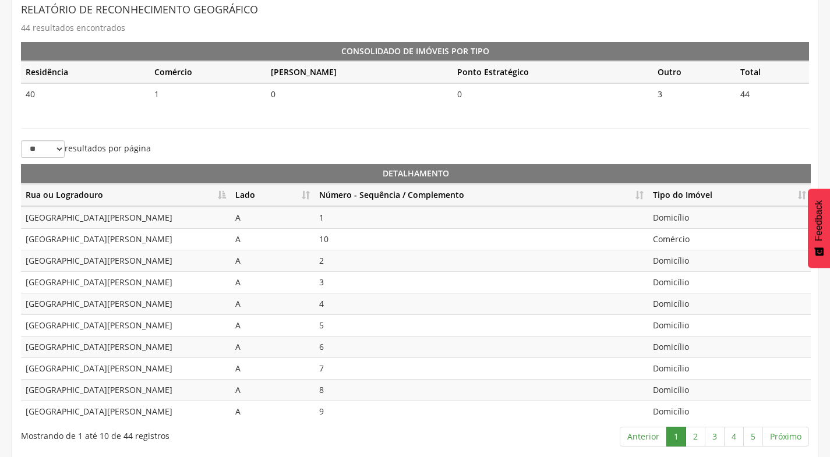
scroll to position [260, 0]
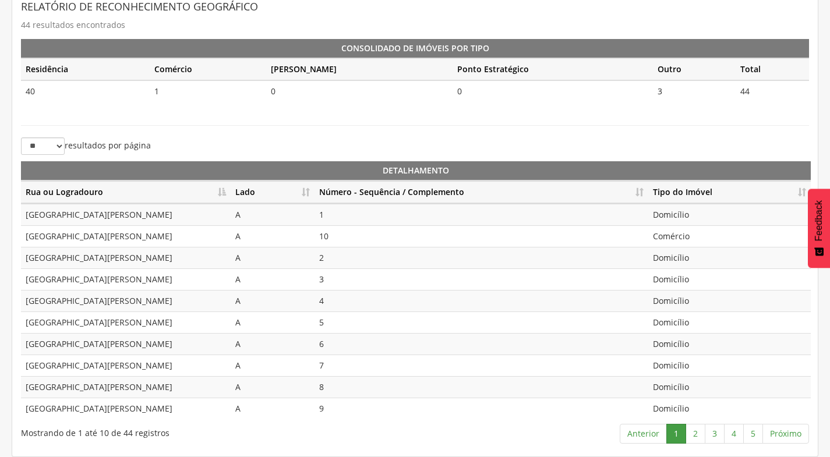
click at [305, 191] on th "Lado" at bounding box center [273, 192] width 84 height 23
click at [639, 189] on th "Número - Sequência / Complemento" at bounding box center [482, 192] width 334 height 23
click at [695, 435] on link "2" at bounding box center [696, 434] width 20 height 20
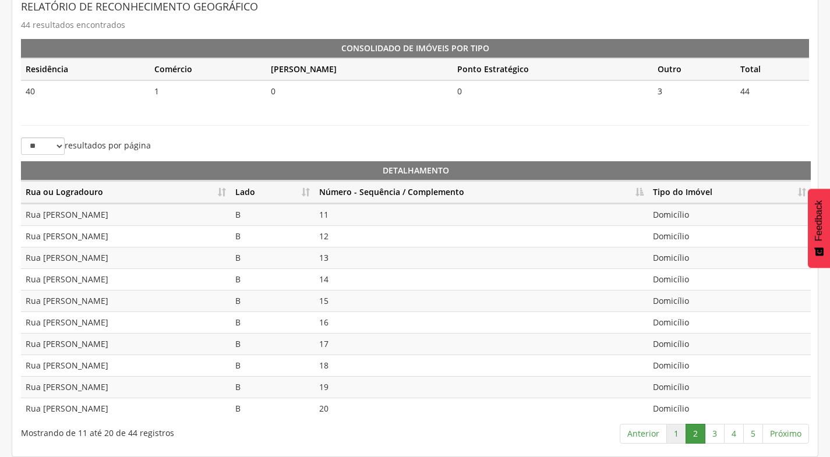
click at [673, 435] on link "1" at bounding box center [677, 434] width 20 height 20
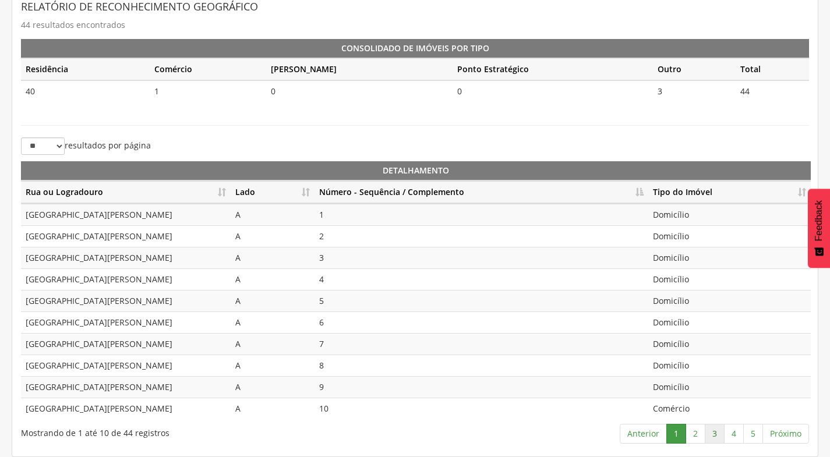
click at [710, 435] on link "3" at bounding box center [715, 434] width 20 height 20
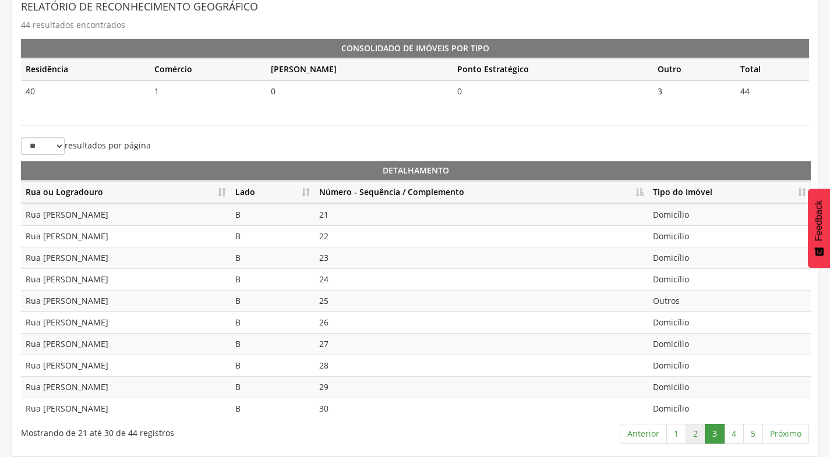
click at [700, 433] on link "2" at bounding box center [696, 434] width 20 height 20
click at [712, 433] on link "3" at bounding box center [715, 434] width 20 height 20
click at [733, 434] on link "4" at bounding box center [734, 434] width 20 height 20
click at [721, 432] on link "3" at bounding box center [715, 434] width 20 height 20
click at [728, 435] on link "4" at bounding box center [734, 434] width 20 height 20
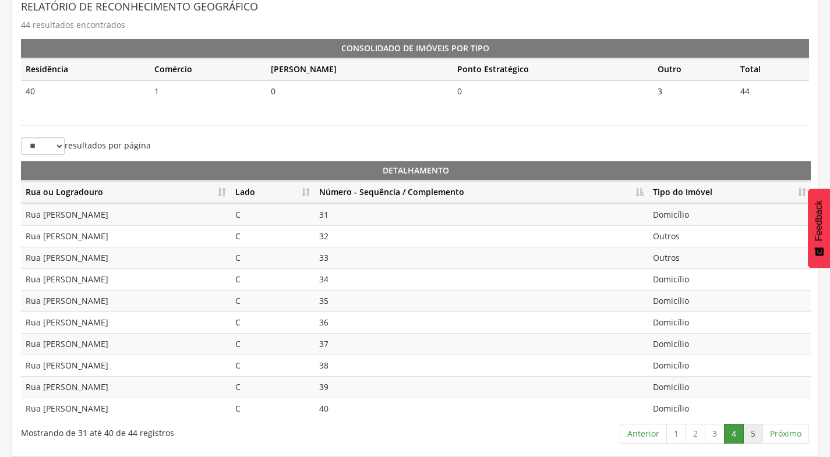
click at [754, 434] on link "5" at bounding box center [754, 434] width 20 height 20
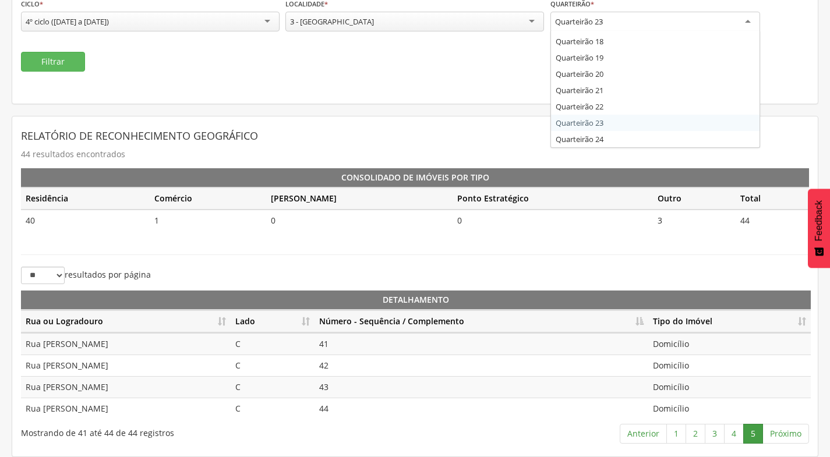
click at [615, 21] on div "Quarteirão 23" at bounding box center [656, 22] width 210 height 21
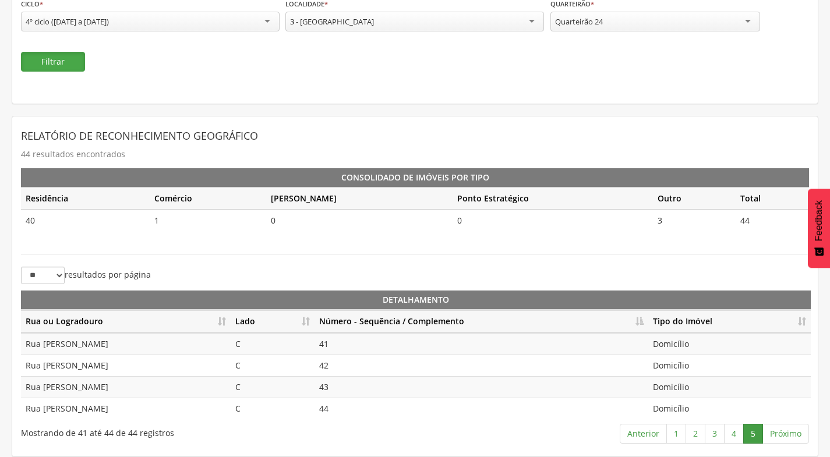
click at [81, 61] on button "Filtrar" at bounding box center [53, 62] width 64 height 20
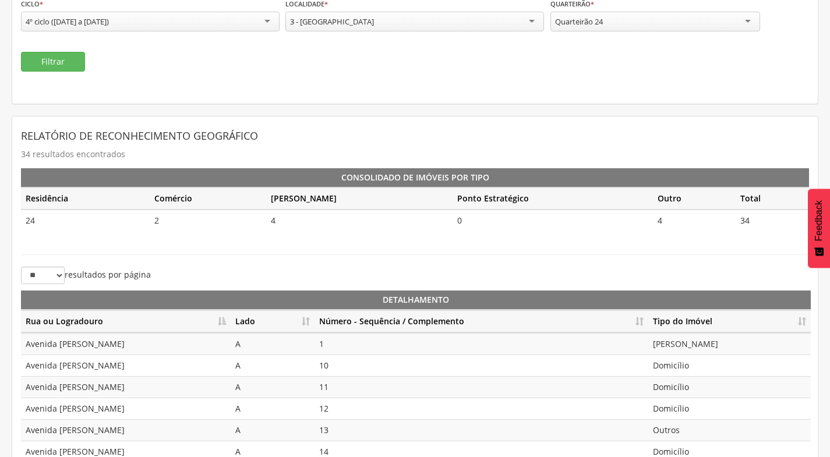
click at [308, 318] on th "Lado" at bounding box center [273, 322] width 84 height 23
click at [643, 323] on th "Número - Sequência / Complemento" at bounding box center [482, 322] width 334 height 23
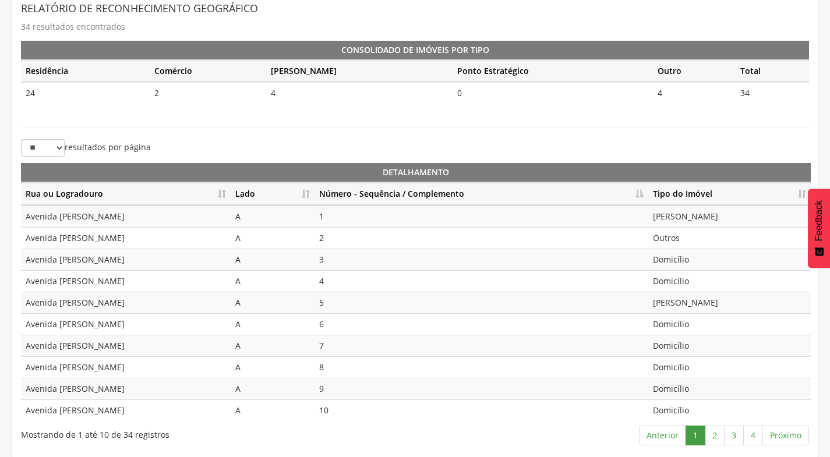
scroll to position [260, 0]
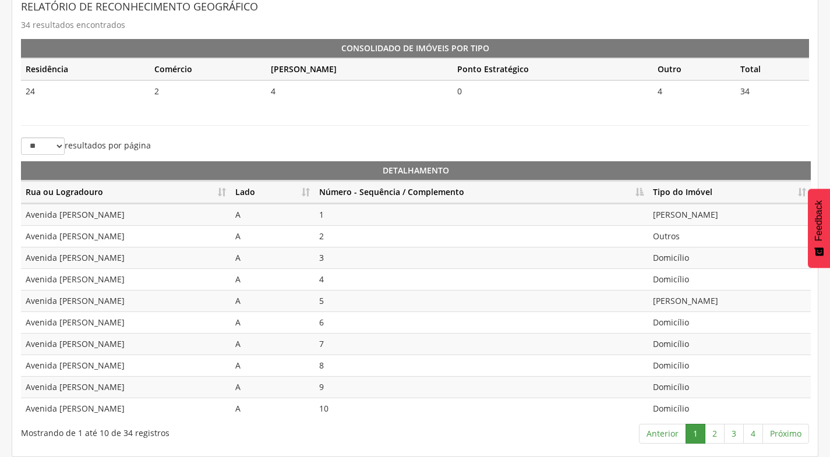
click at [642, 196] on th "Número - Sequência / Complemento" at bounding box center [482, 192] width 334 height 23
click at [720, 436] on link "2" at bounding box center [715, 434] width 20 height 20
click at [690, 258] on td "Outros" at bounding box center [730, 258] width 163 height 22
click at [739, 435] on link "3" at bounding box center [734, 434] width 20 height 20
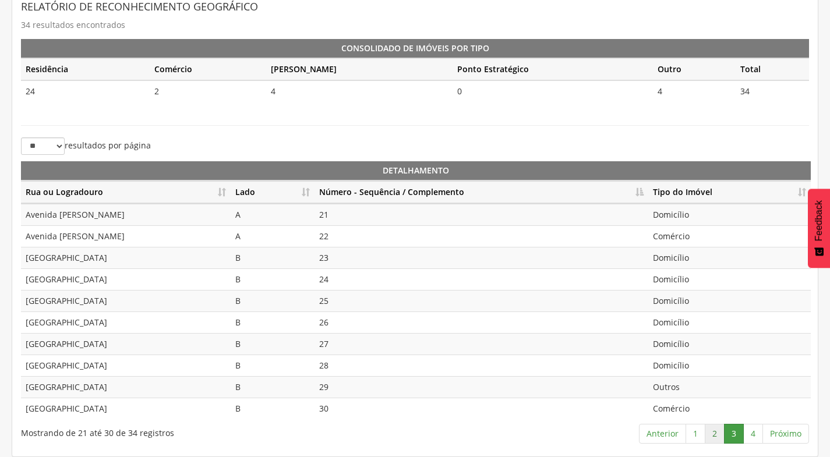
click at [713, 435] on link "2" at bounding box center [715, 434] width 20 height 20
click at [731, 435] on link "3" at bounding box center [734, 434] width 20 height 20
click at [746, 430] on link "4" at bounding box center [754, 434] width 20 height 20
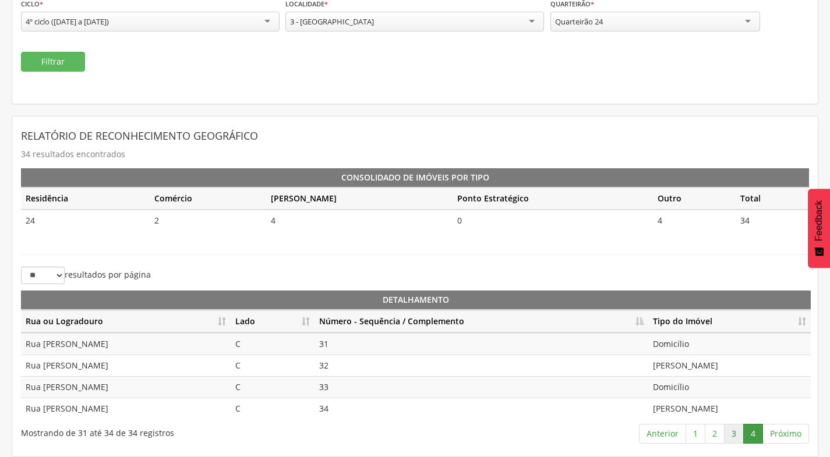
click at [735, 434] on link "3" at bounding box center [734, 434] width 20 height 20
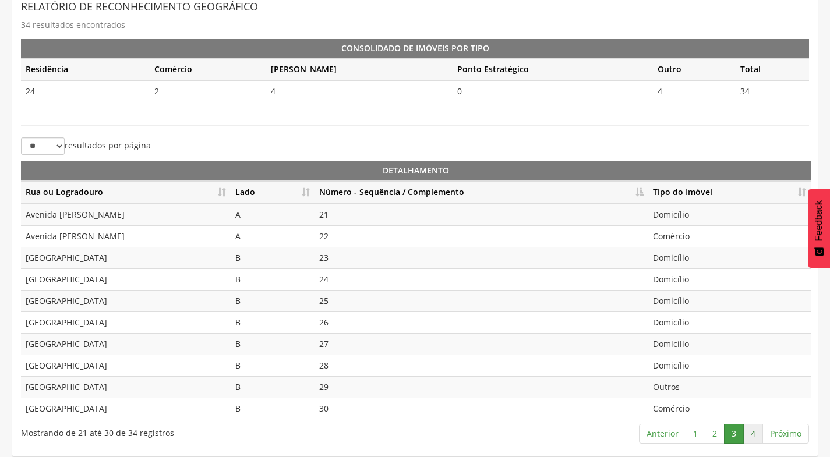
click at [751, 434] on link "4" at bounding box center [754, 434] width 20 height 20
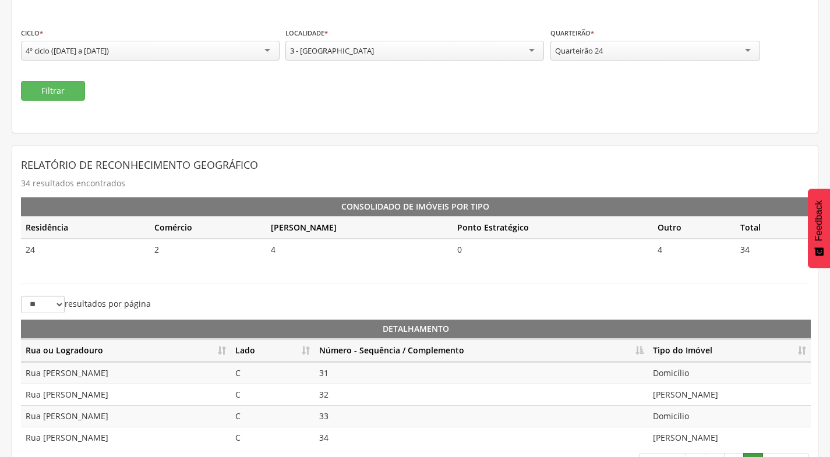
scroll to position [72, 0]
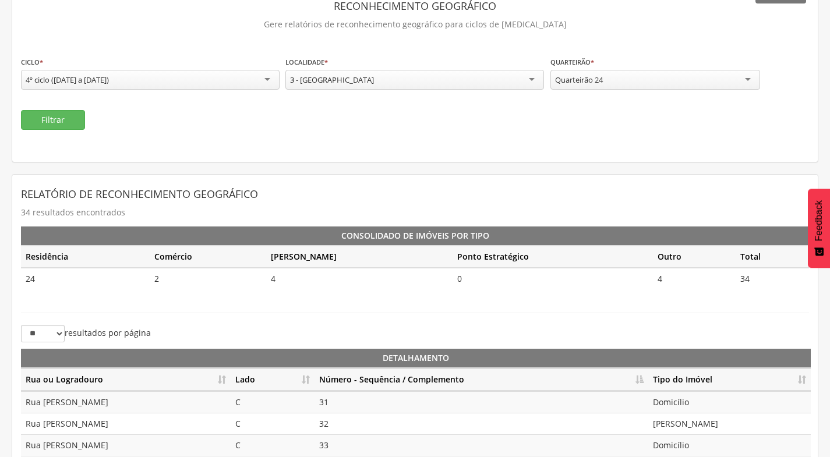
click at [657, 80] on div "Quarteirão 24" at bounding box center [656, 80] width 210 height 20
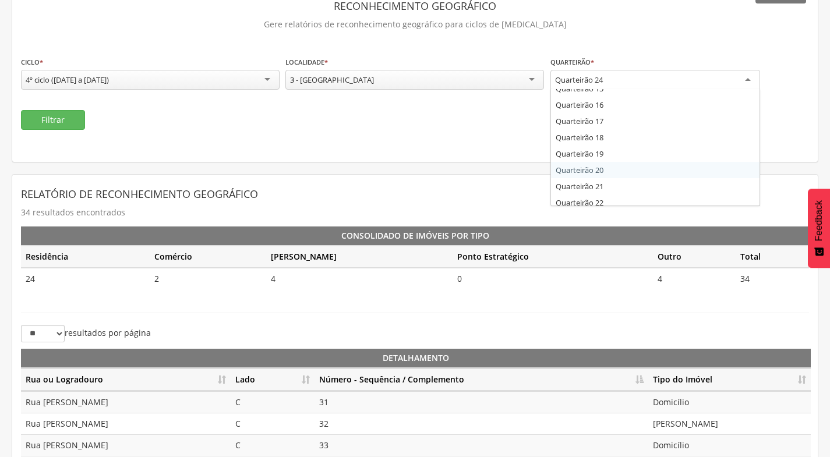
scroll to position [217, 0]
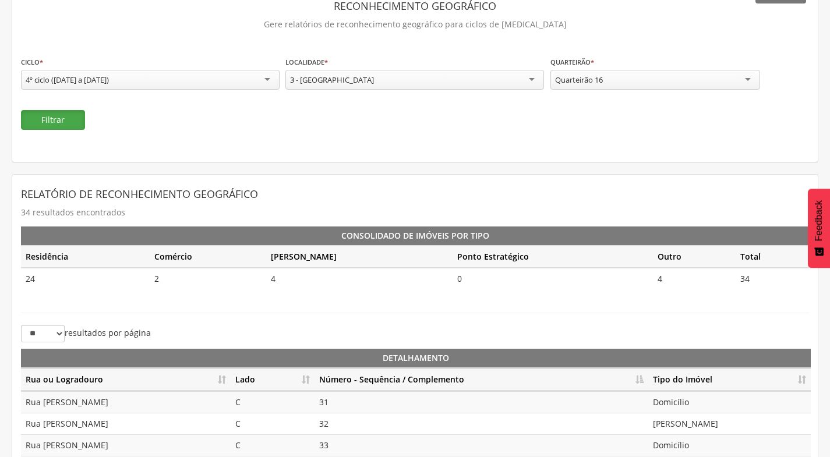
click at [58, 121] on button "Filtrar" at bounding box center [53, 120] width 64 height 20
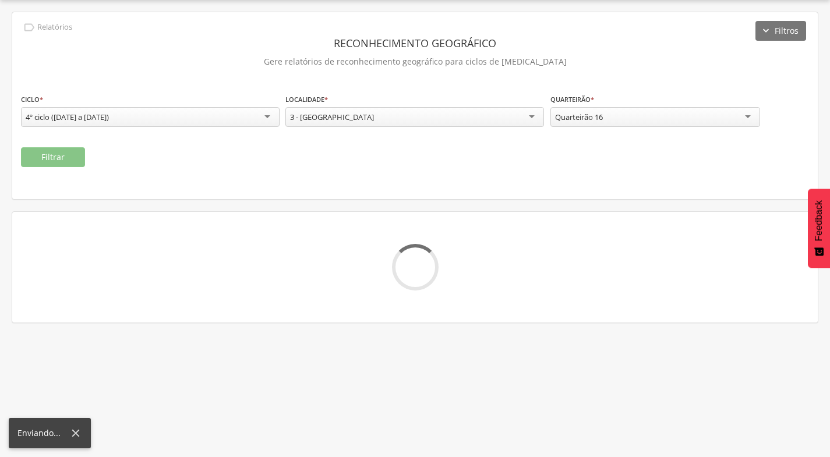
scroll to position [35, 0]
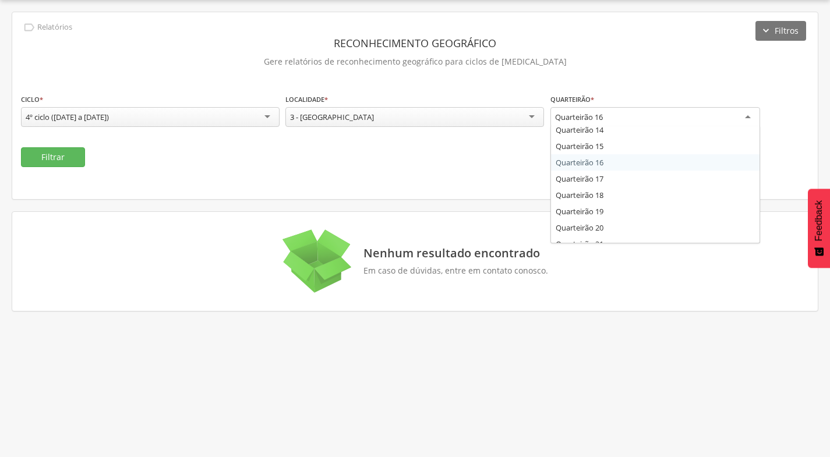
click at [559, 115] on div "Quarteirão 16" at bounding box center [579, 117] width 48 height 10
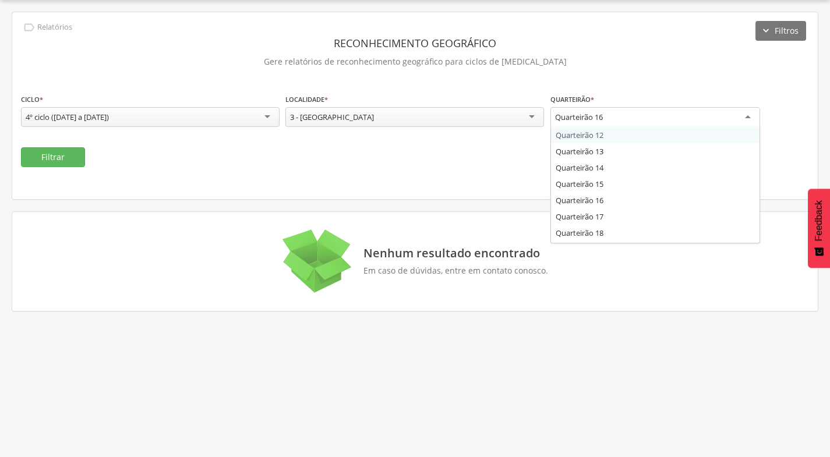
scroll to position [159, 0]
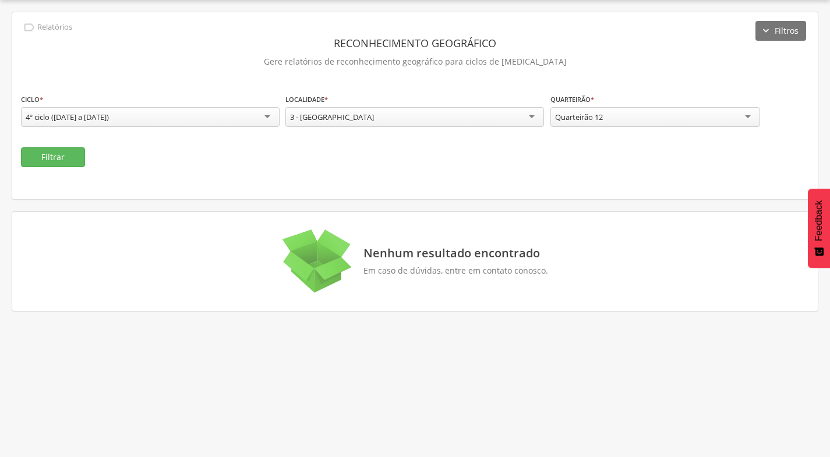
click at [22, 140] on fieldset "**********" at bounding box center [415, 130] width 789 height 74
click at [44, 159] on button "Filtrar" at bounding box center [53, 157] width 64 height 20
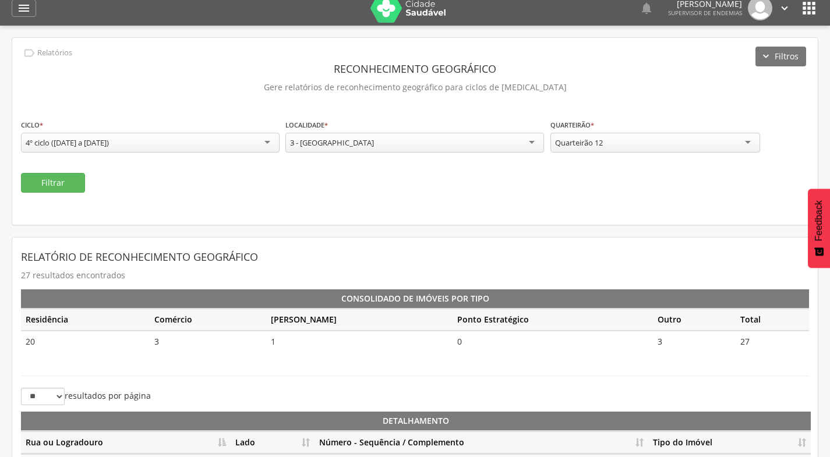
scroll to position [0, 0]
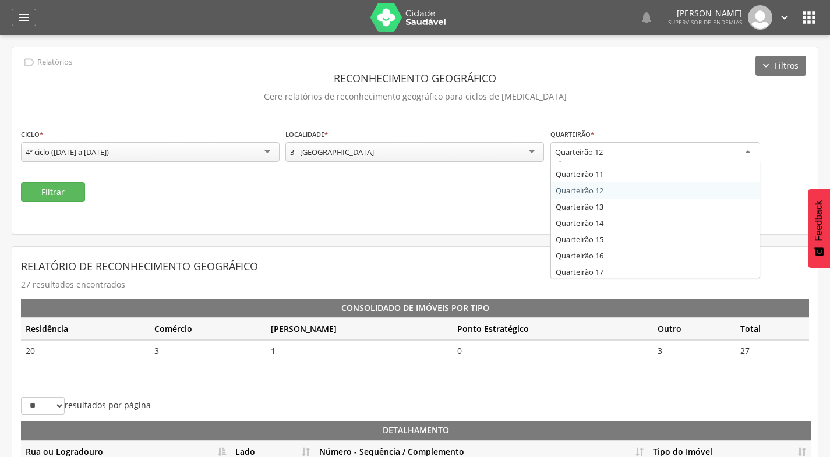
click at [589, 157] on div "Quarteirão 12" at bounding box center [656, 152] width 210 height 21
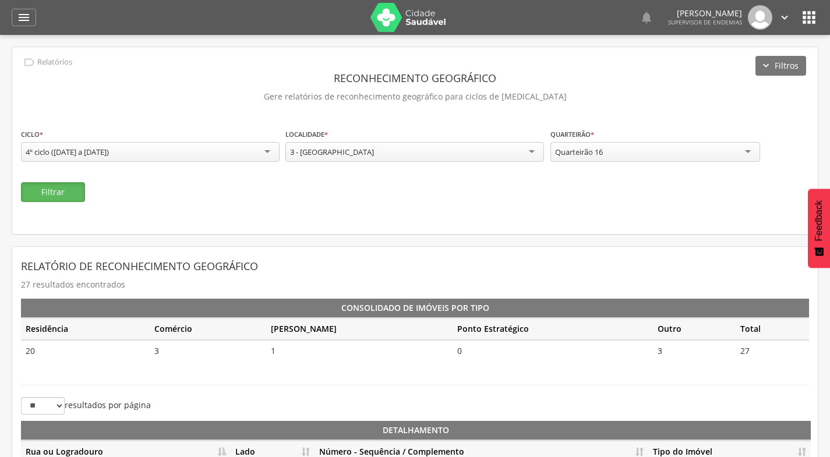
drag, startPoint x: 80, startPoint y: 197, endPoint x: 92, endPoint y: 196, distance: 11.7
click at [80, 196] on button "Filtrar" at bounding box center [53, 192] width 64 height 20
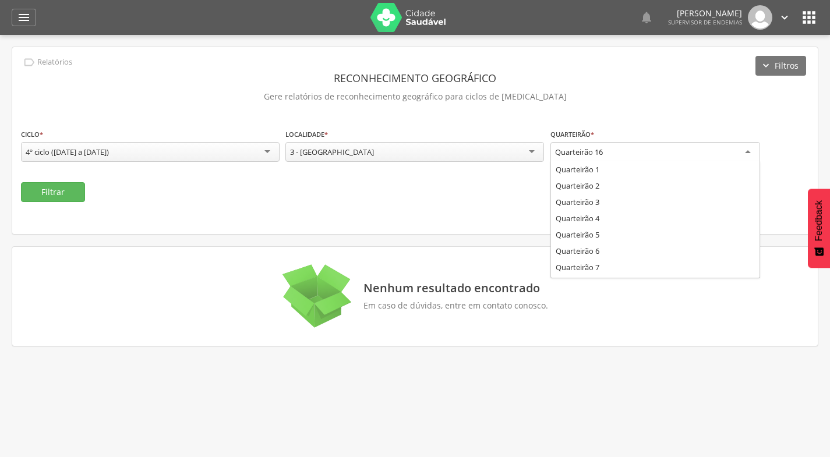
click at [670, 153] on div "Quarteirão 16" at bounding box center [656, 152] width 210 height 21
click at [504, 198] on div "Filtrar" at bounding box center [415, 192] width 789 height 20
click at [593, 160] on div "Quarteirão 16" at bounding box center [656, 152] width 210 height 20
click at [571, 146] on div "Quarteirão 2" at bounding box center [656, 152] width 210 height 20
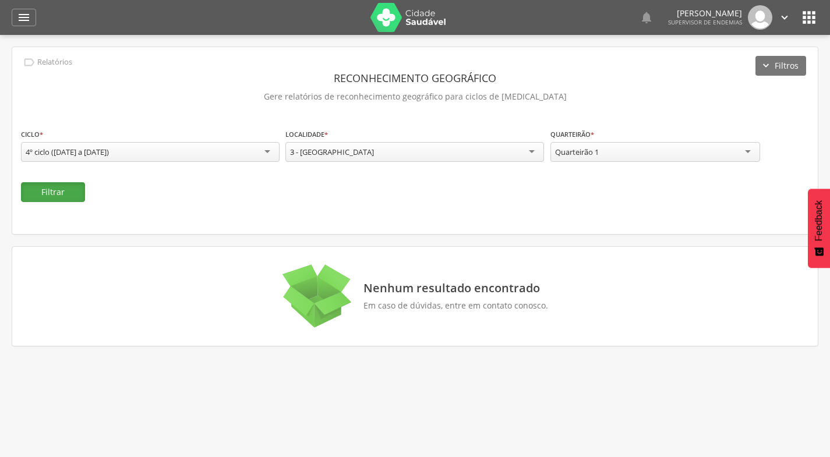
click at [76, 189] on button "Filtrar" at bounding box center [53, 192] width 64 height 20
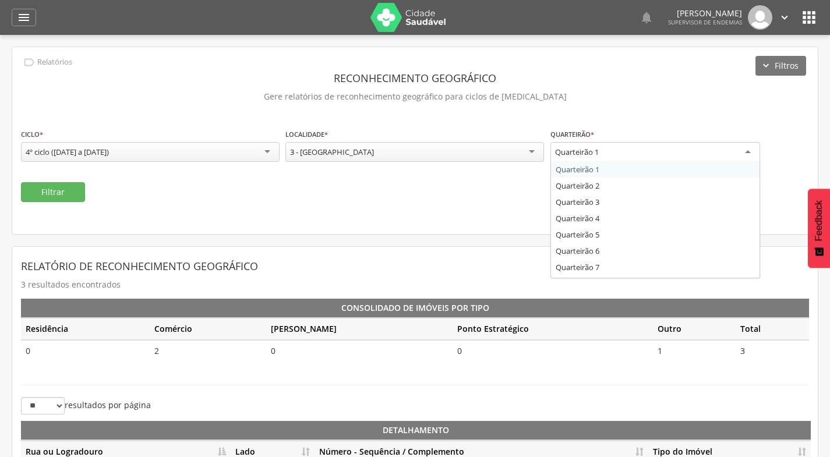
click at [607, 156] on div "Quarteirão 1" at bounding box center [656, 152] width 210 height 21
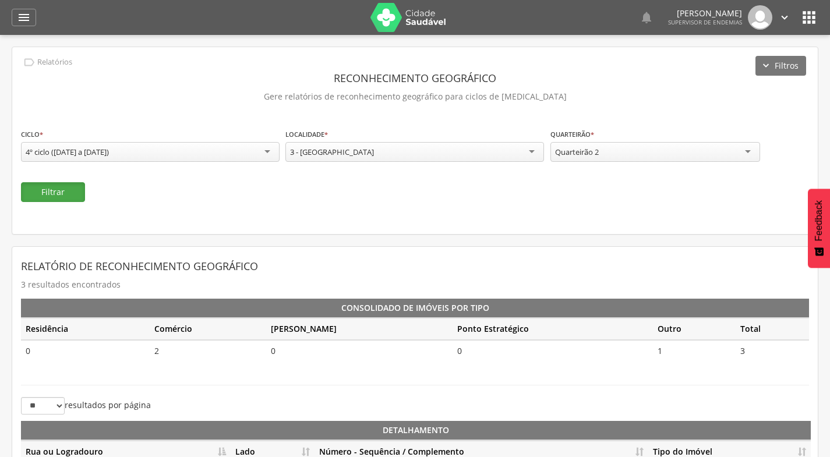
click at [65, 193] on button "Filtrar" at bounding box center [53, 192] width 64 height 20
click at [656, 147] on div "Quarteirão 2" at bounding box center [656, 152] width 210 height 20
drag, startPoint x: 608, startPoint y: 207, endPoint x: 609, endPoint y: 200, distance: 7.1
click at [74, 191] on button "Filtrar" at bounding box center [53, 192] width 64 height 20
click at [631, 151] on div "Quarteirão 3" at bounding box center [656, 152] width 210 height 20
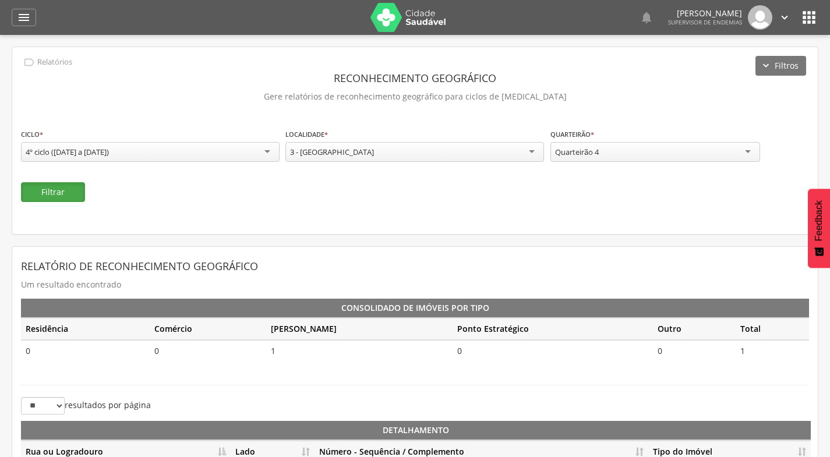
click at [45, 188] on button "Filtrar" at bounding box center [53, 192] width 64 height 20
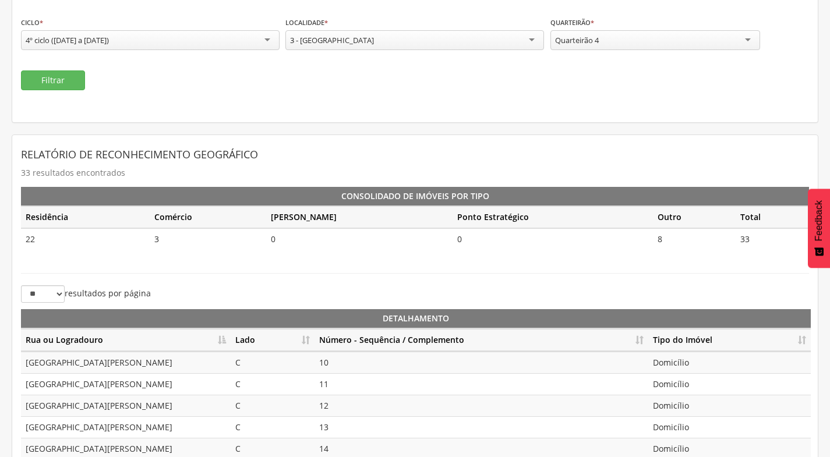
scroll to position [117, 0]
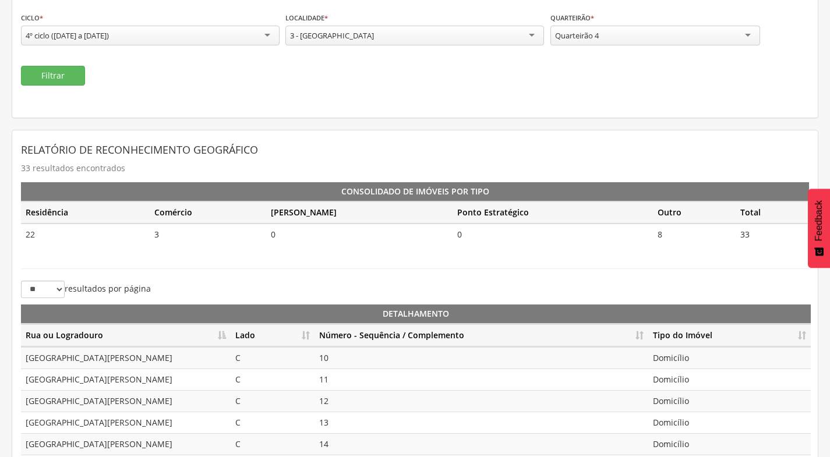
click at [620, 42] on div "Quarteirão 4" at bounding box center [656, 36] width 210 height 20
click at [78, 72] on button "Filtrar" at bounding box center [53, 76] width 64 height 20
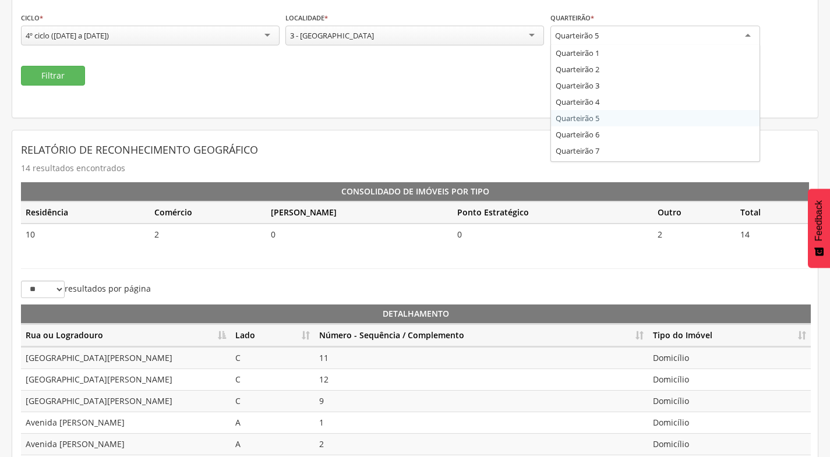
click at [578, 35] on div "Quarteirão 5" at bounding box center [577, 35] width 44 height 10
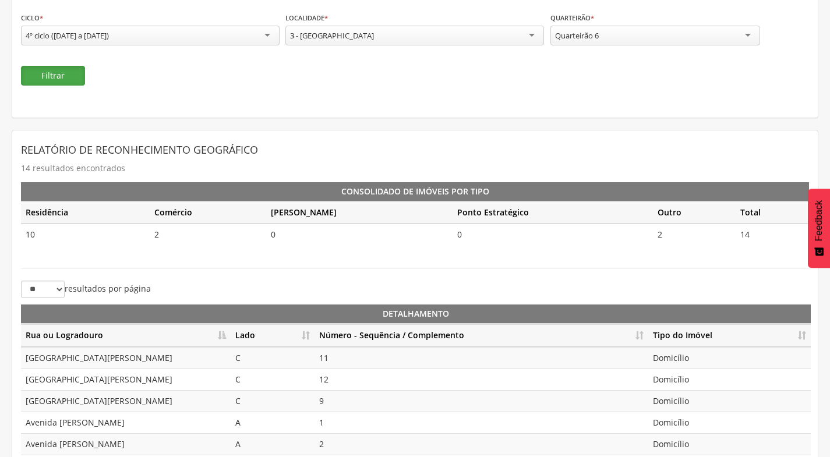
click at [51, 72] on button "Filtrar" at bounding box center [53, 76] width 64 height 20
click at [649, 43] on div "Quarteirão 6" at bounding box center [656, 36] width 210 height 20
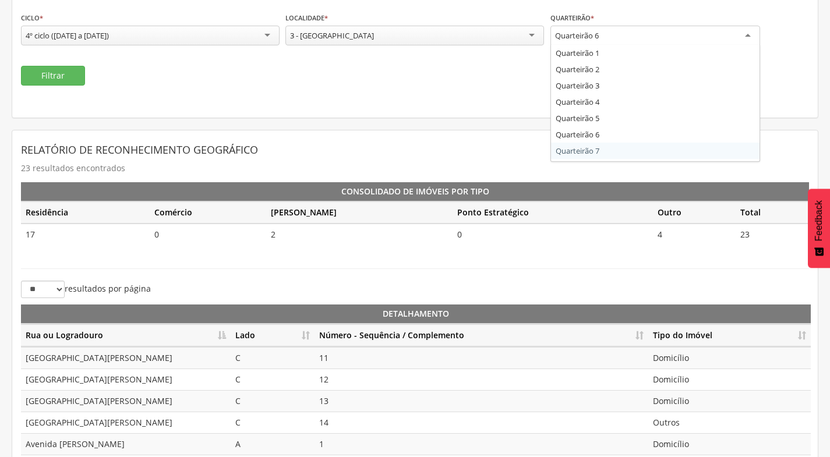
scroll to position [0, 0]
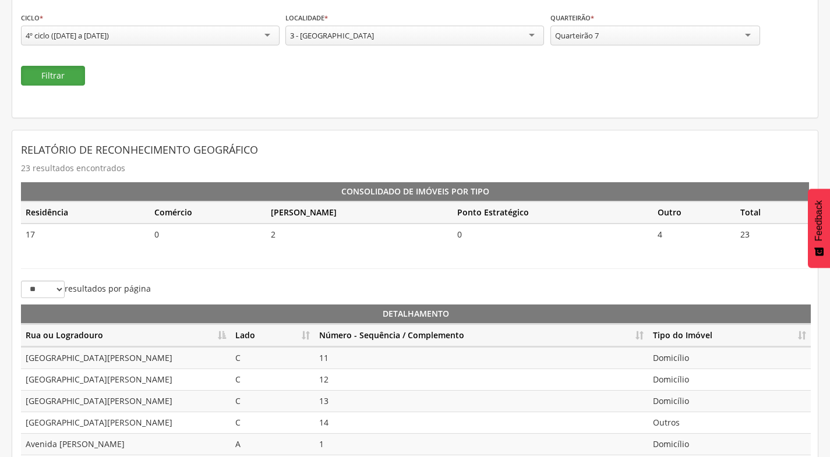
click at [65, 82] on button "Filtrar" at bounding box center [53, 76] width 64 height 20
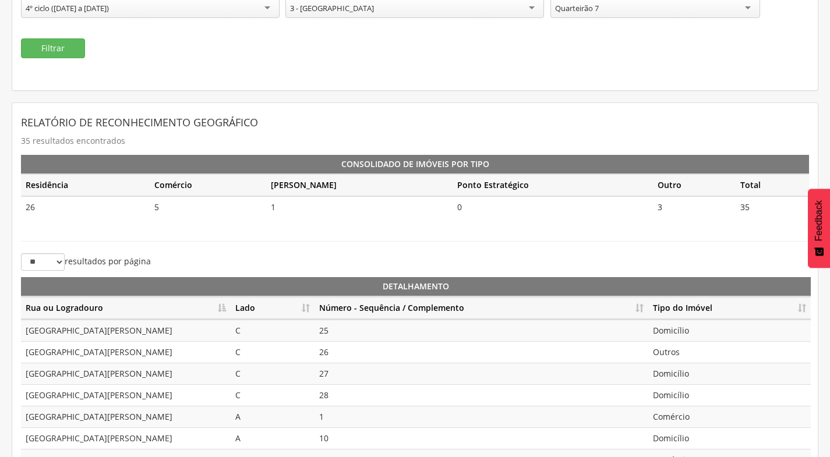
scroll to position [143, 0]
click at [642, 12] on div "Quarteirão 7" at bounding box center [656, 9] width 210 height 20
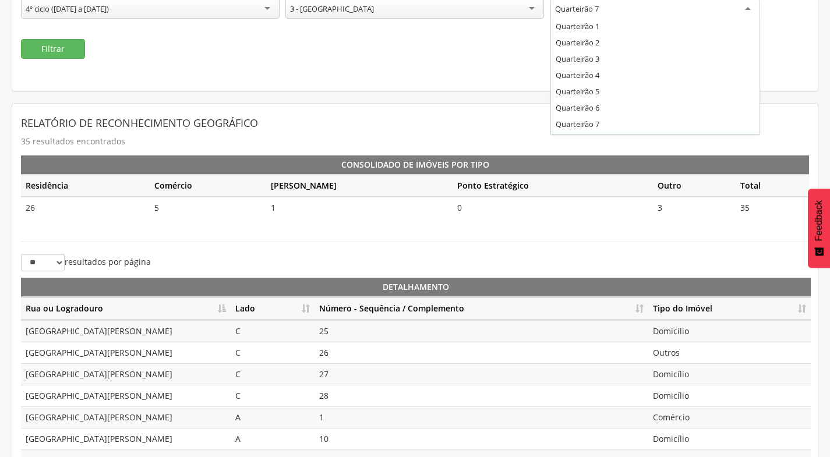
scroll to position [0, 0]
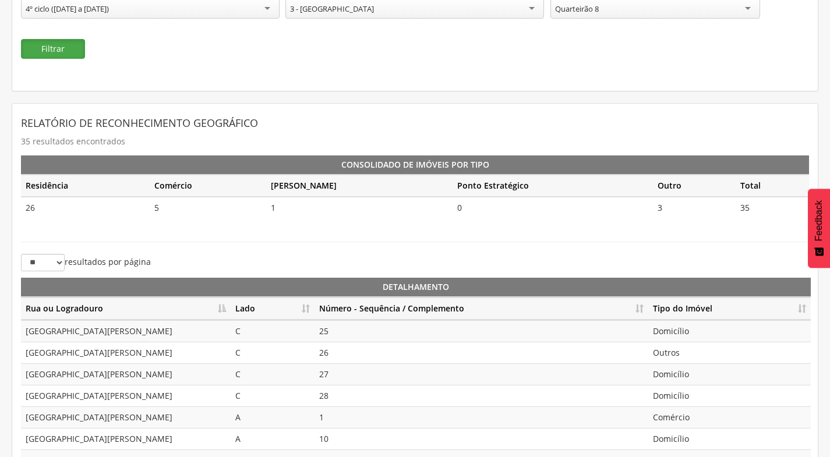
click at [72, 54] on button "Filtrar" at bounding box center [53, 49] width 64 height 20
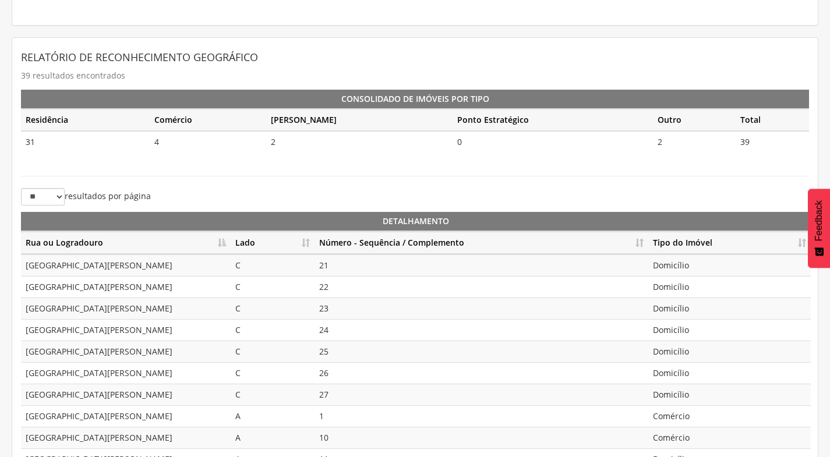
scroll to position [143, 0]
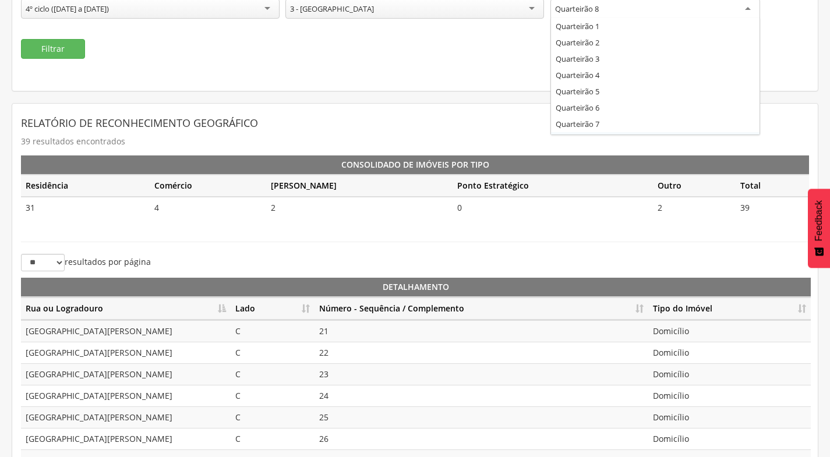
click at [677, 16] on div "Quarteirão 8" at bounding box center [656, 9] width 210 height 21
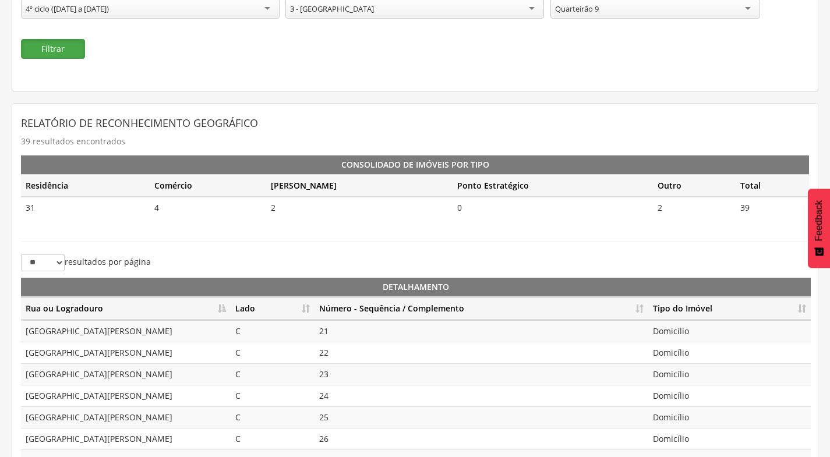
click at [48, 52] on button "Filtrar" at bounding box center [53, 49] width 64 height 20
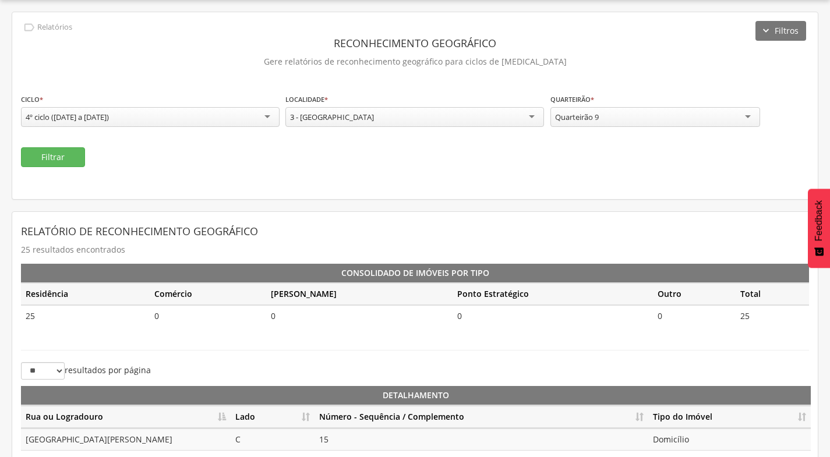
scroll to position [143, 0]
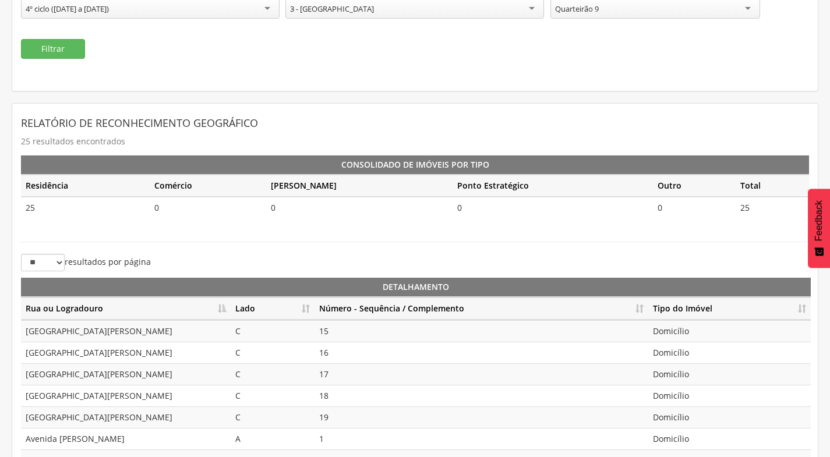
click at [629, 13] on div "Quarteirão 9" at bounding box center [656, 9] width 210 height 20
click at [58, 53] on button "Filtrar" at bounding box center [53, 49] width 64 height 20
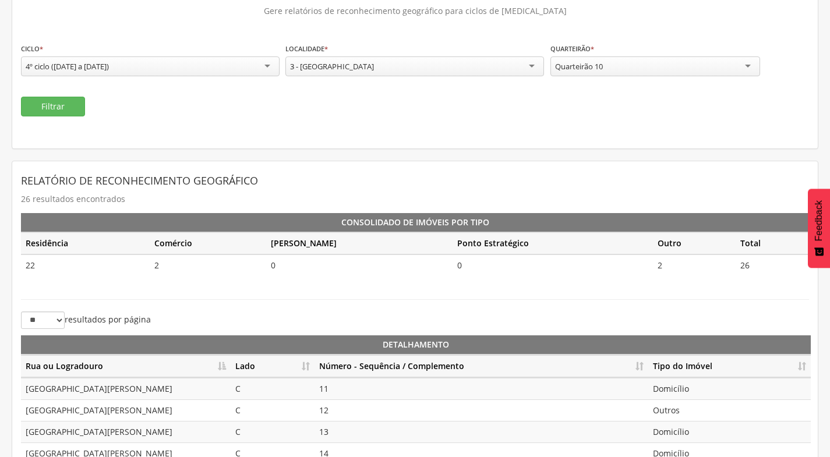
scroll to position [85, 0]
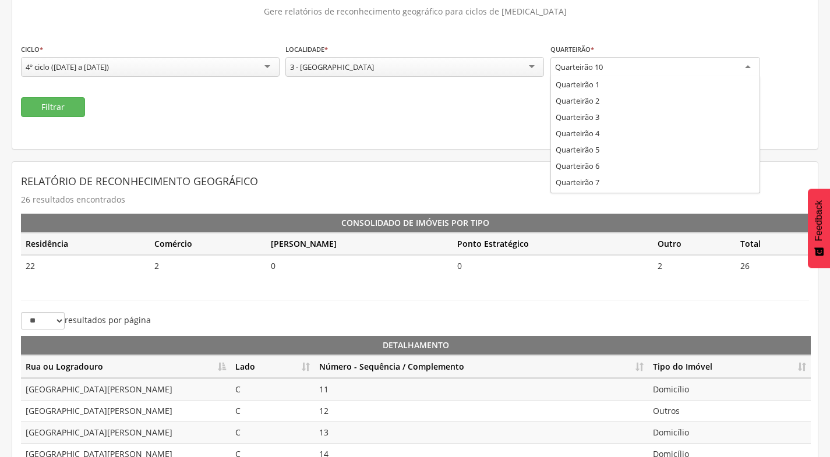
click at [624, 65] on div "Quarteirão 10" at bounding box center [656, 67] width 210 height 21
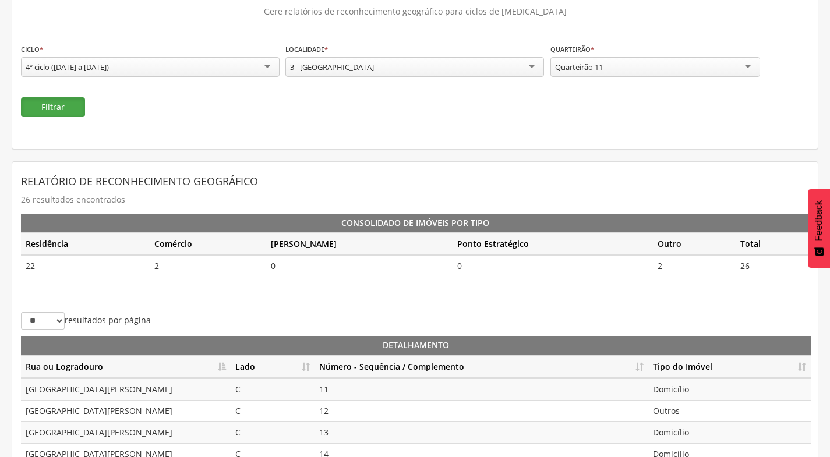
click at [50, 103] on button "Filtrar" at bounding box center [53, 107] width 64 height 20
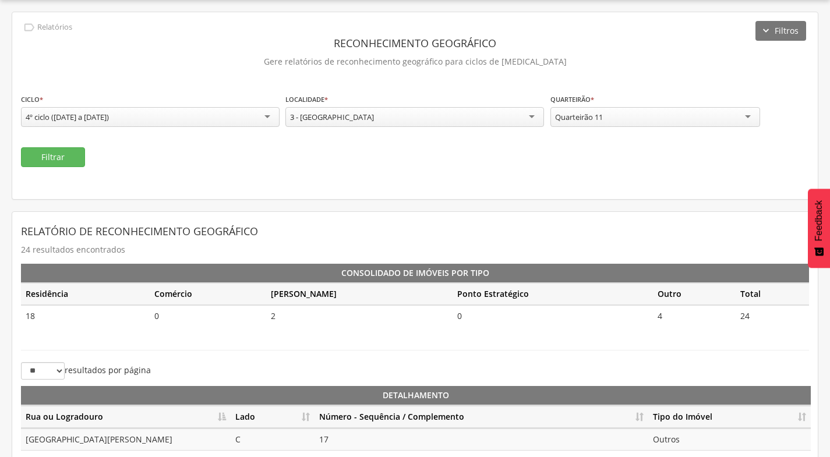
scroll to position [85, 0]
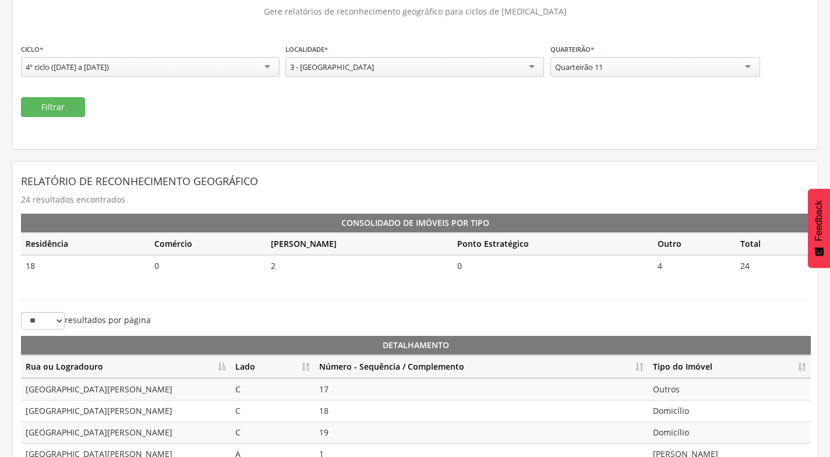
drag, startPoint x: 674, startPoint y: 68, endPoint x: 659, endPoint y: 87, distance: 24.4
click at [674, 68] on div "Quarteirão 11" at bounding box center [656, 67] width 210 height 20
click at [76, 96] on fieldset "**********" at bounding box center [415, 80] width 789 height 74
click at [72, 105] on button "Filtrar" at bounding box center [53, 107] width 64 height 20
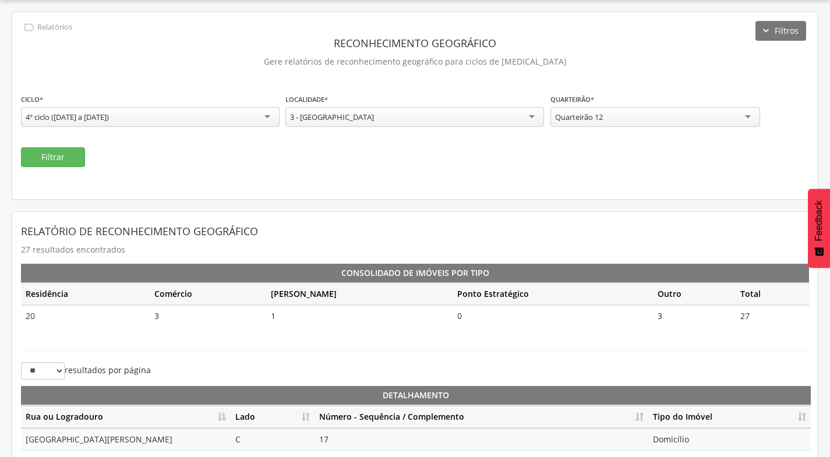
scroll to position [85, 0]
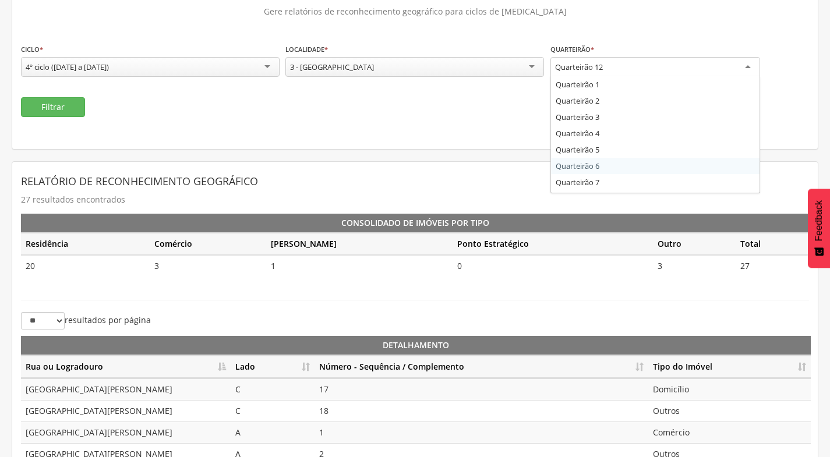
click at [587, 76] on div "Quarteirão 12 Quarteirão 1 Quarteirão 2 Quarteirão 3 Quarteirão 4 Quarteirão 5 …" at bounding box center [656, 67] width 210 height 21
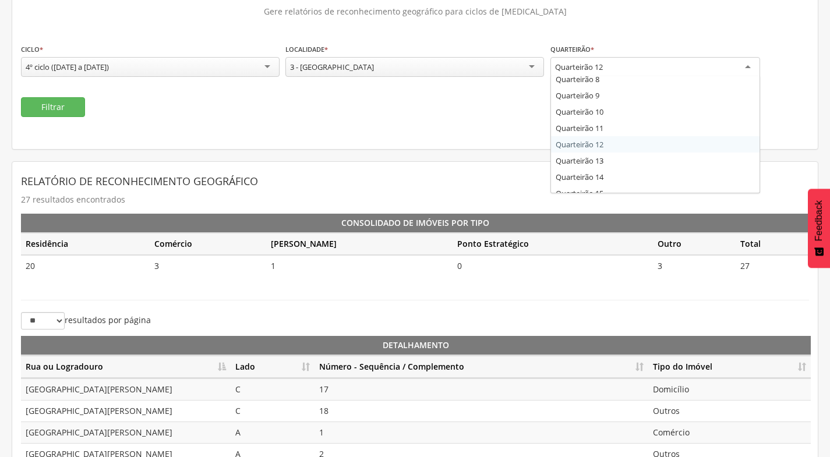
scroll to position [140, 0]
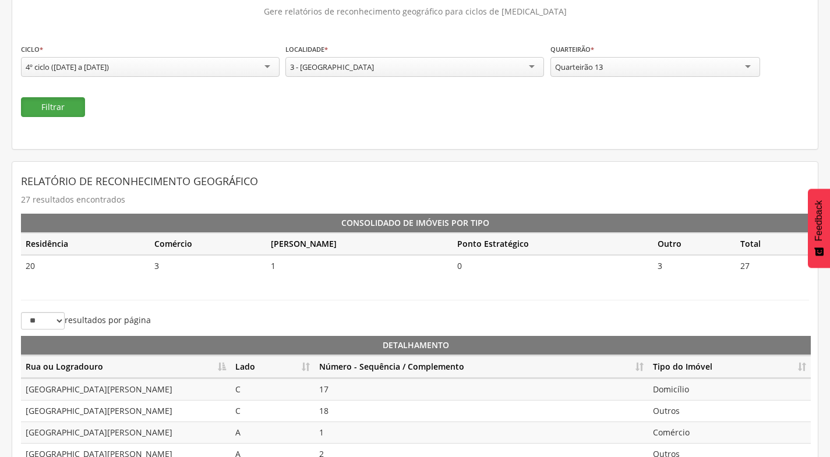
click at [69, 111] on button "Filtrar" at bounding box center [53, 107] width 64 height 20
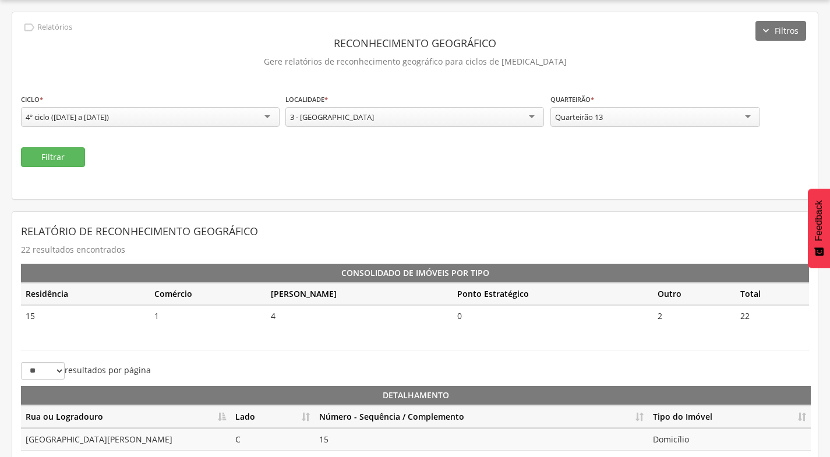
scroll to position [85, 0]
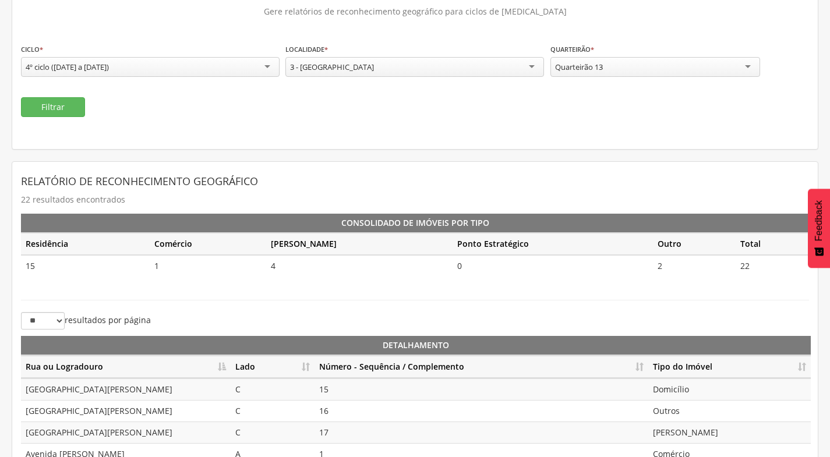
click at [607, 64] on div "Quarteirão 13" at bounding box center [656, 67] width 210 height 20
click at [45, 102] on button "Filtrar" at bounding box center [53, 107] width 64 height 20
click at [677, 71] on div "Quarteirão 14" at bounding box center [656, 67] width 210 height 20
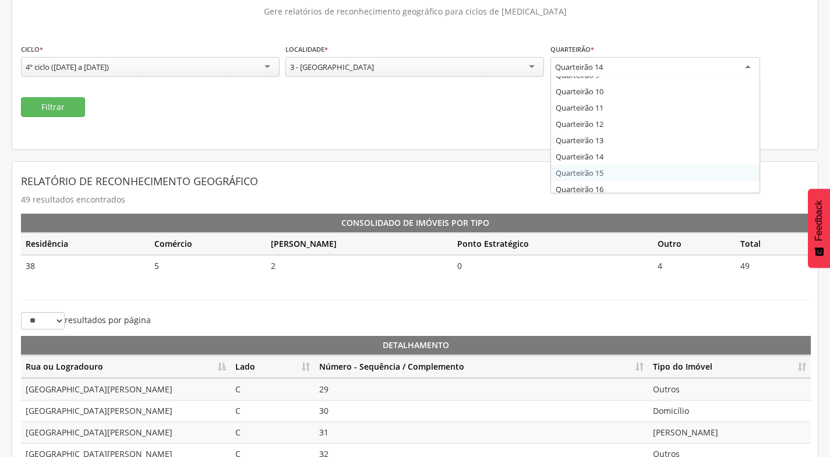
scroll to position [0, 0]
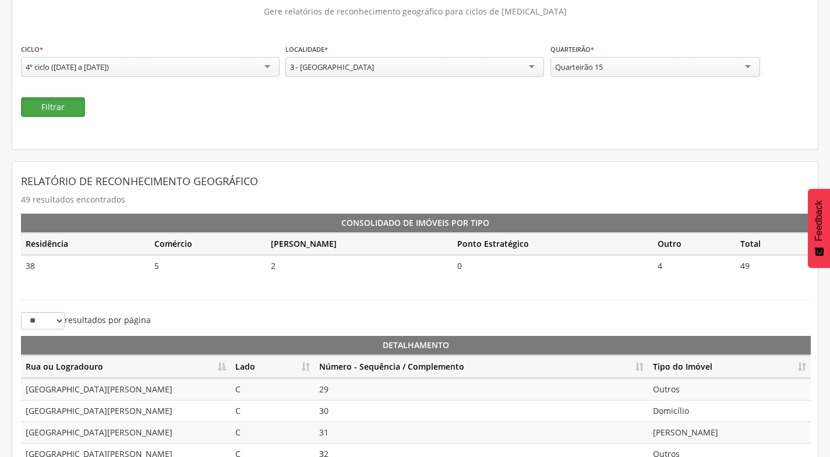
click at [61, 104] on button "Filtrar" at bounding box center [53, 107] width 64 height 20
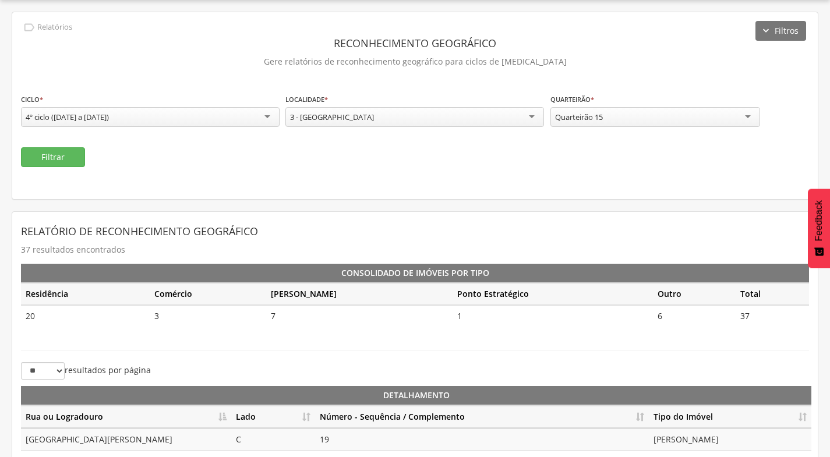
scroll to position [85, 0]
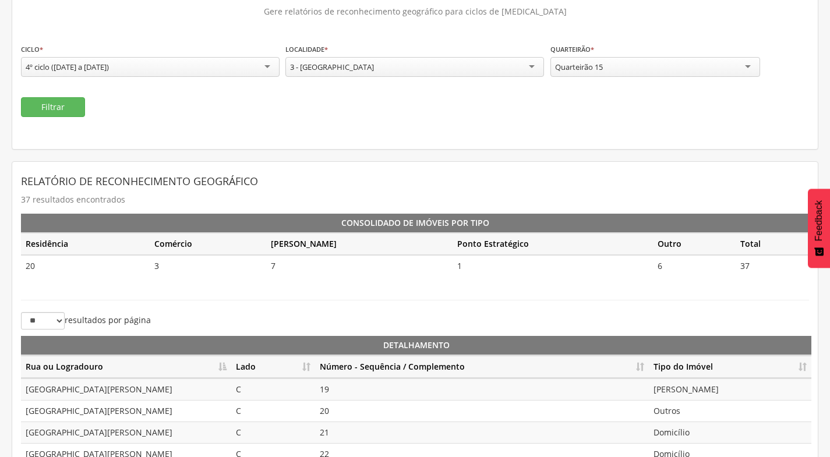
click at [657, 72] on div "Quarteirão 15" at bounding box center [656, 67] width 210 height 20
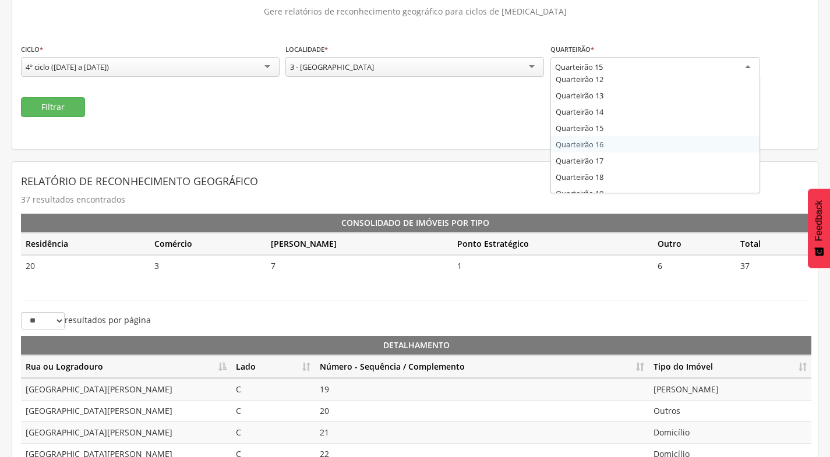
scroll to position [261, 0]
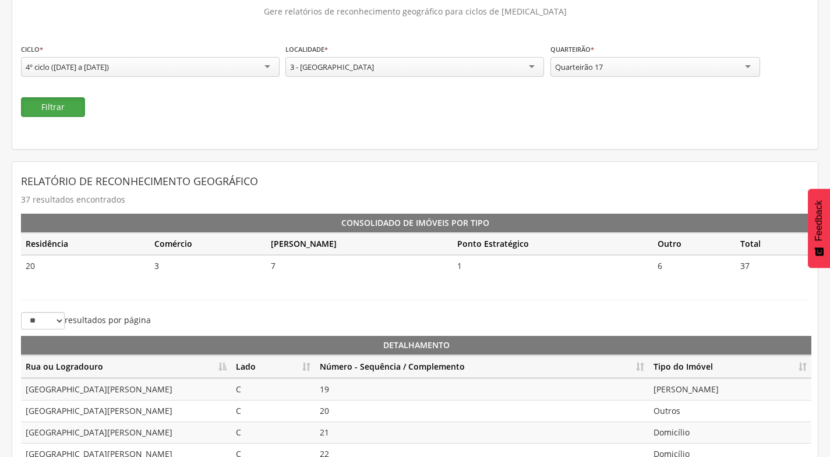
click at [57, 98] on button "Filtrar" at bounding box center [53, 107] width 64 height 20
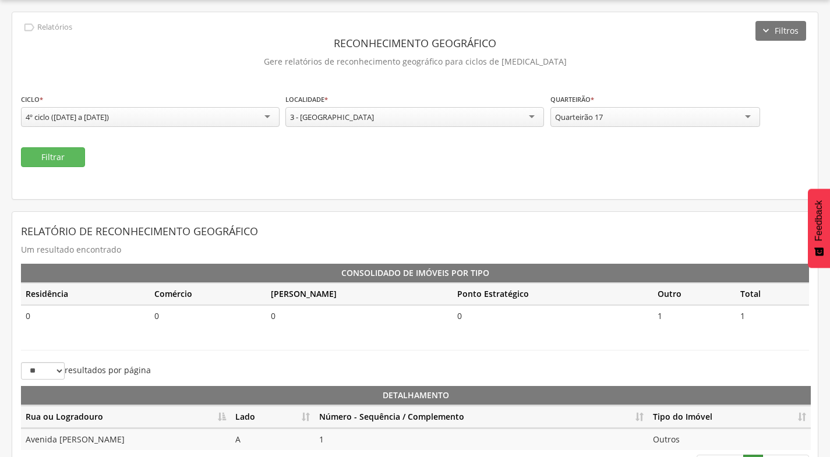
scroll to position [66, 0]
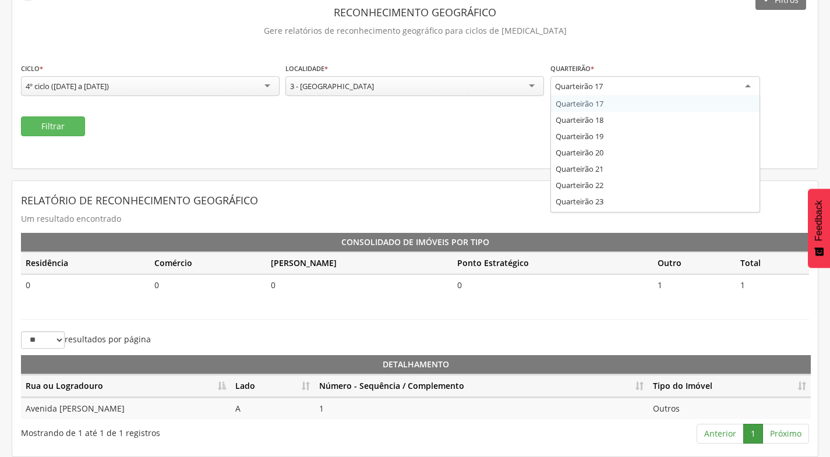
click at [562, 87] on div "Quarteirão 17" at bounding box center [579, 86] width 48 height 10
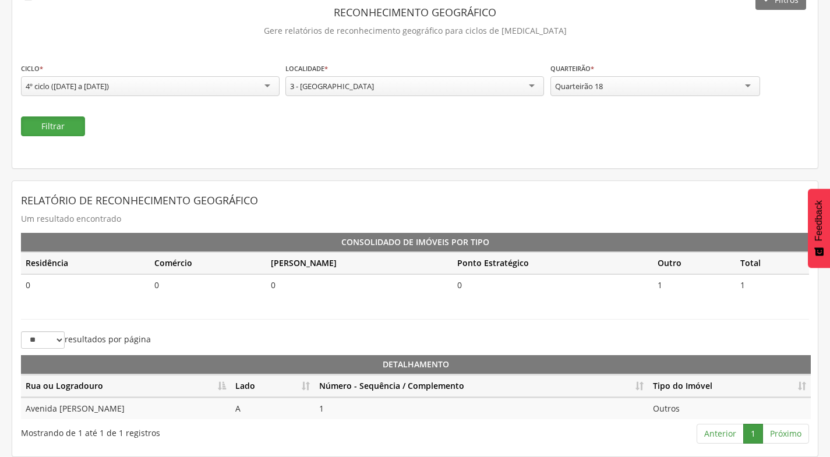
click at [50, 131] on button "Filtrar" at bounding box center [53, 127] width 64 height 20
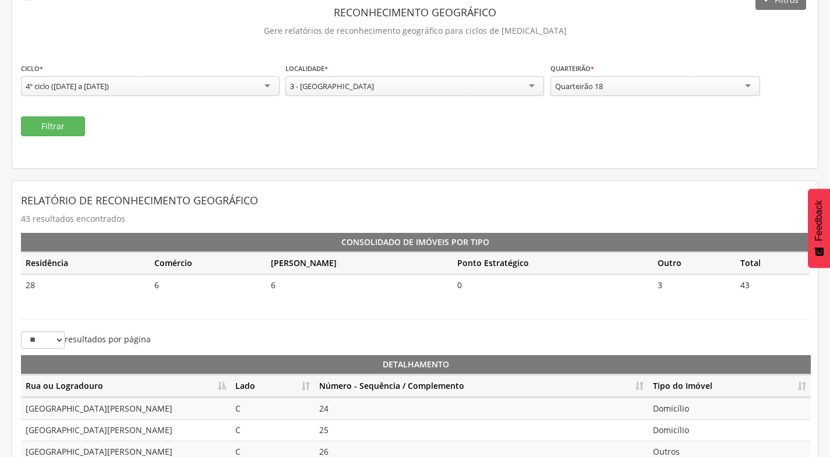
click at [620, 86] on div "Quarteirão 18" at bounding box center [656, 86] width 210 height 20
click at [82, 126] on button "Filtrar" at bounding box center [53, 127] width 64 height 20
click at [645, 97] on div "**********" at bounding box center [656, 80] width 210 height 37
click at [645, 88] on div "Quarteirão 19" at bounding box center [656, 86] width 210 height 20
click at [69, 126] on button "Filtrar" at bounding box center [53, 127] width 64 height 20
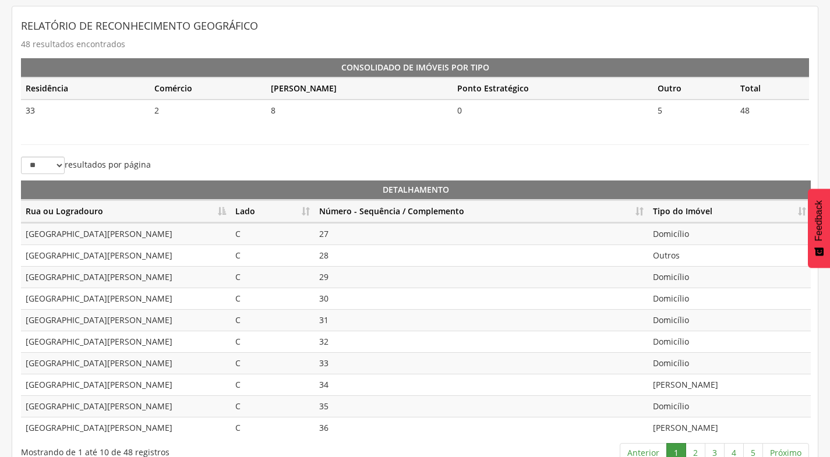
scroll to position [124, 0]
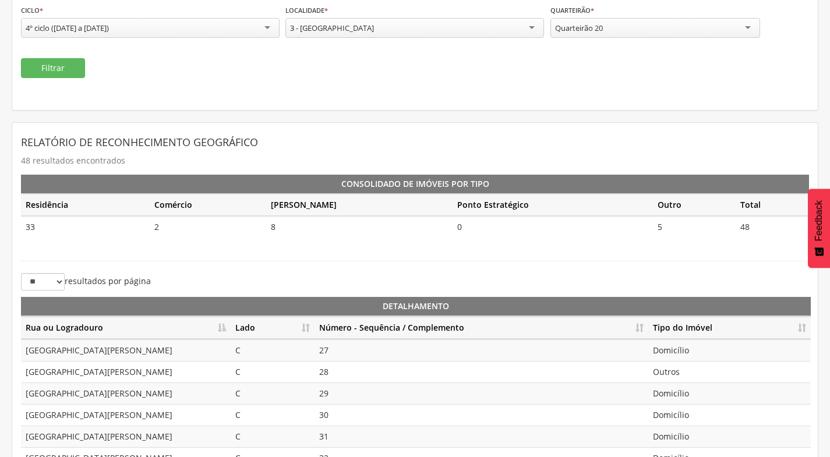
click at [671, 33] on div "Quarteirão 20" at bounding box center [656, 28] width 210 height 20
click at [41, 64] on button "Filtrar" at bounding box center [53, 68] width 64 height 20
click at [647, 24] on div "Quarteirão 21" at bounding box center [656, 28] width 210 height 20
click at [72, 71] on button "Filtrar" at bounding box center [53, 68] width 64 height 20
click at [601, 25] on div "Quarteirão 22" at bounding box center [579, 28] width 48 height 10
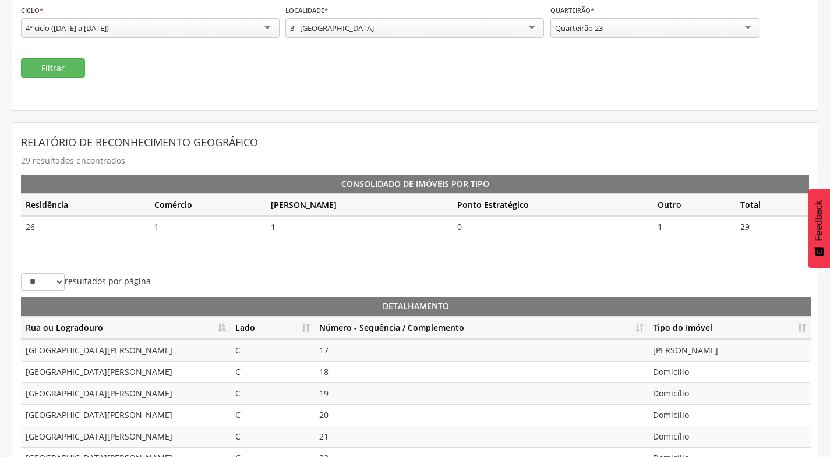
scroll to position [0, 0]
click at [72, 63] on button "Filtrar" at bounding box center [53, 68] width 64 height 20
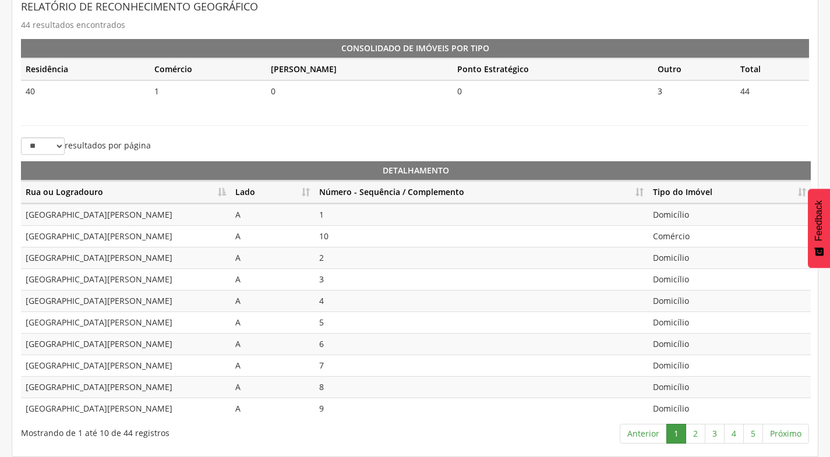
scroll to position [85, 0]
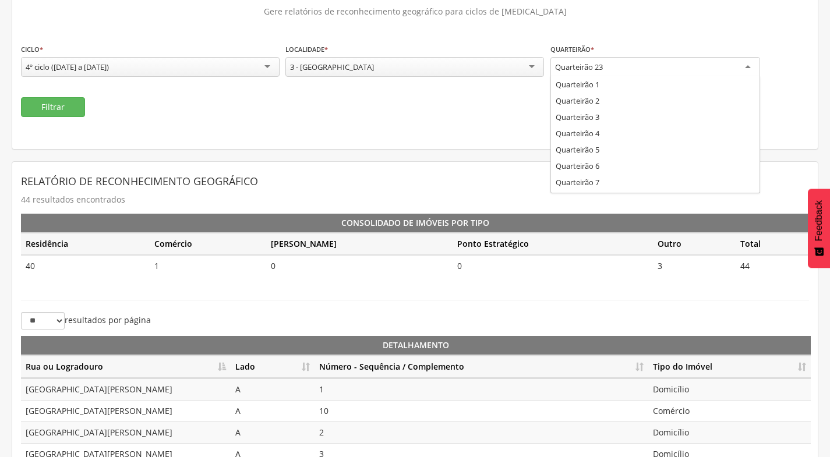
click at [652, 76] on div "Quarteirão 23 Quarteirão 1 Quarteirão 2 Quarteirão 3 Quarteirão 4 Quarteirão 5 …" at bounding box center [656, 67] width 210 height 21
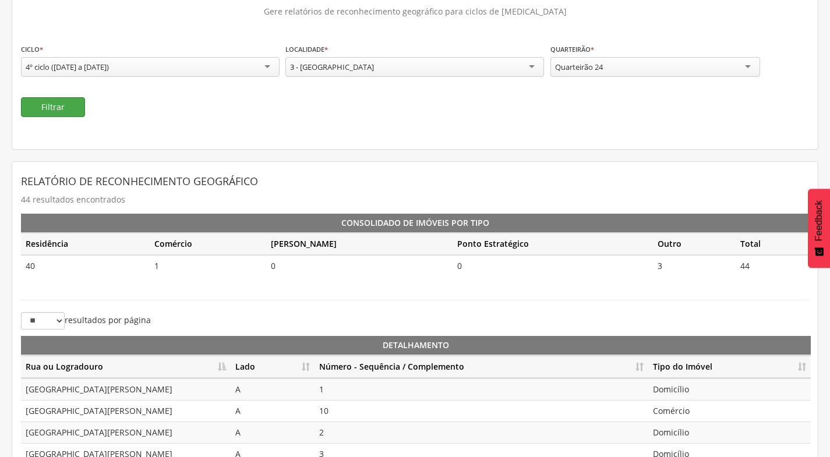
click at [54, 117] on div "**********" at bounding box center [415, 55] width 806 height 187
click at [54, 111] on button "Filtrar" at bounding box center [53, 107] width 64 height 20
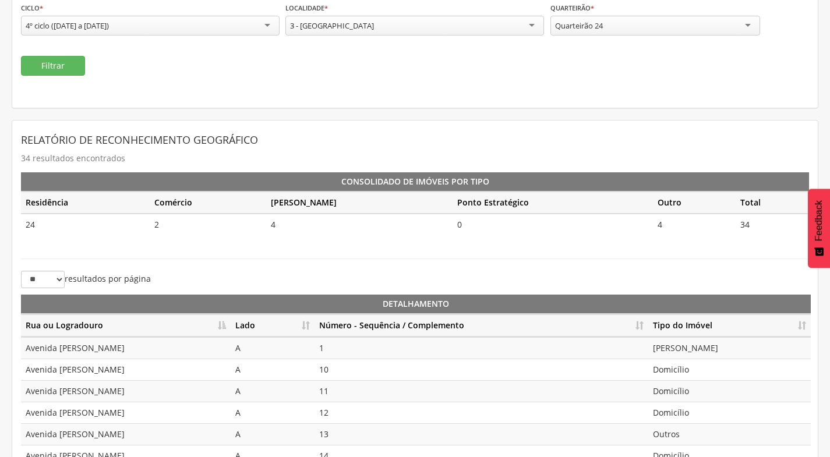
scroll to position [0, 0]
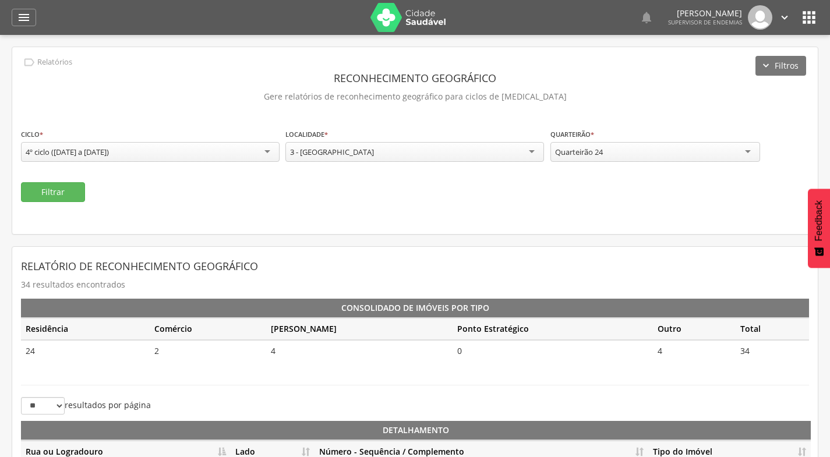
click at [783, 16] on icon "" at bounding box center [785, 17] width 13 height 13
click at [739, 65] on link "Sair" at bounding box center [745, 67] width 92 height 15
